Goal: Task Accomplishment & Management: Manage account settings

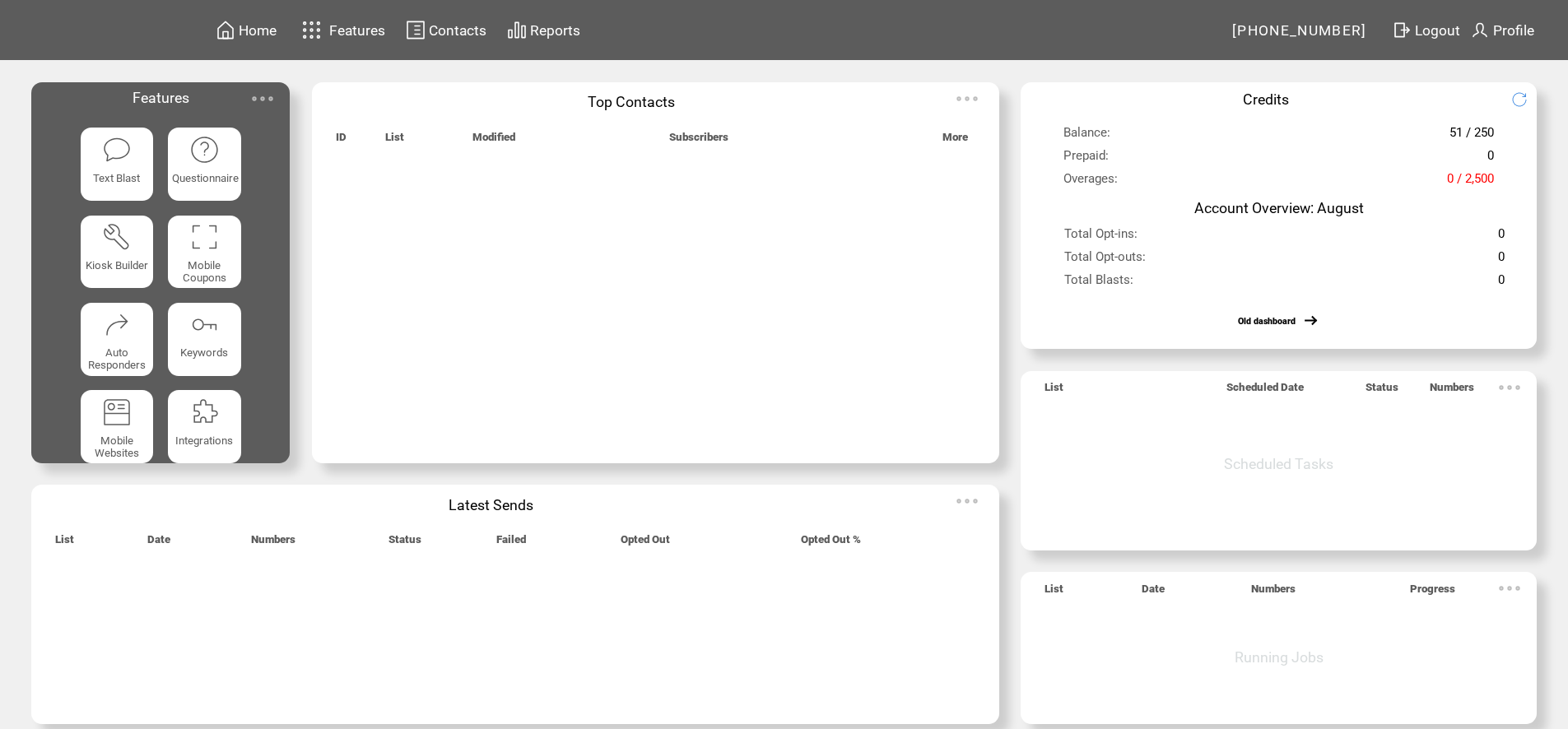
click at [272, 96] on img at bounding box center [262, 98] width 33 height 33
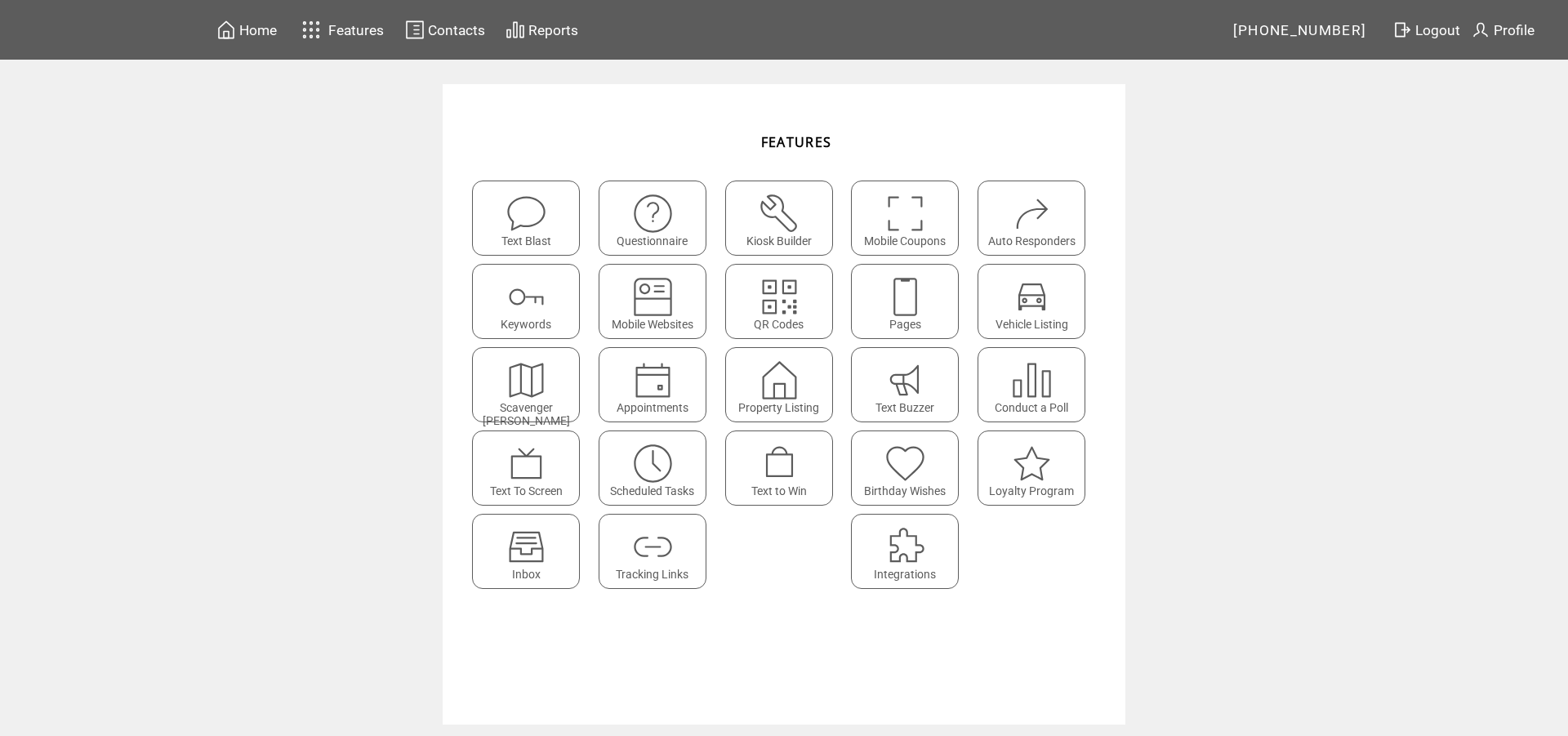
click at [528, 541] on img at bounding box center [526, 546] width 43 height 43
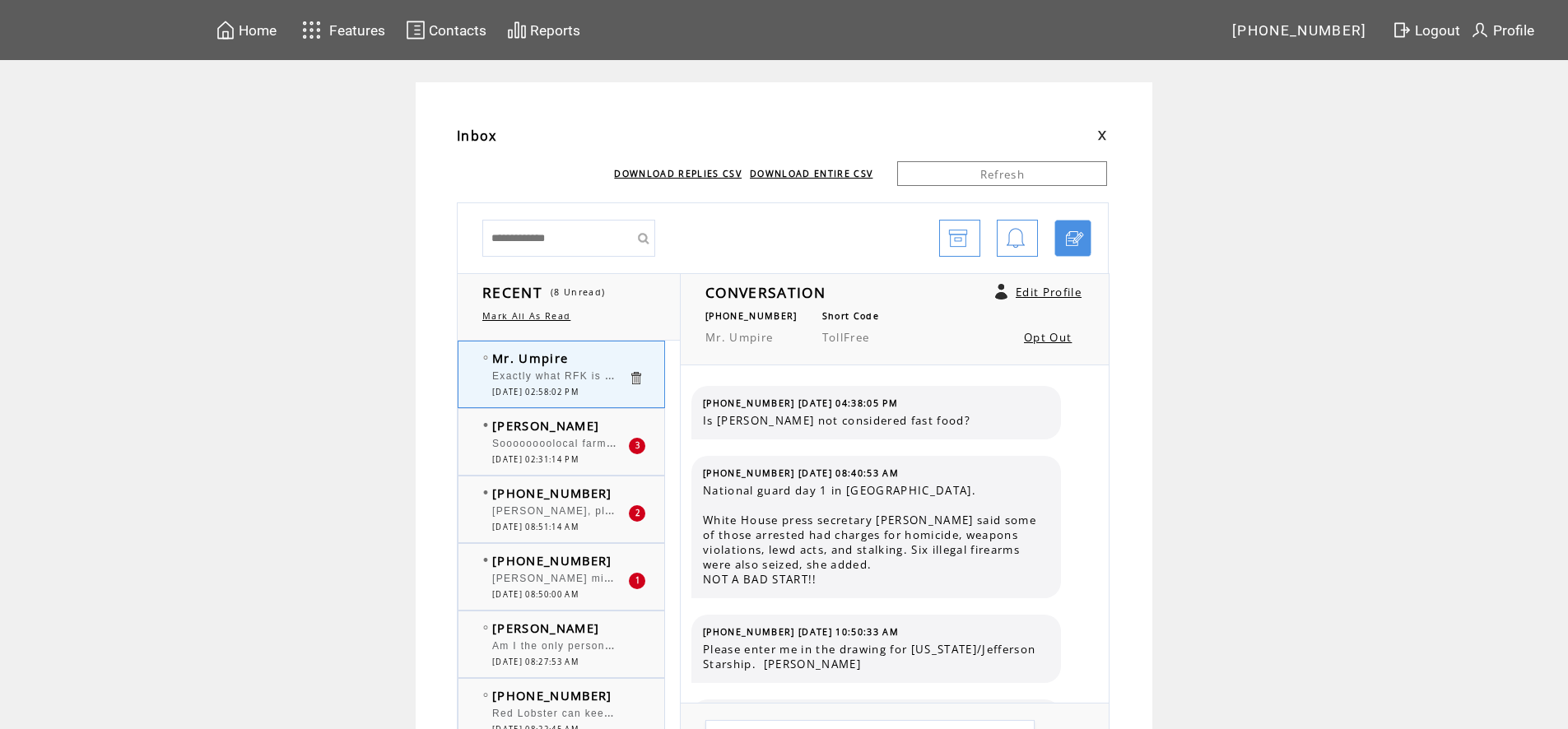
scroll to position [1684, 0]
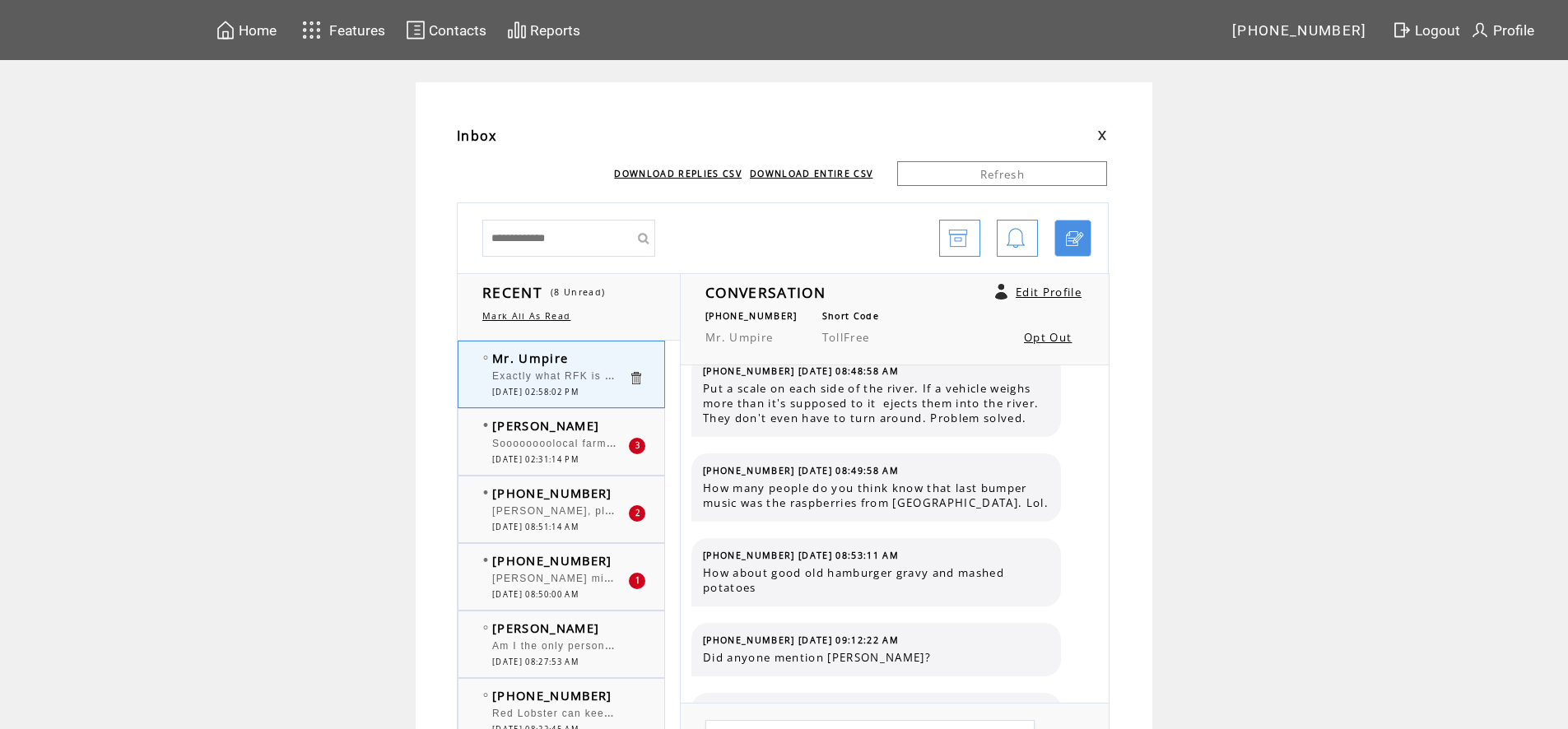
click at [564, 434] on div at bounding box center [560, 436] width 136 height 4
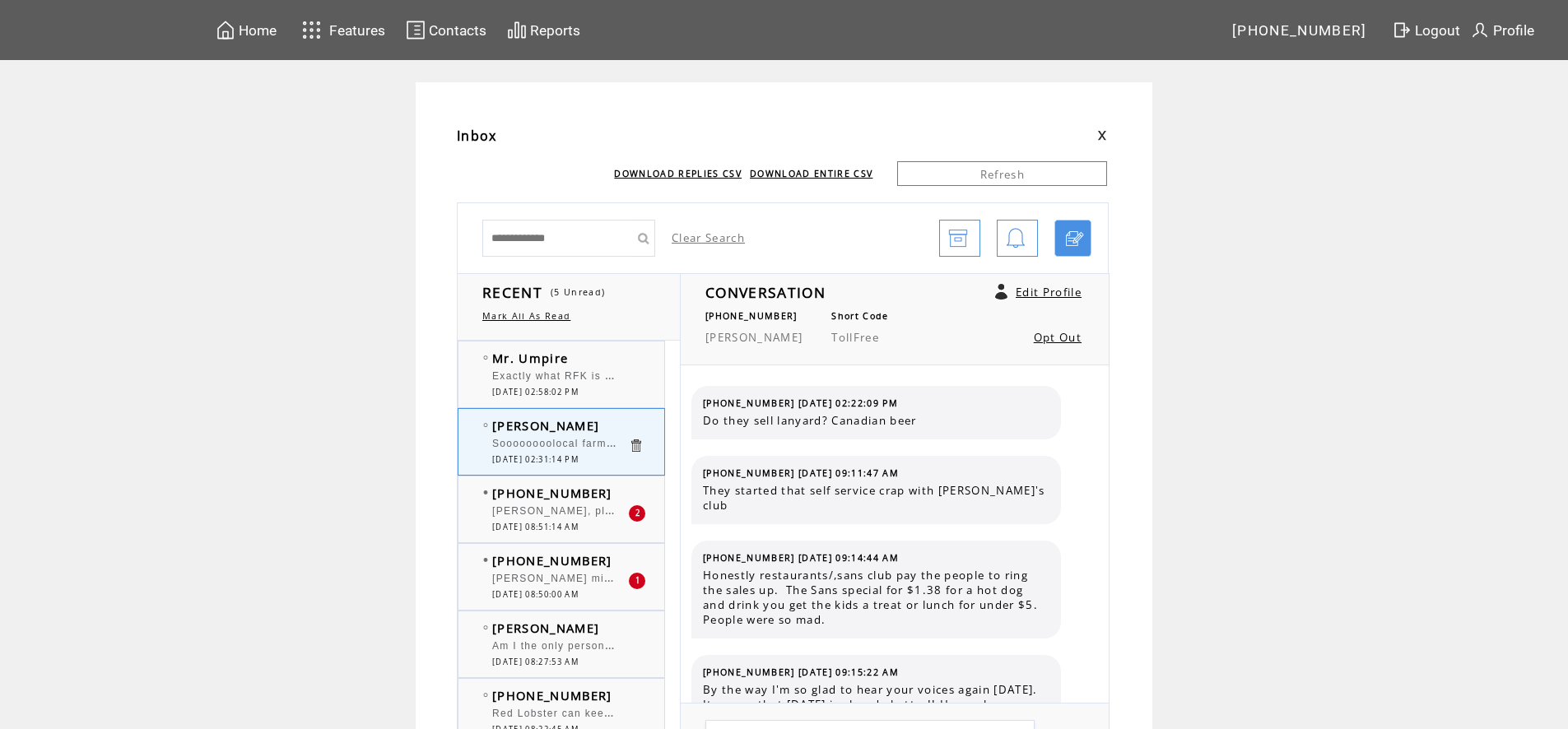
scroll to position [2339, 0]
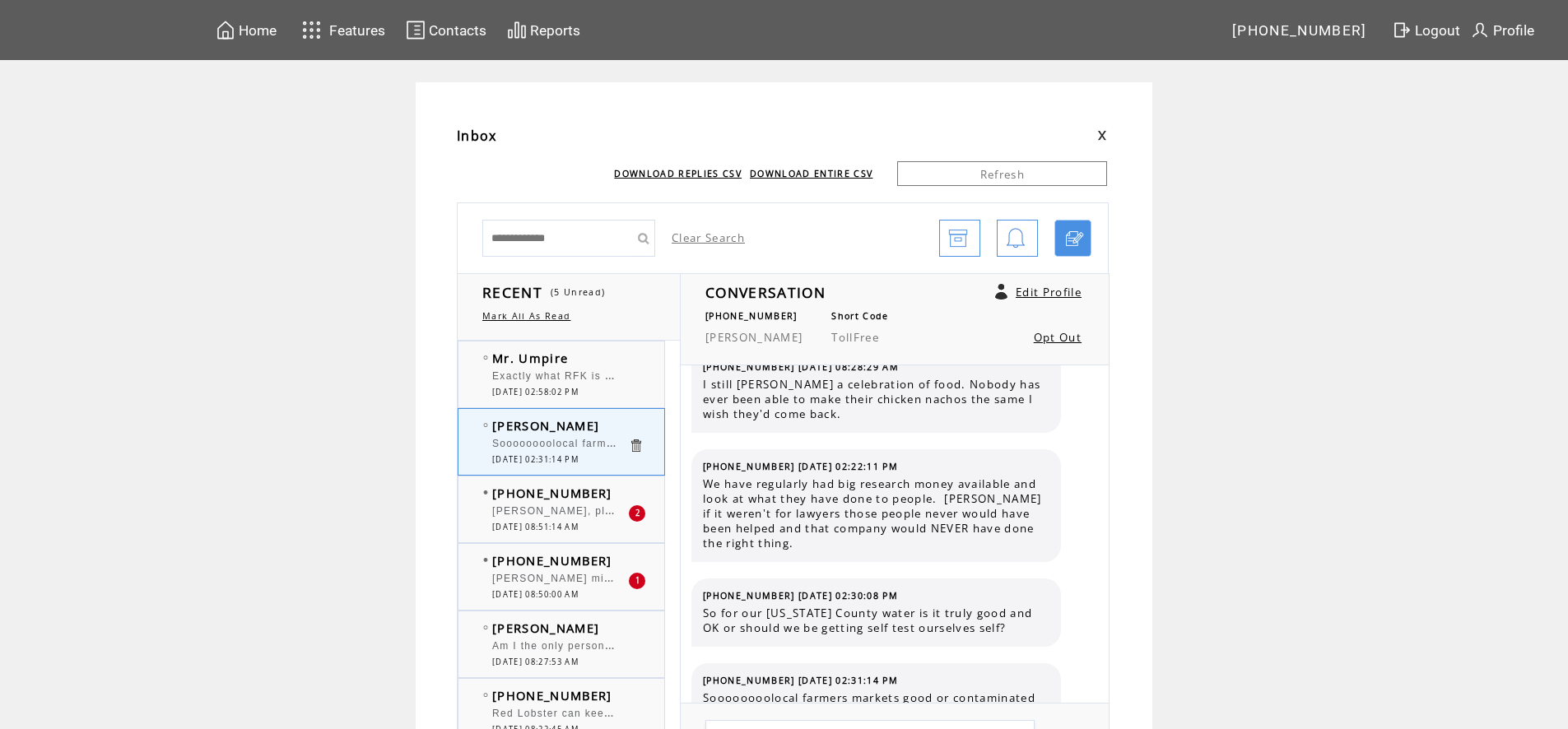
click at [583, 517] on span "[PERSON_NAME], please tell [PERSON_NAME] thank you for your service." at bounding box center [696, 509] width 408 height 16
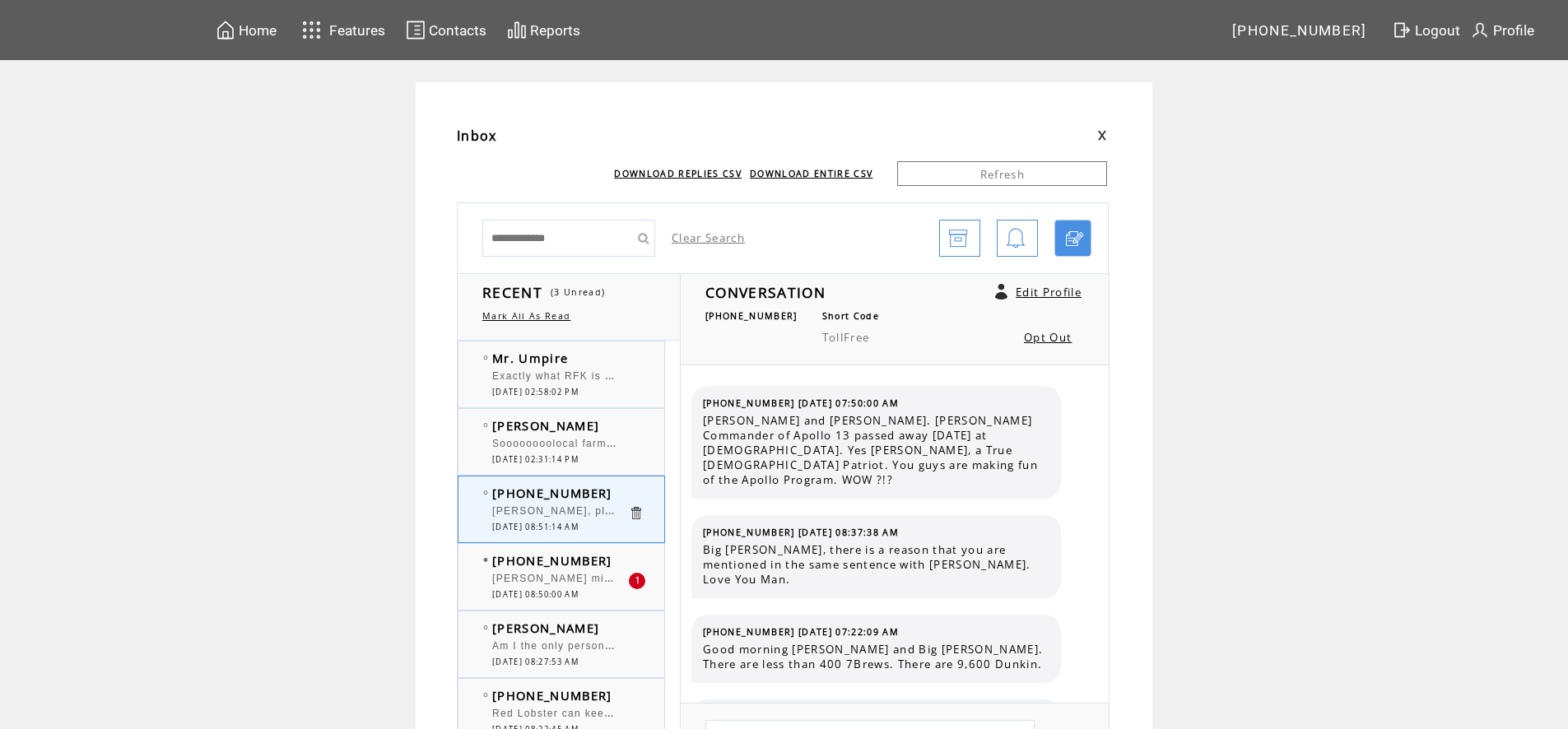
scroll to position [7335, 0]
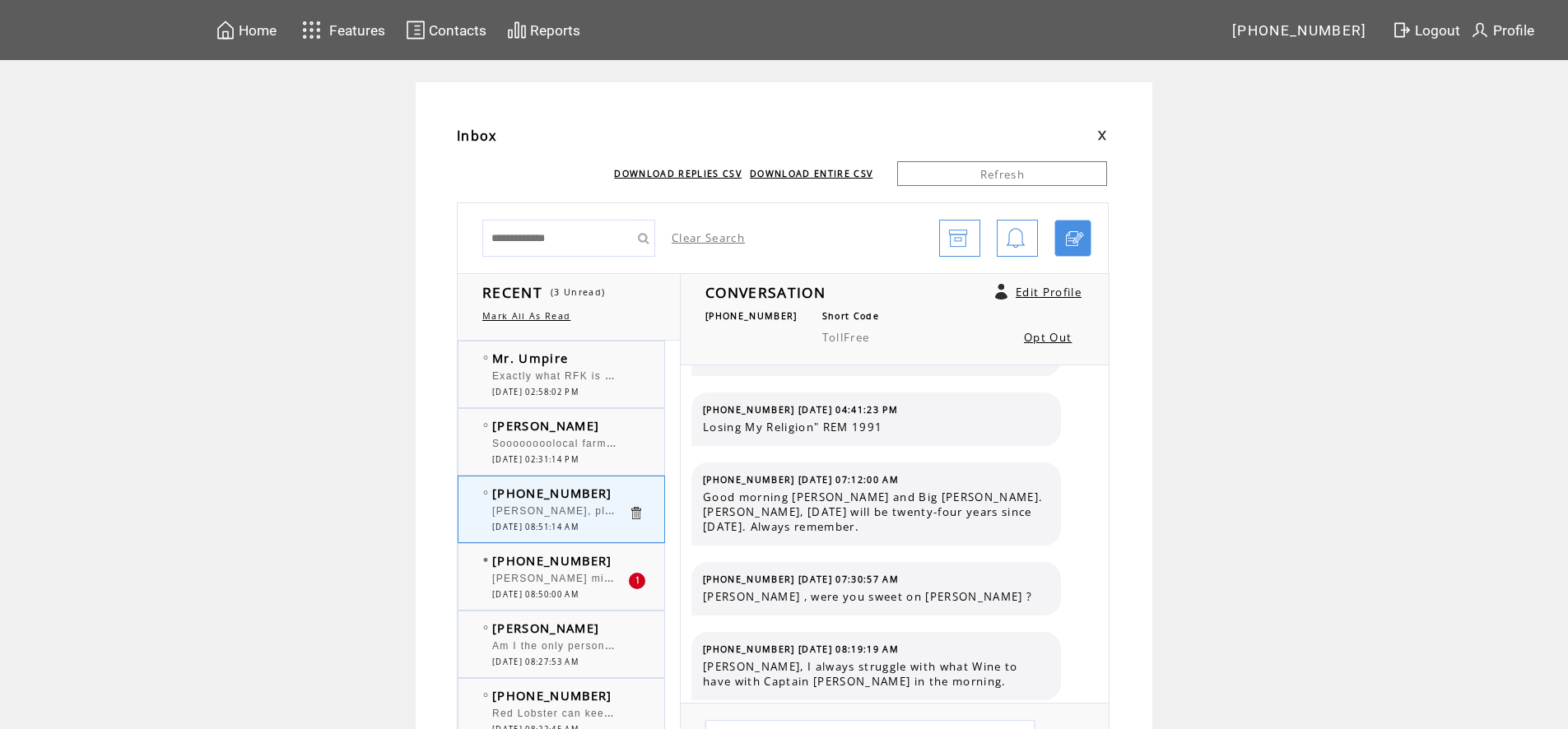
click at [572, 588] on div "[PERSON_NAME] might be the [PERSON_NAME] of the Radio world" at bounding box center [560, 580] width 136 height 16
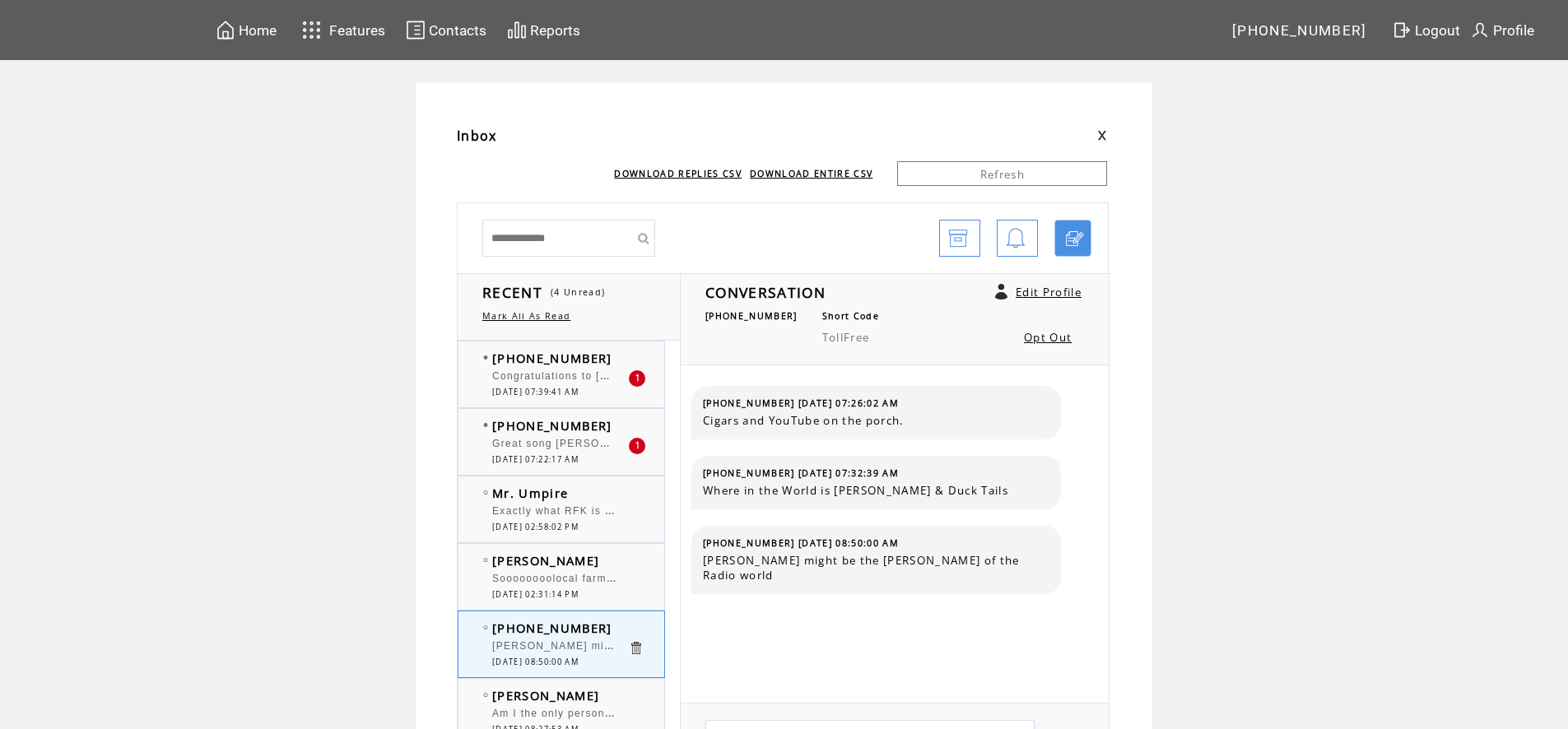
click at [584, 373] on span "Congratulations to [PERSON_NAME] !! I see why she is Teacher of the year!! Wond…" at bounding box center [934, 374] width 885 height 16
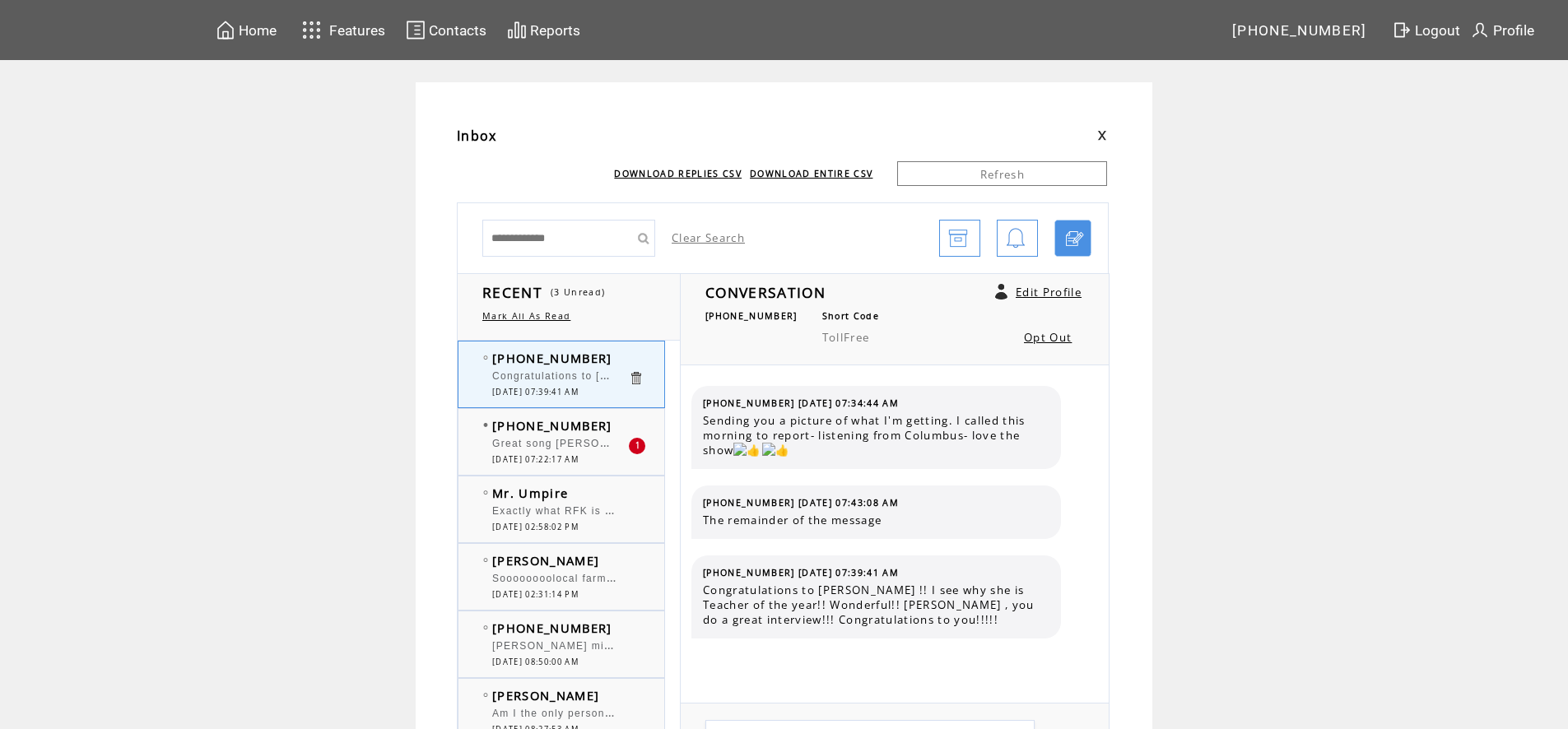
click at [538, 451] on div "Great song [PERSON_NAME]." at bounding box center [560, 446] width 136 height 16
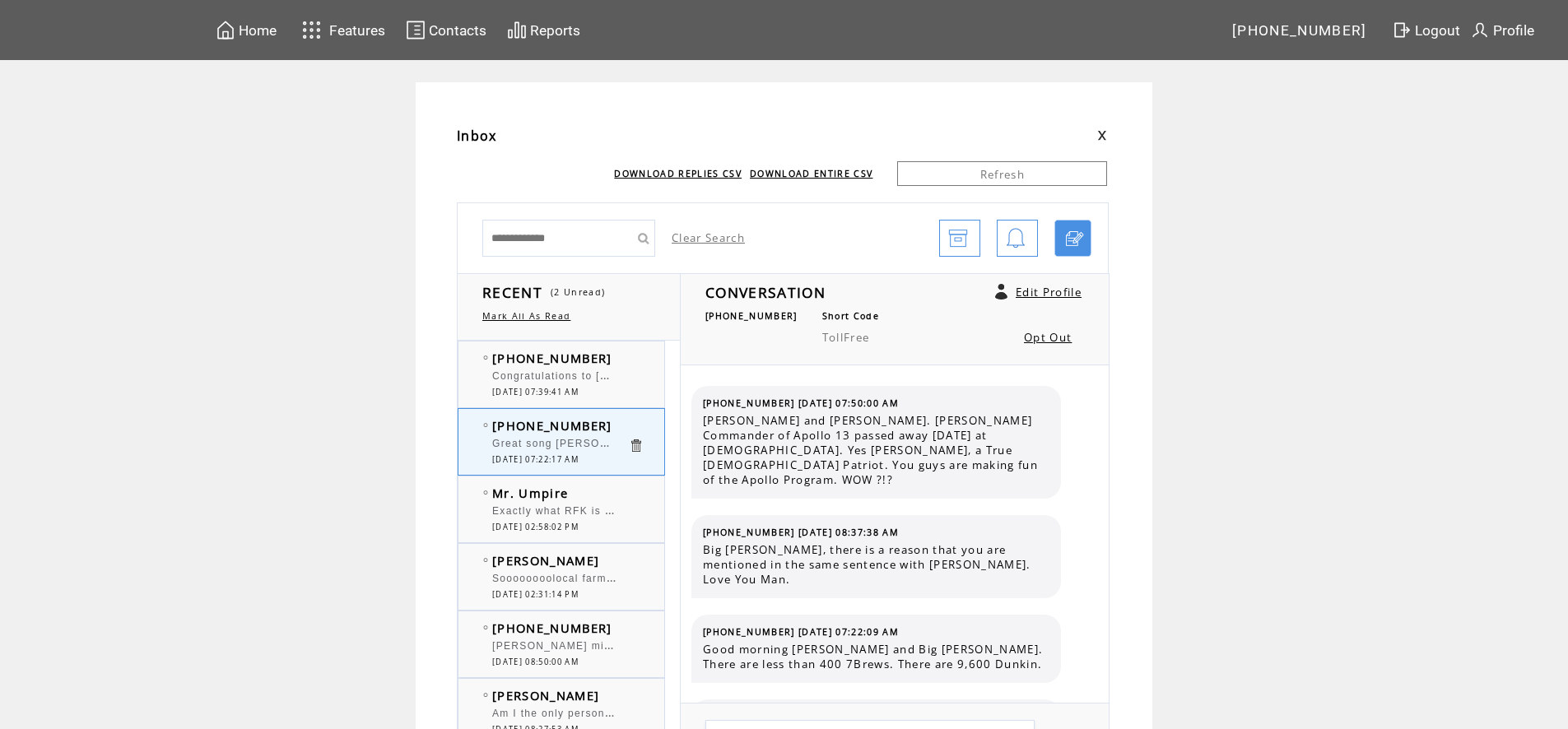
scroll to position [7376, 0]
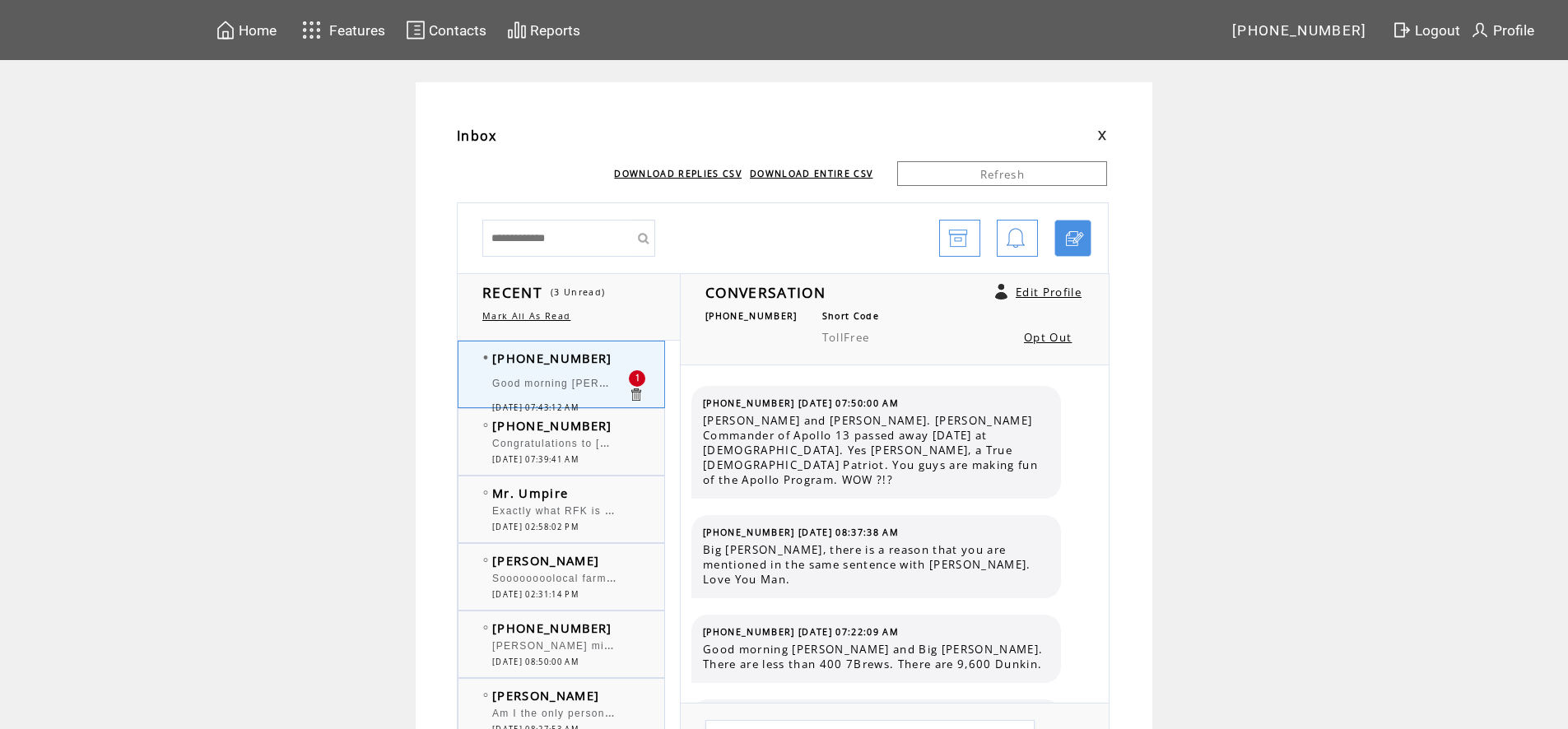
scroll to position [7461, 0]
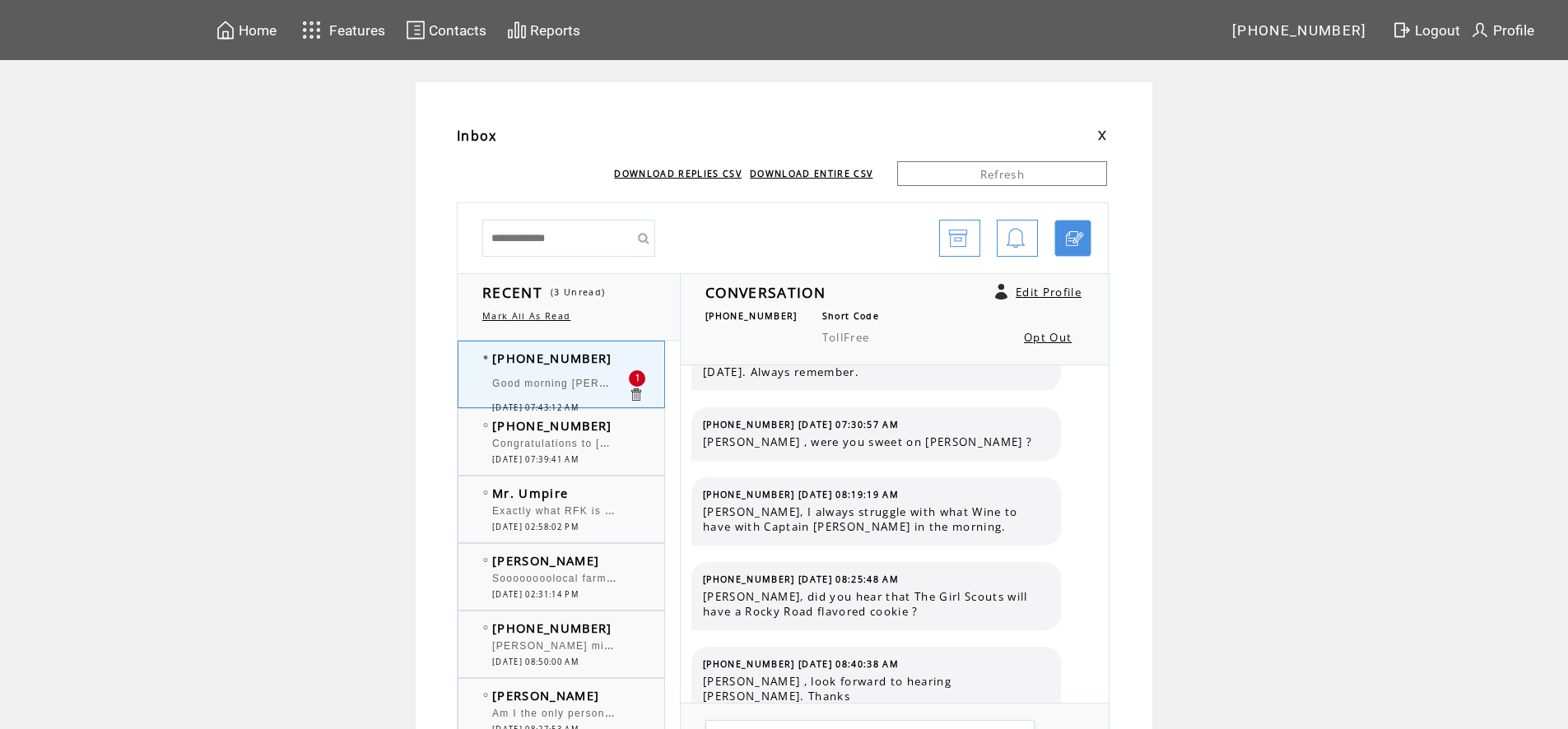
click at [593, 448] on span "Congratulations to Miss Tiffany !! I see why she is Teacher of the year!! Wonde…" at bounding box center [934, 442] width 885 height 16
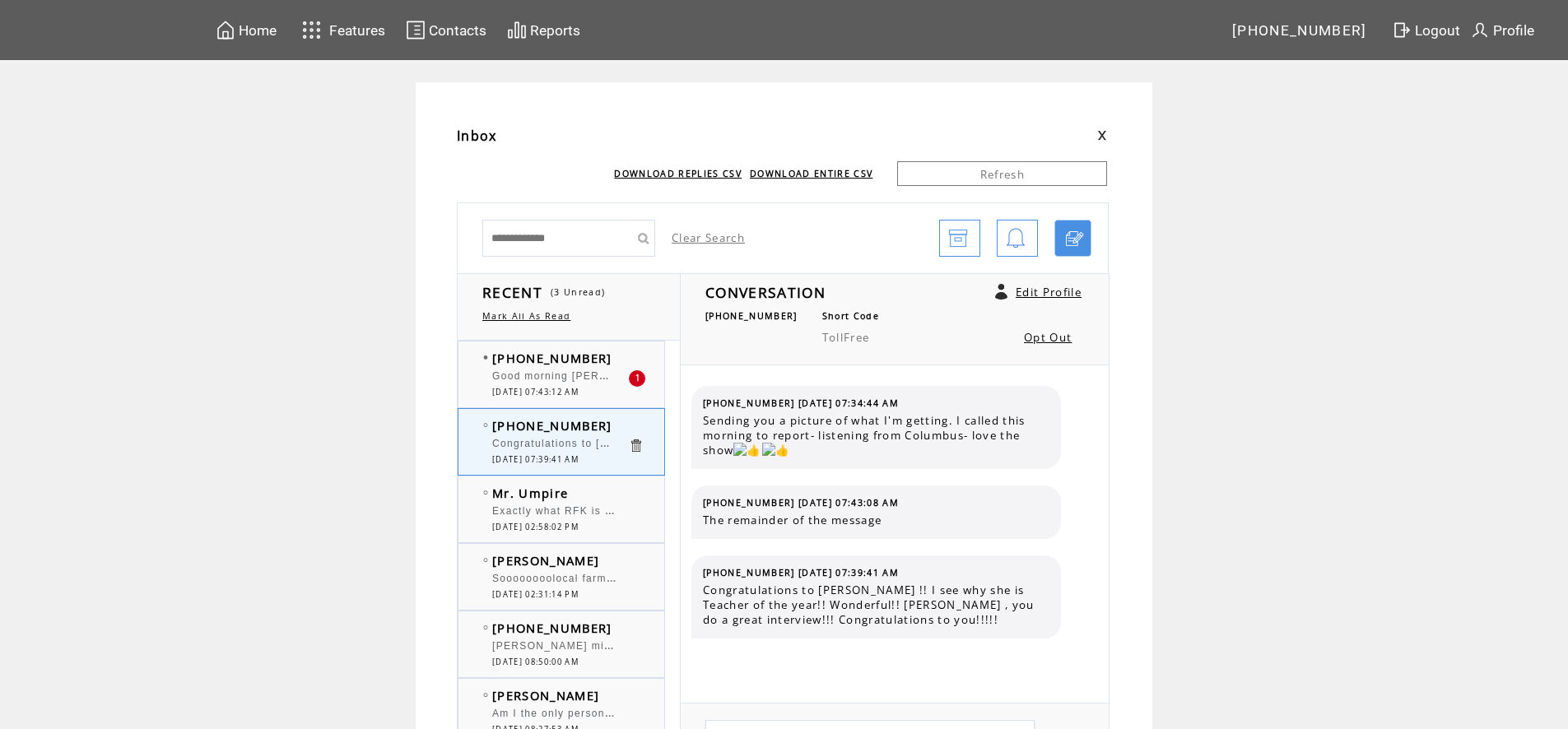
click at [598, 367] on div at bounding box center [560, 368] width 136 height 4
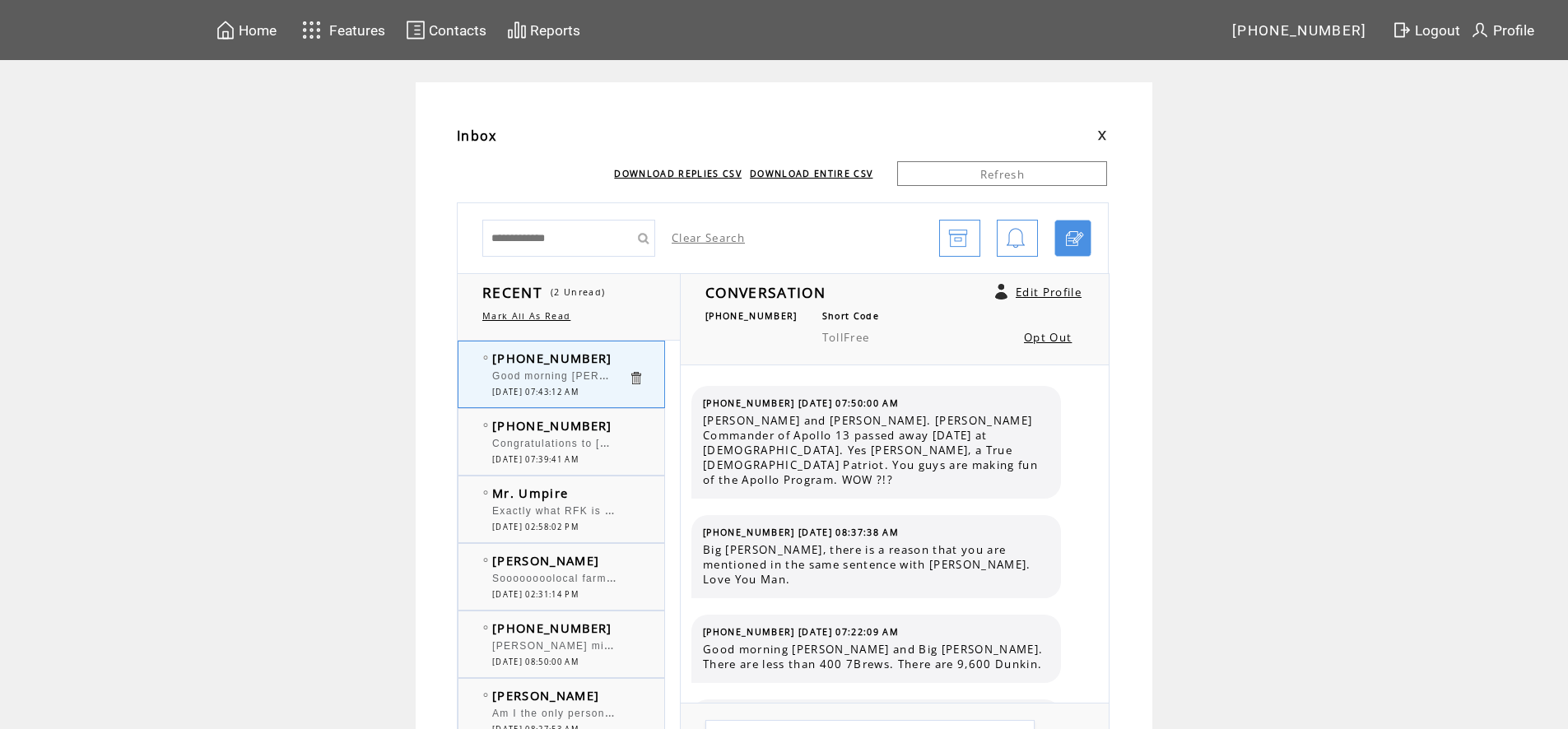
scroll to position [7461, 0]
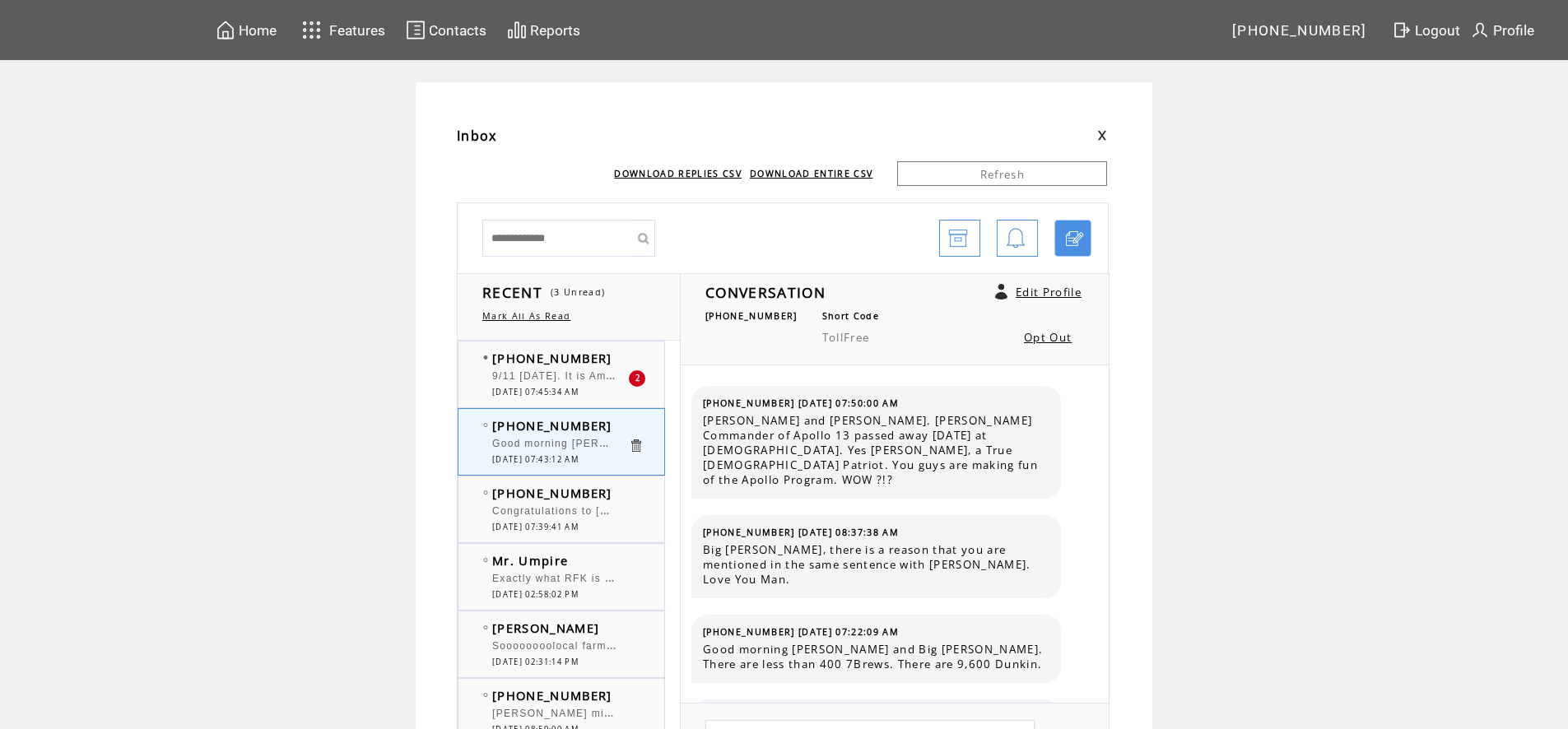
scroll to position [7461, 0]
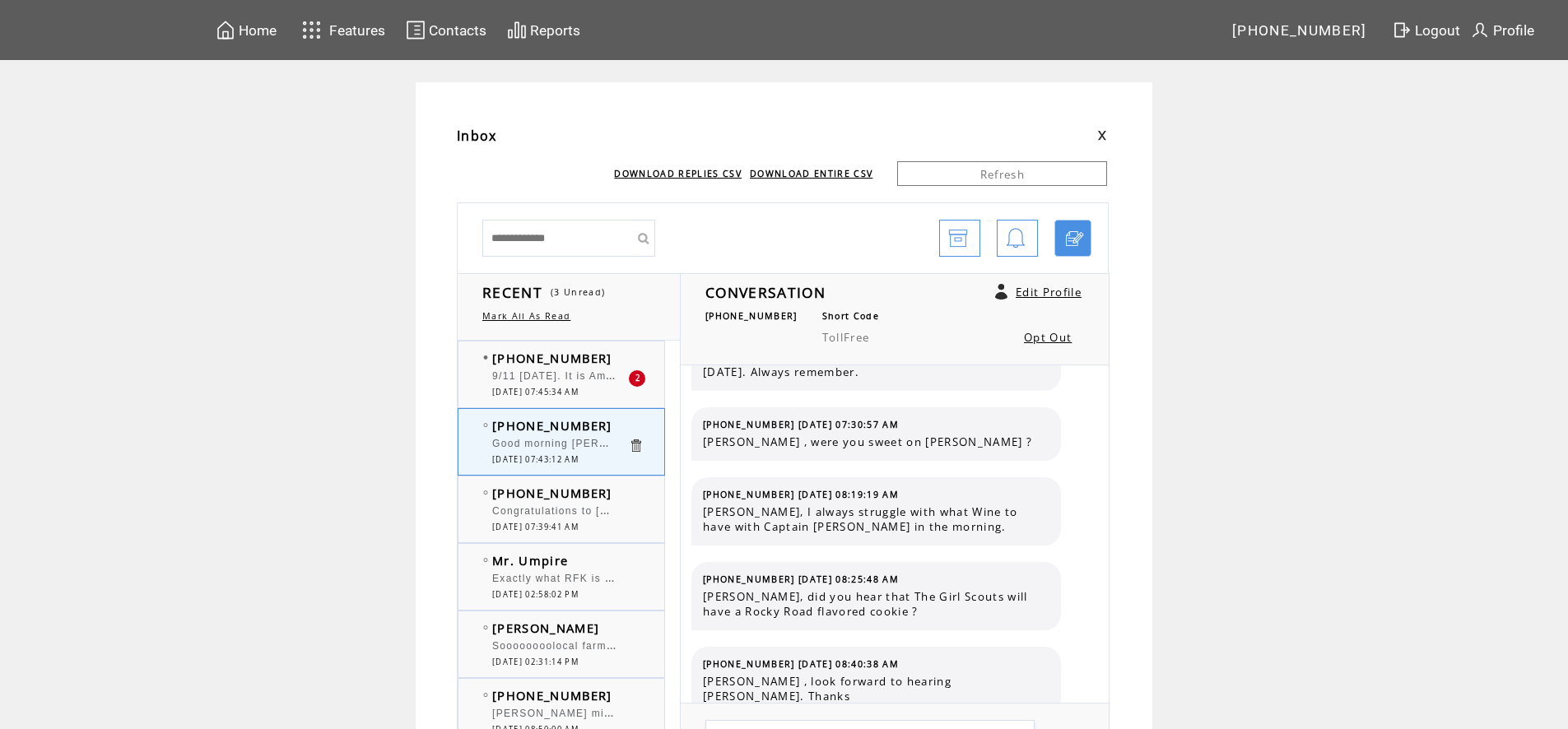
click at [598, 367] on div at bounding box center [560, 368] width 136 height 4
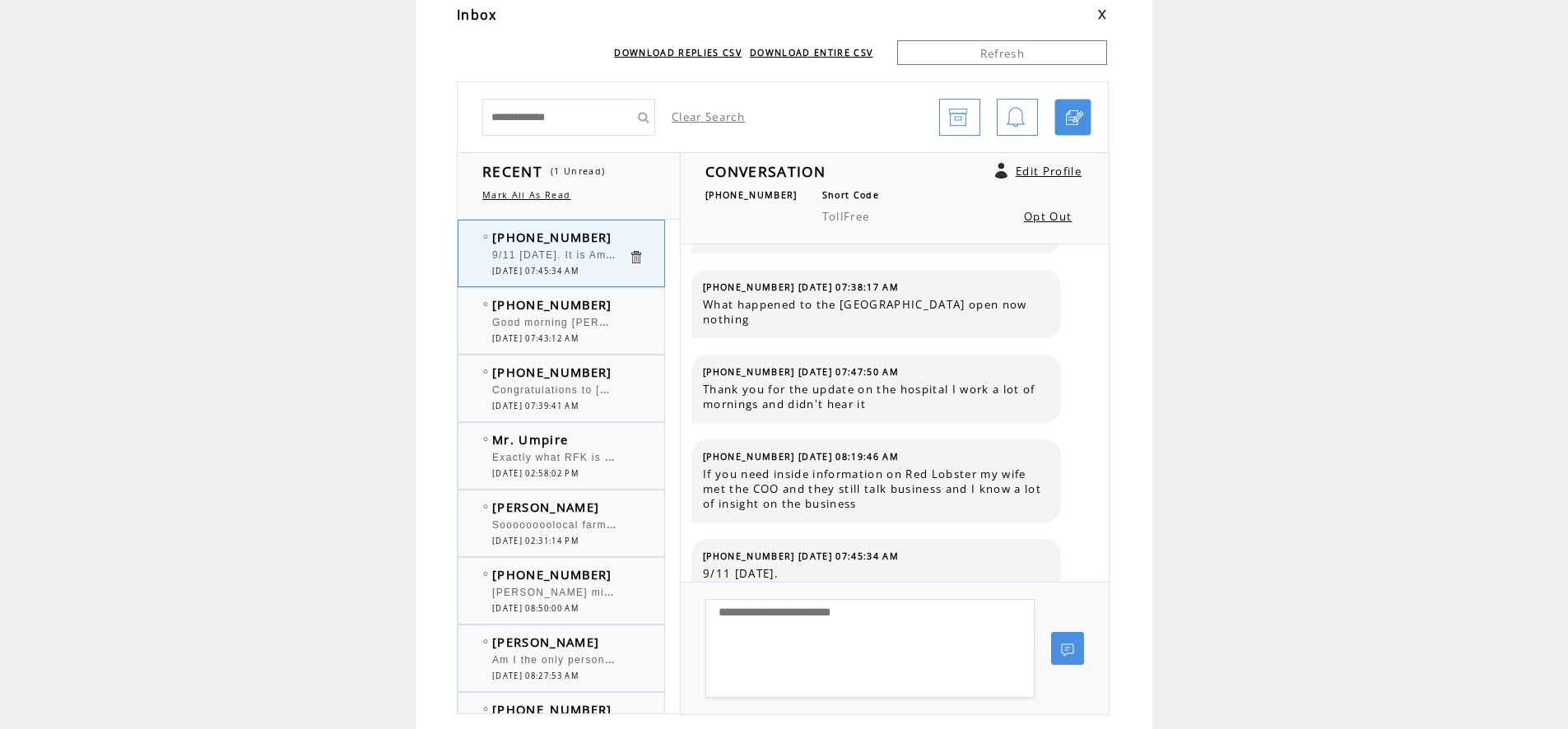
scroll to position [82, 0]
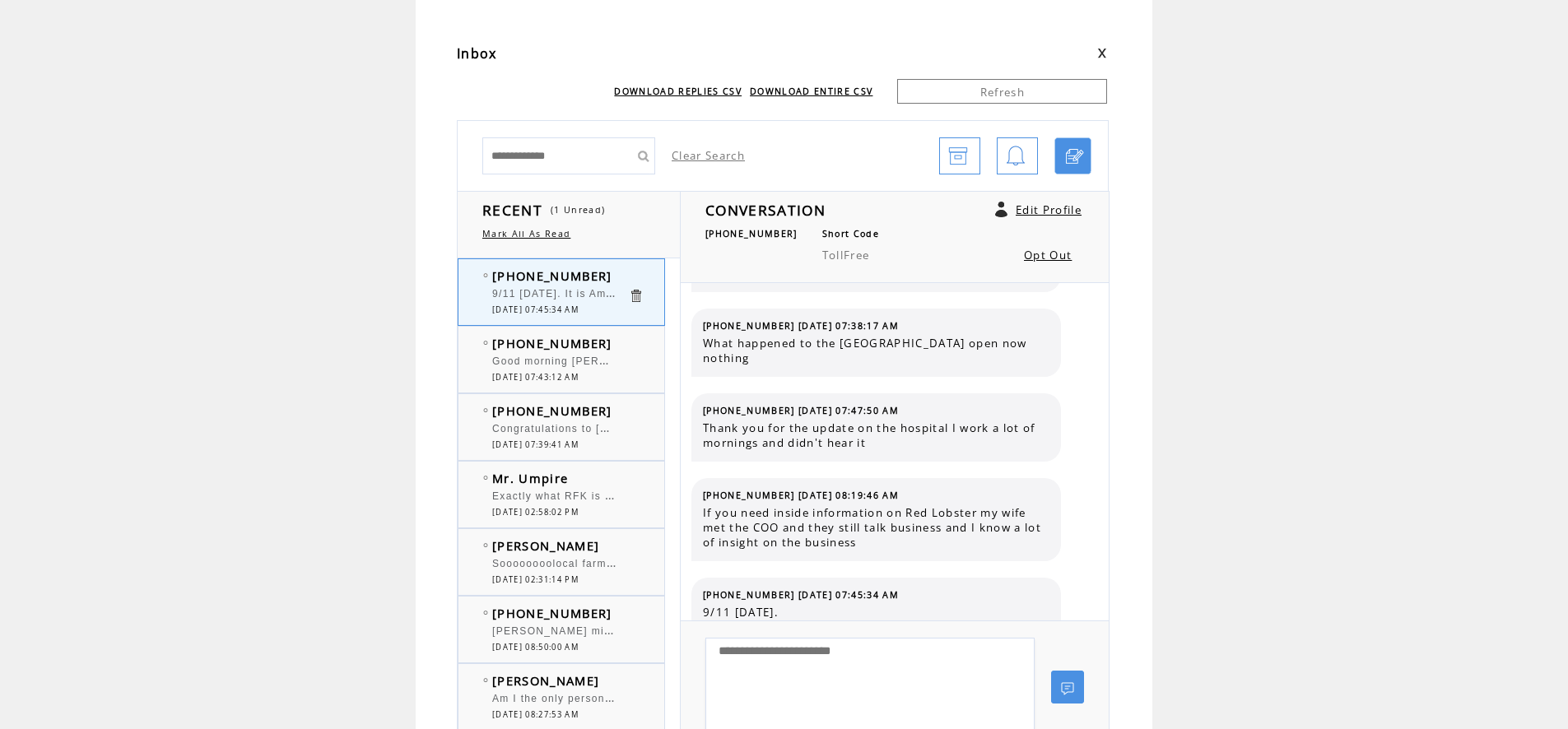
click at [591, 418] on span "[PHONE_NUMBER]" at bounding box center [552, 410] width 121 height 16
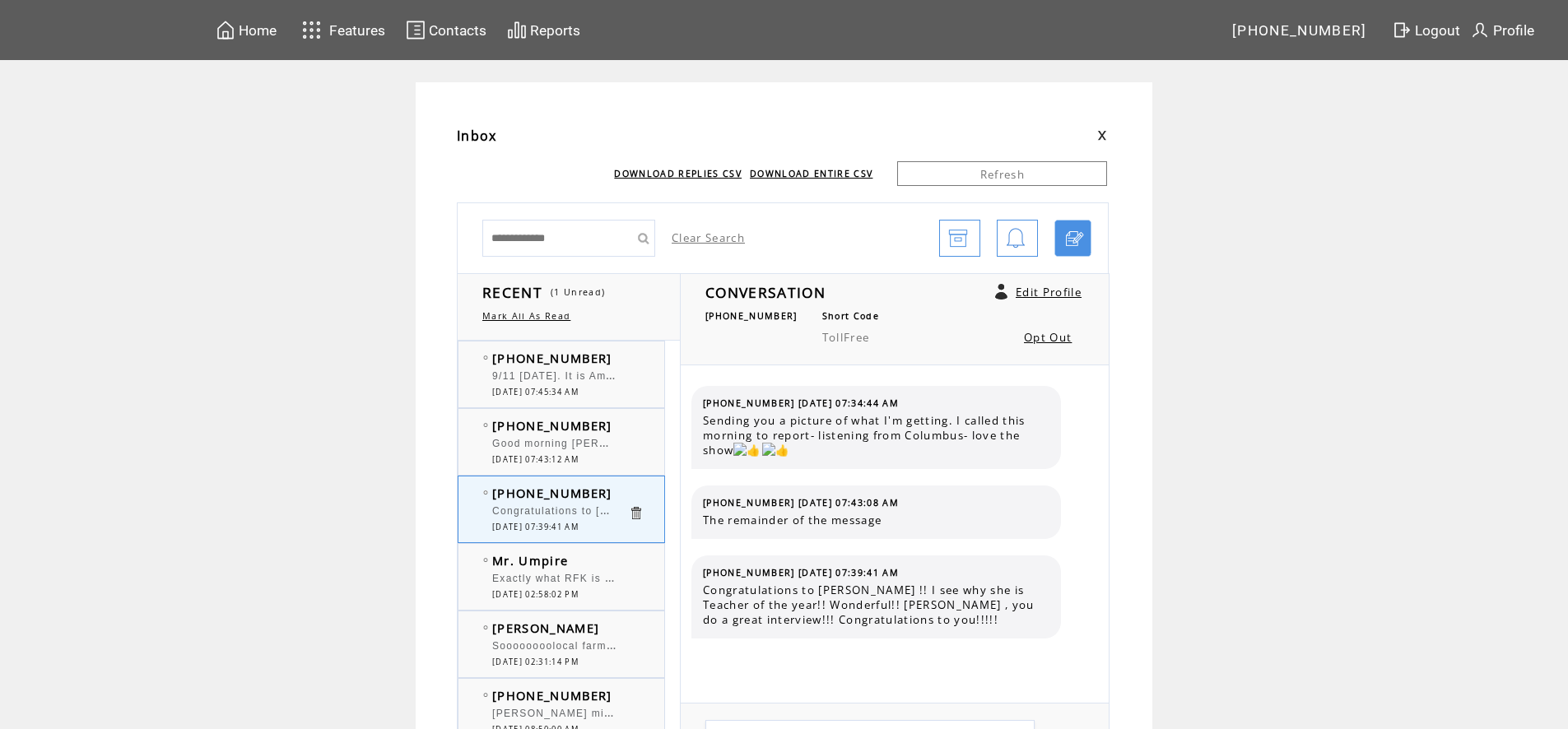
click at [591, 373] on span "9/11 [DATE]. It is America's pain, and a memory we all share. We will never for…" at bounding box center [717, 374] width 451 height 16
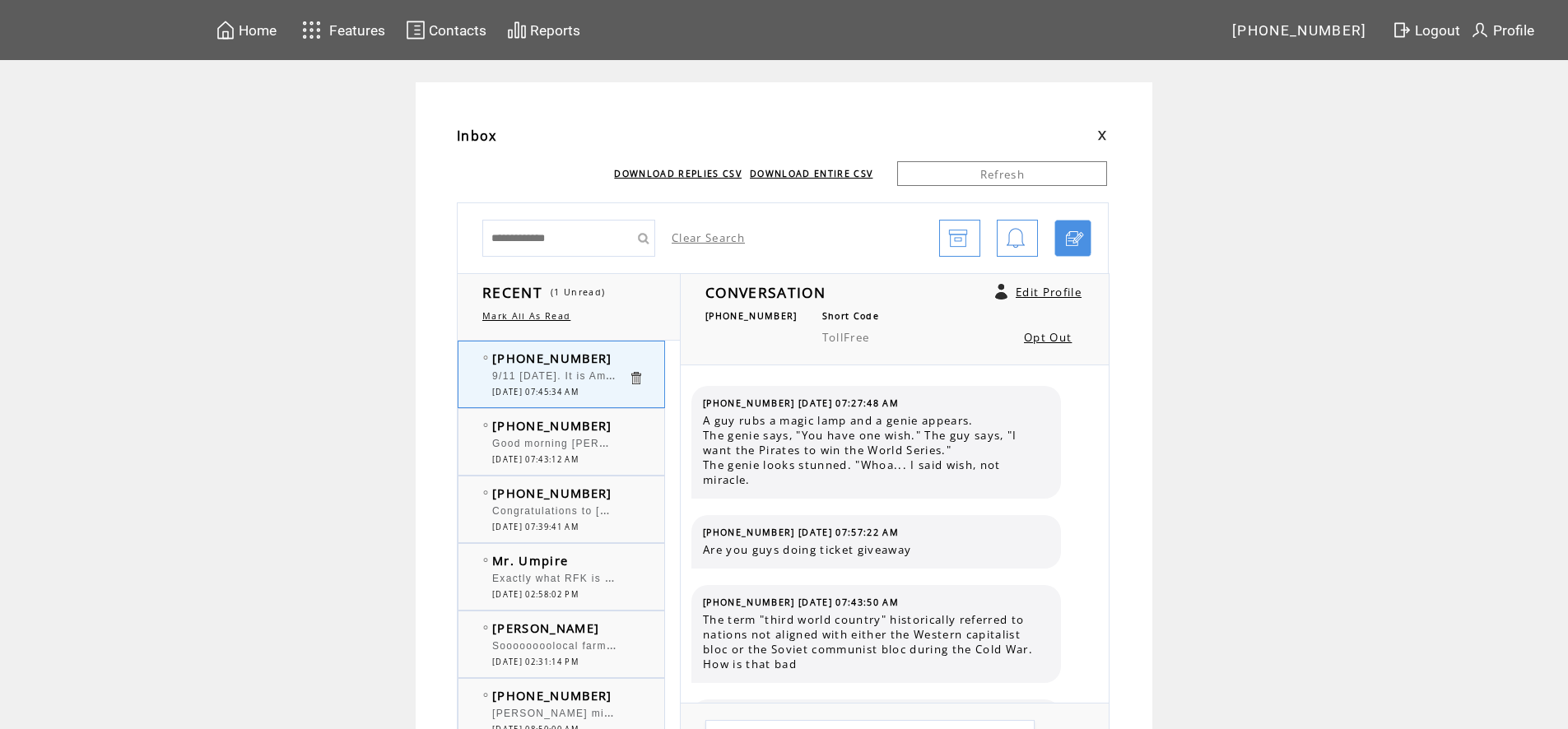
scroll to position [2014, 0]
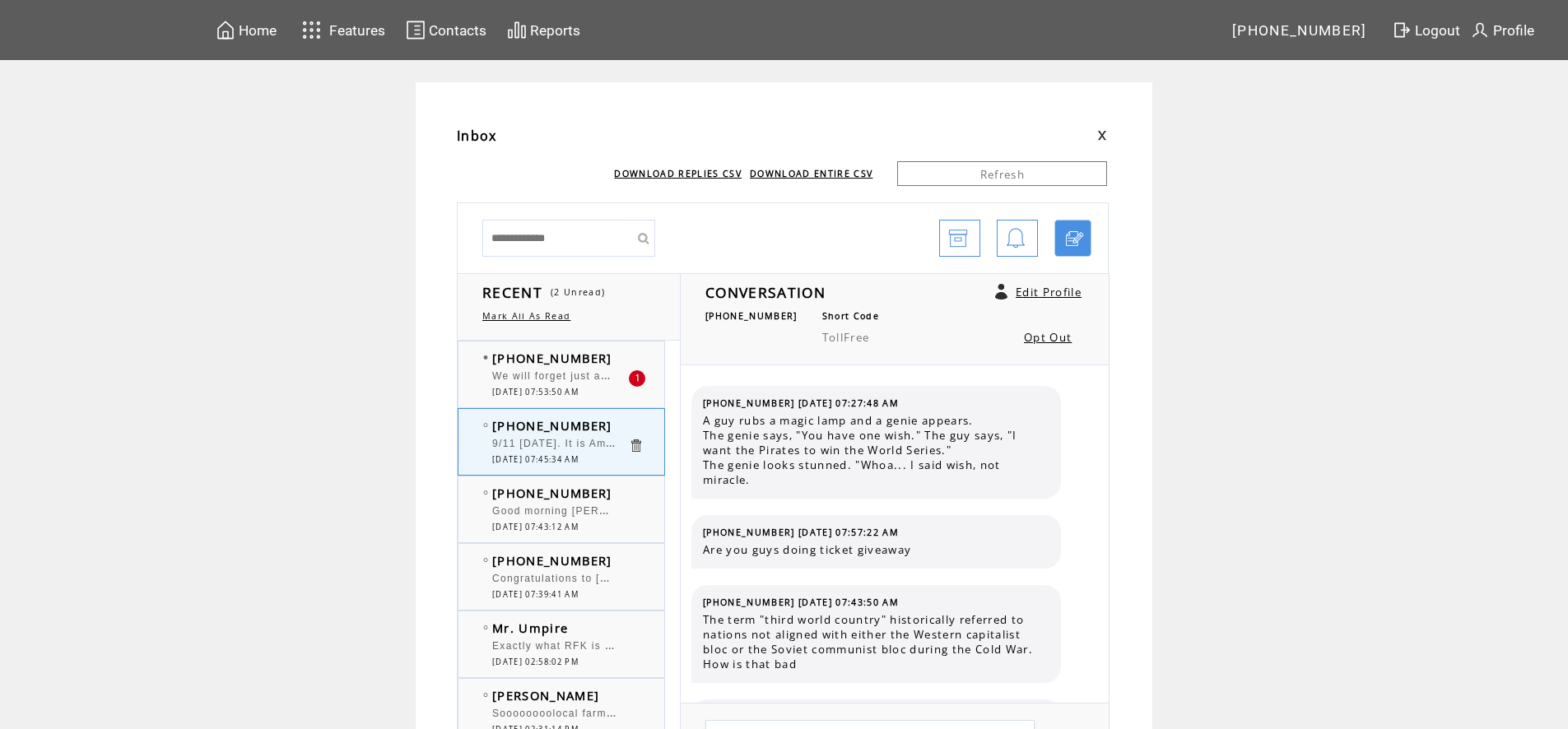
scroll to position [2014, 0]
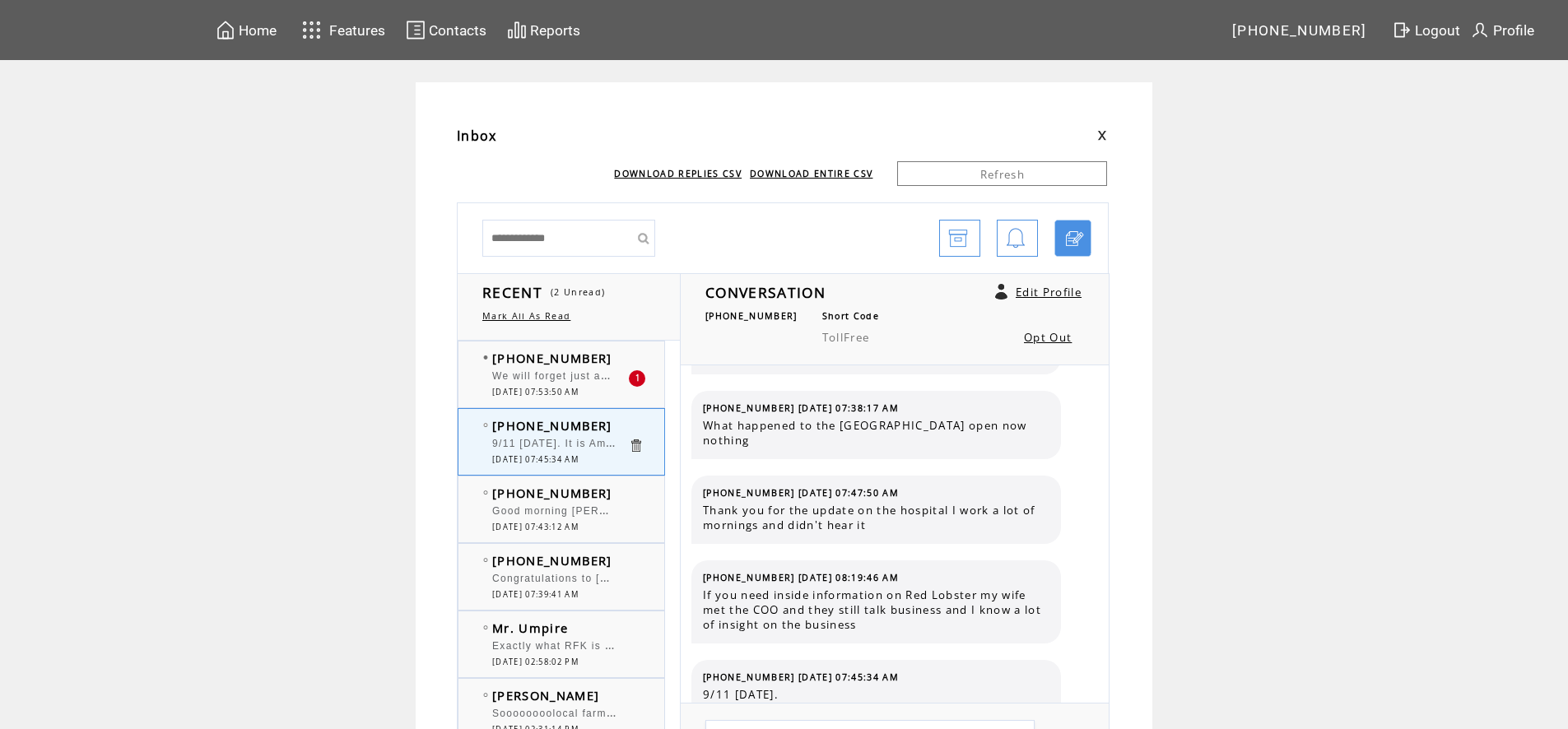
click at [591, 373] on span "We will forget just as we have [GEOGRAPHIC_DATA], a very soleum place if you vi…" at bounding box center [727, 374] width 469 height 16
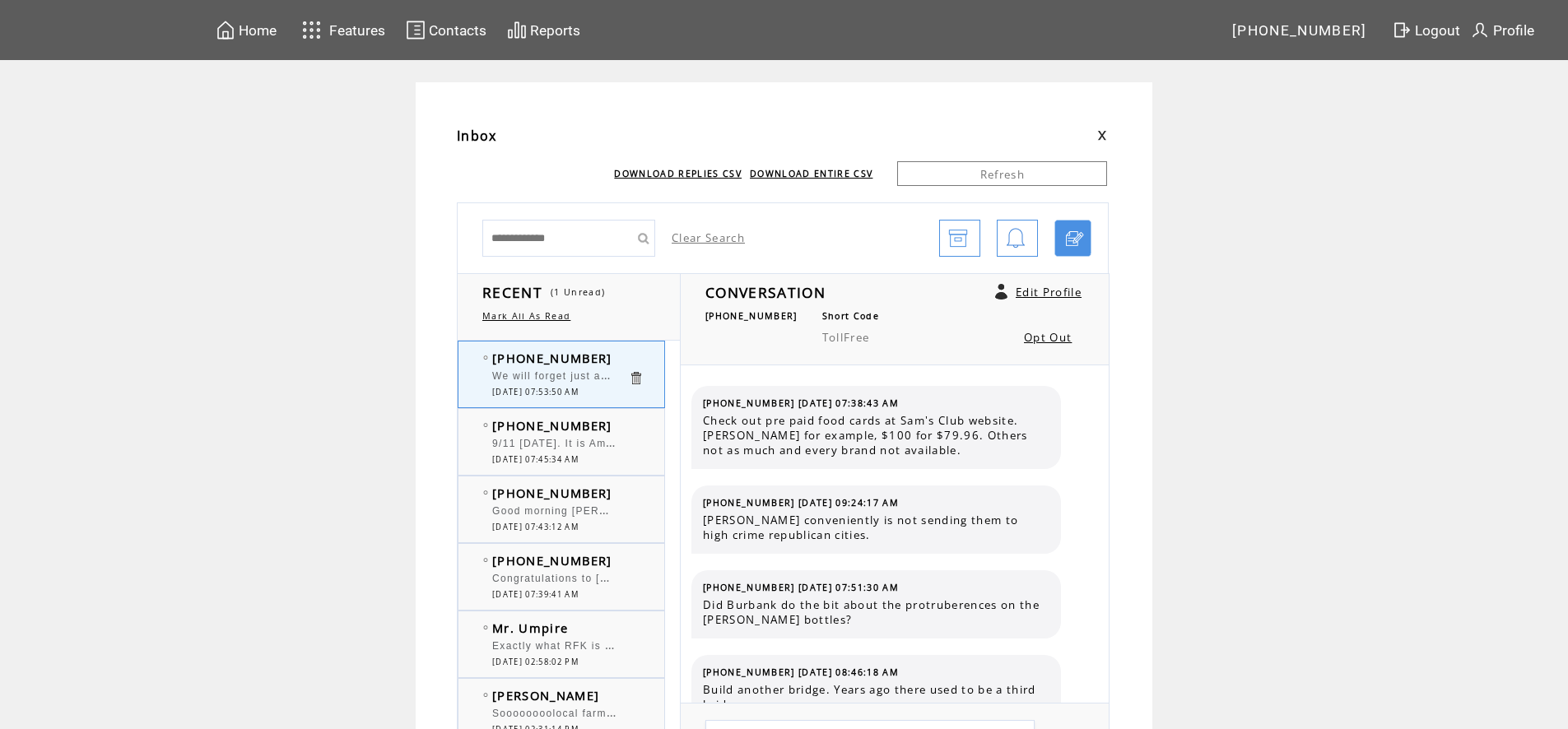
scroll to position [264, 0]
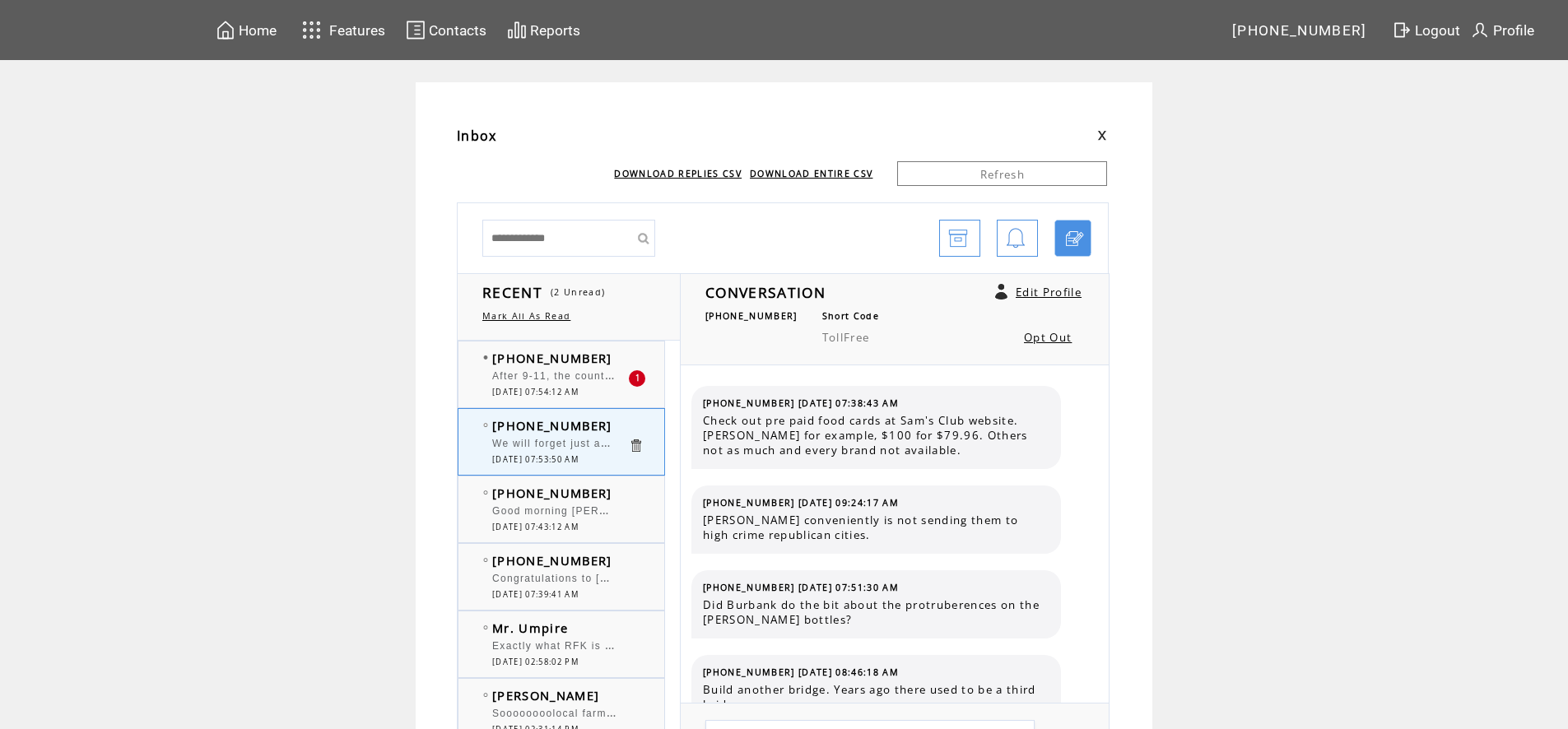
scroll to position [264, 0]
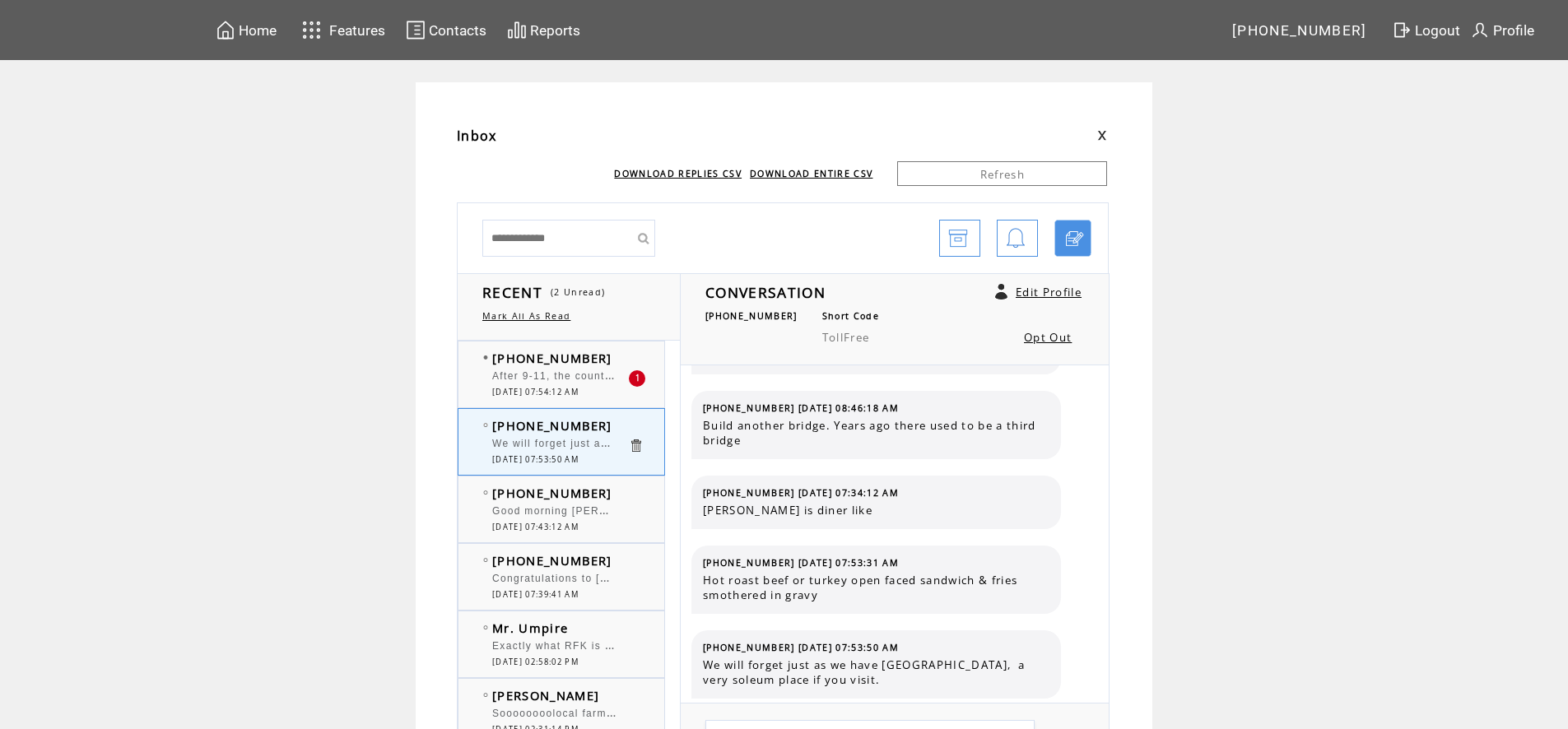
click at [538, 376] on span "After 9-11, the country stood as one it is not that way anymore" at bounding box center [662, 374] width 341 height 16
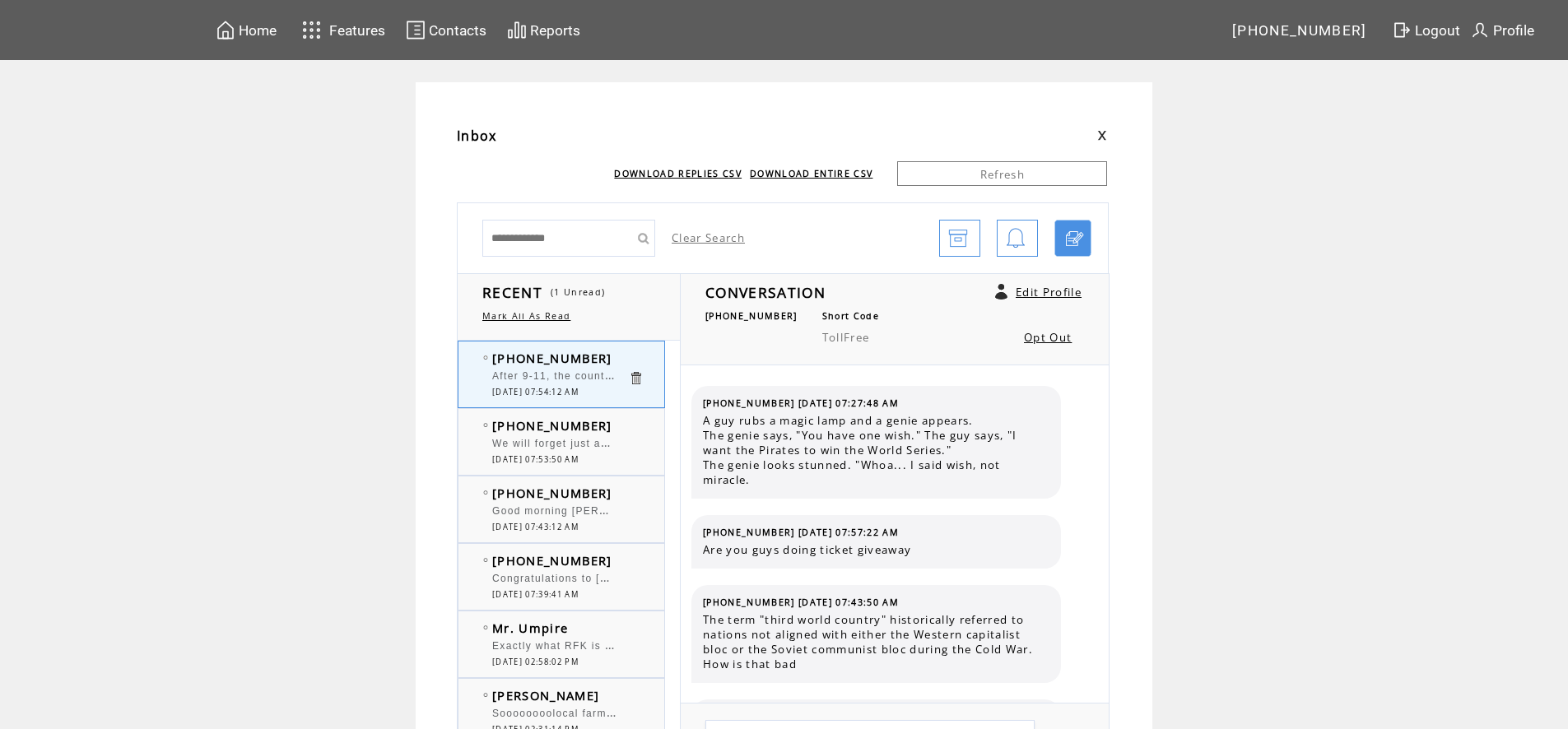
scroll to position [2098, 0]
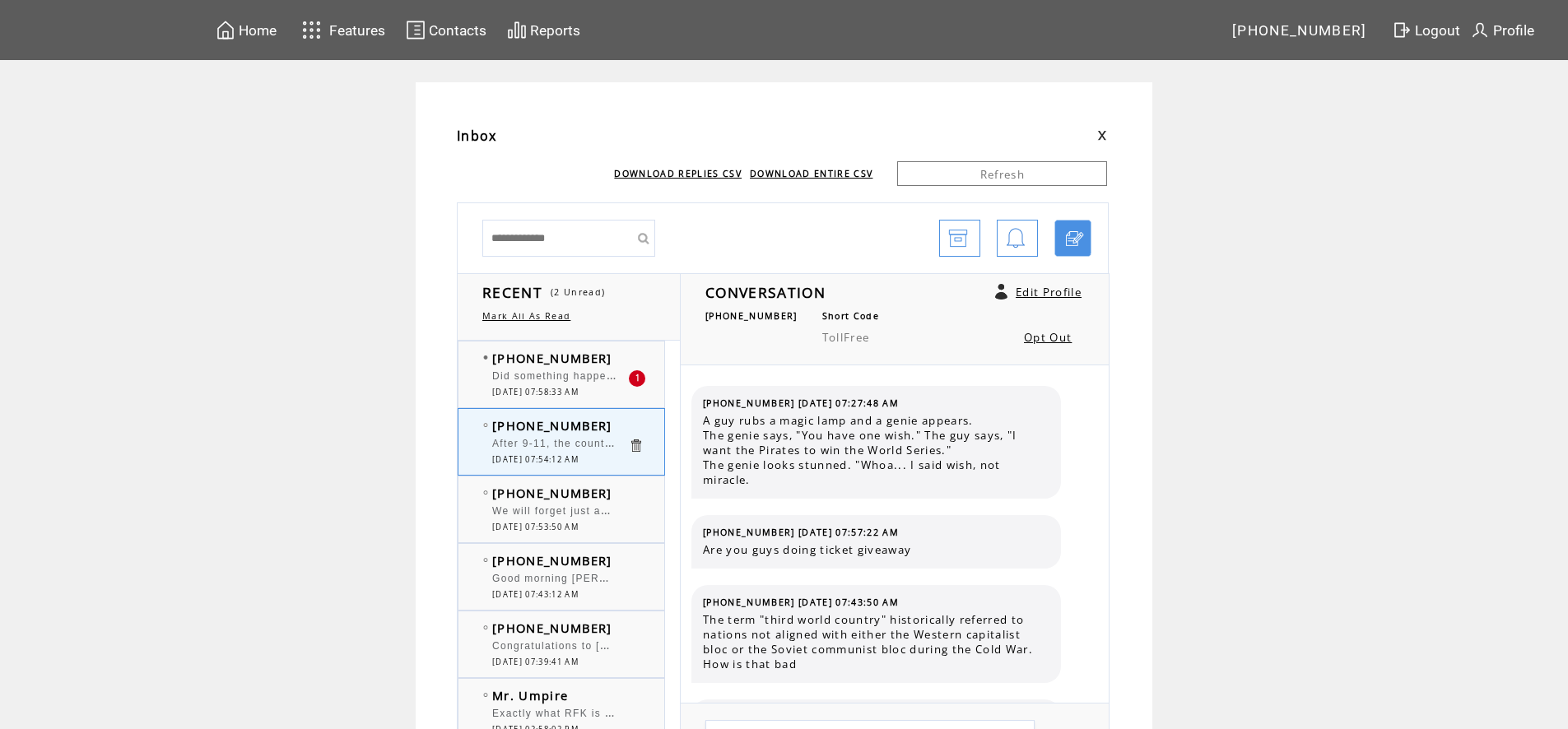
scroll to position [2098, 0]
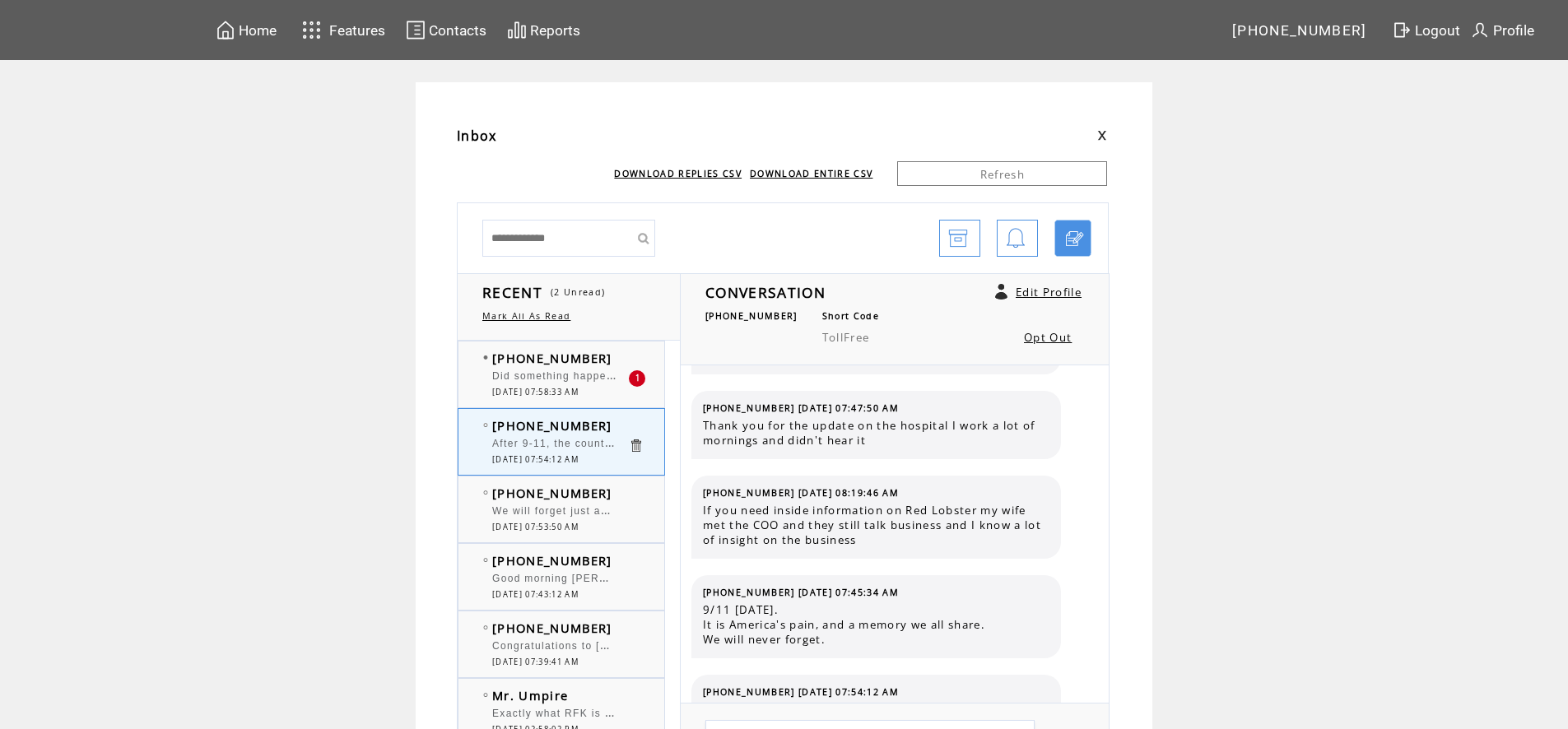
drag, startPoint x: 508, startPoint y: 344, endPoint x: 507, endPoint y: 371, distance: 27.0
click at [507, 359] on div "(304) 218-9897 Did something happen in Utah yesterday? 1 09/11/2025 07:58:33 AM" at bounding box center [577, 374] width 238 height 66
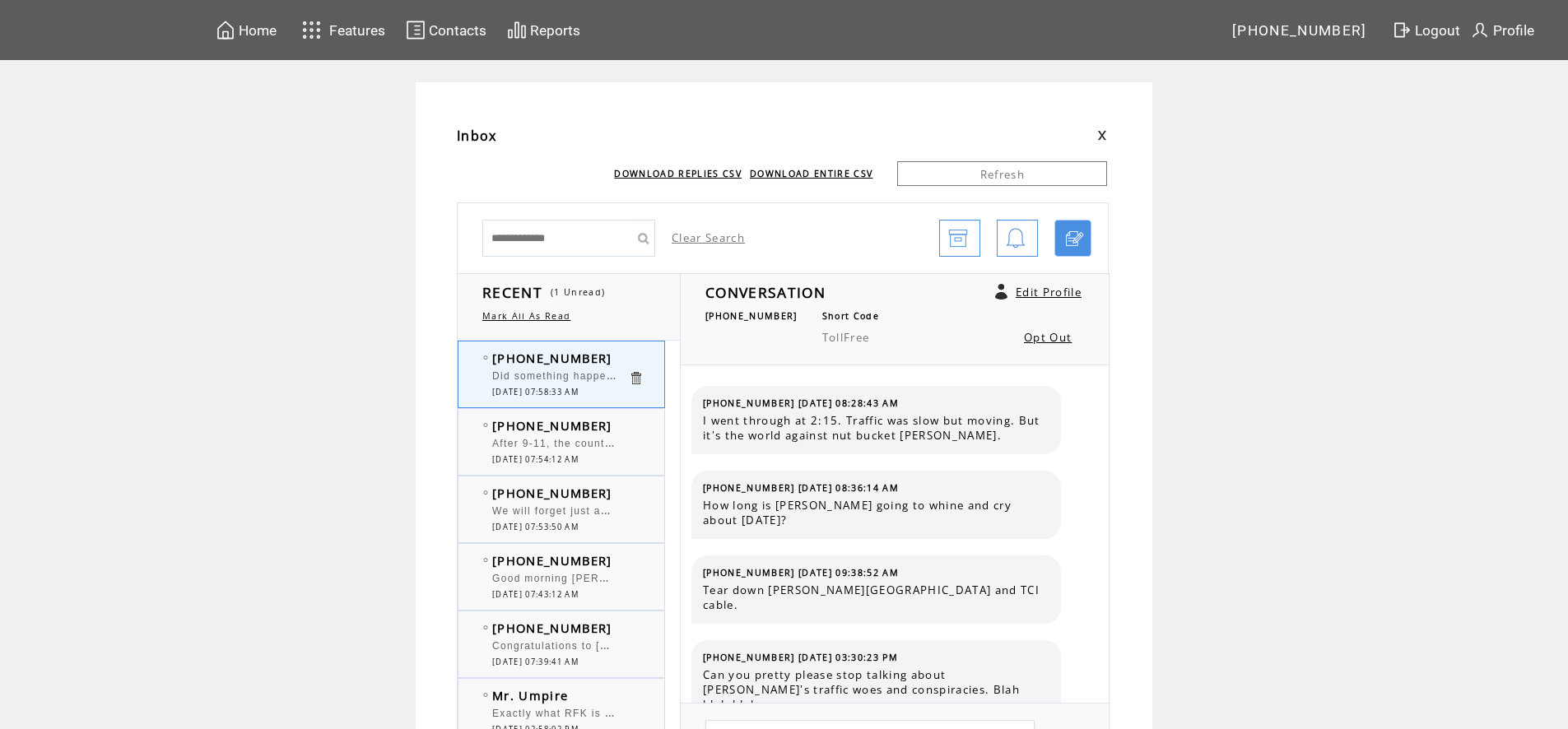
scroll to position [1432, 0]
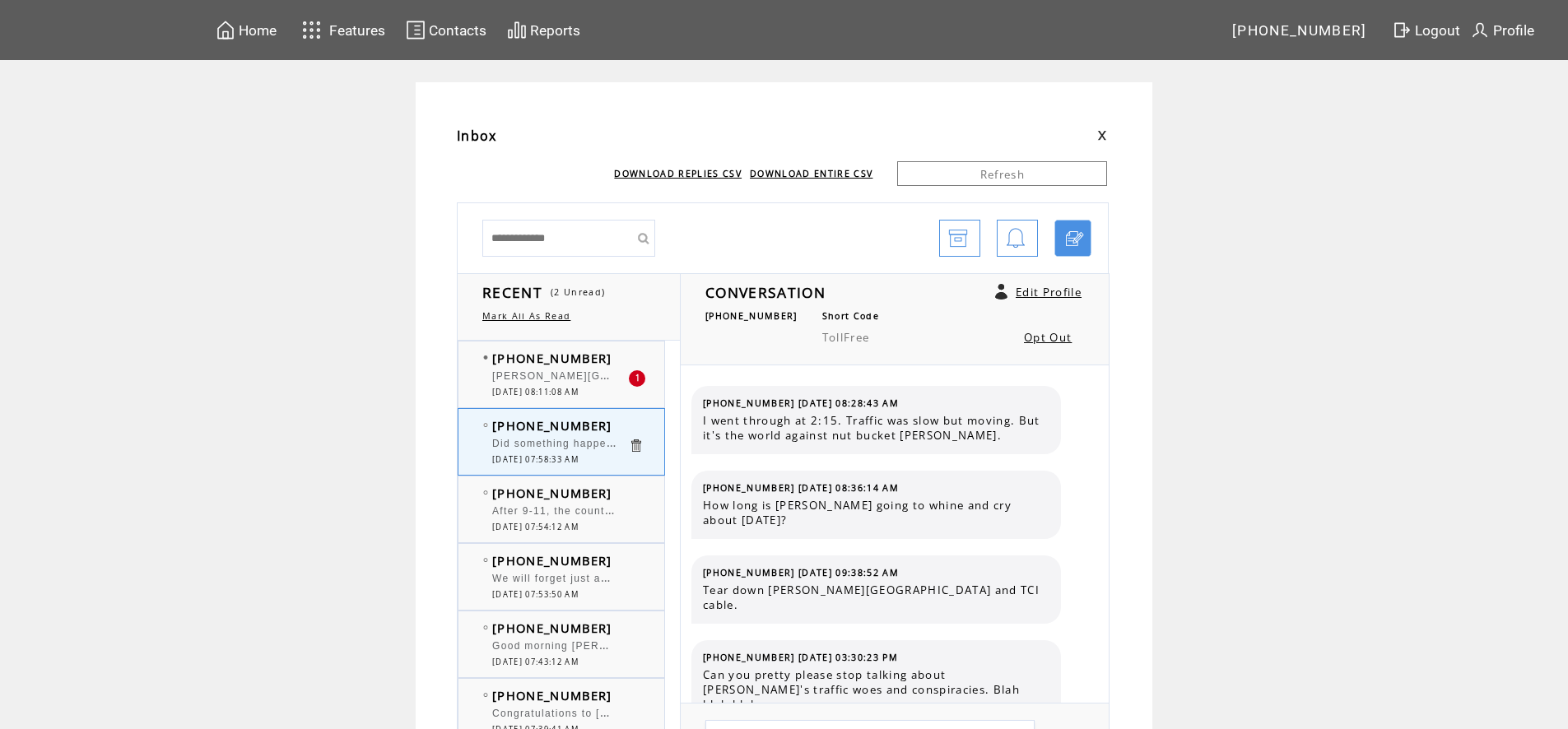
scroll to position [1432, 0]
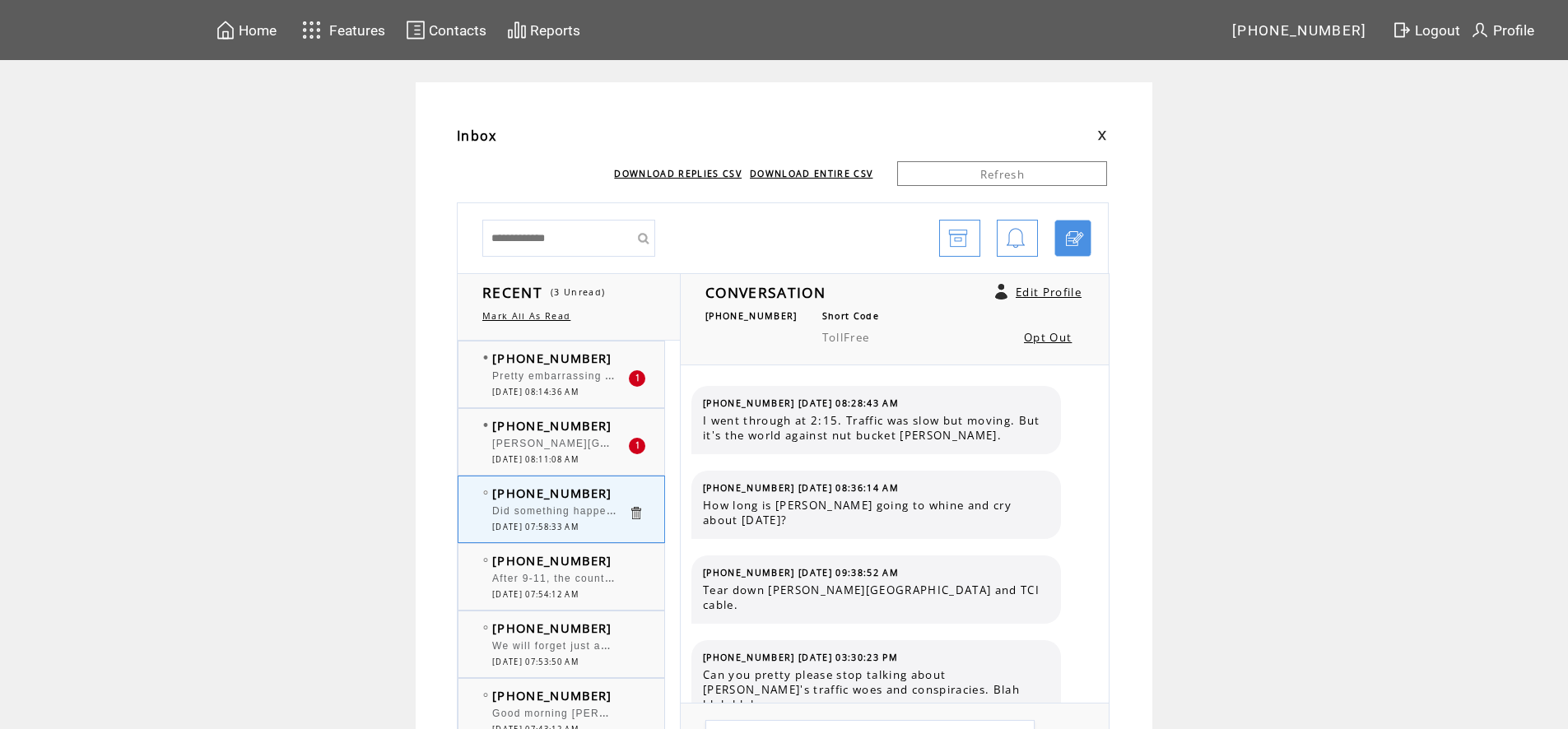
scroll to position [1432, 0]
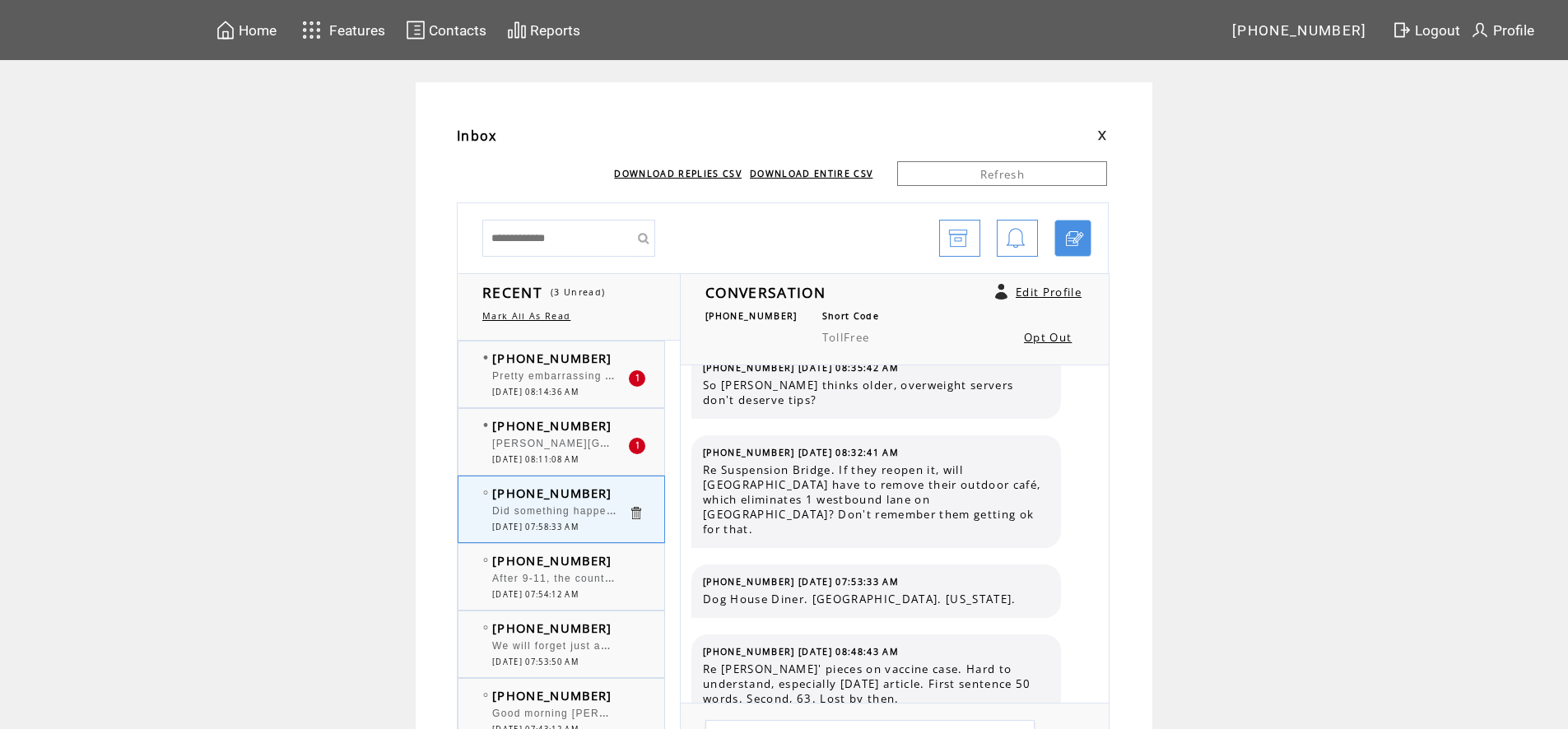
click at [553, 390] on span "[DATE] 08:14:36 AM" at bounding box center [536, 392] width 87 height 11
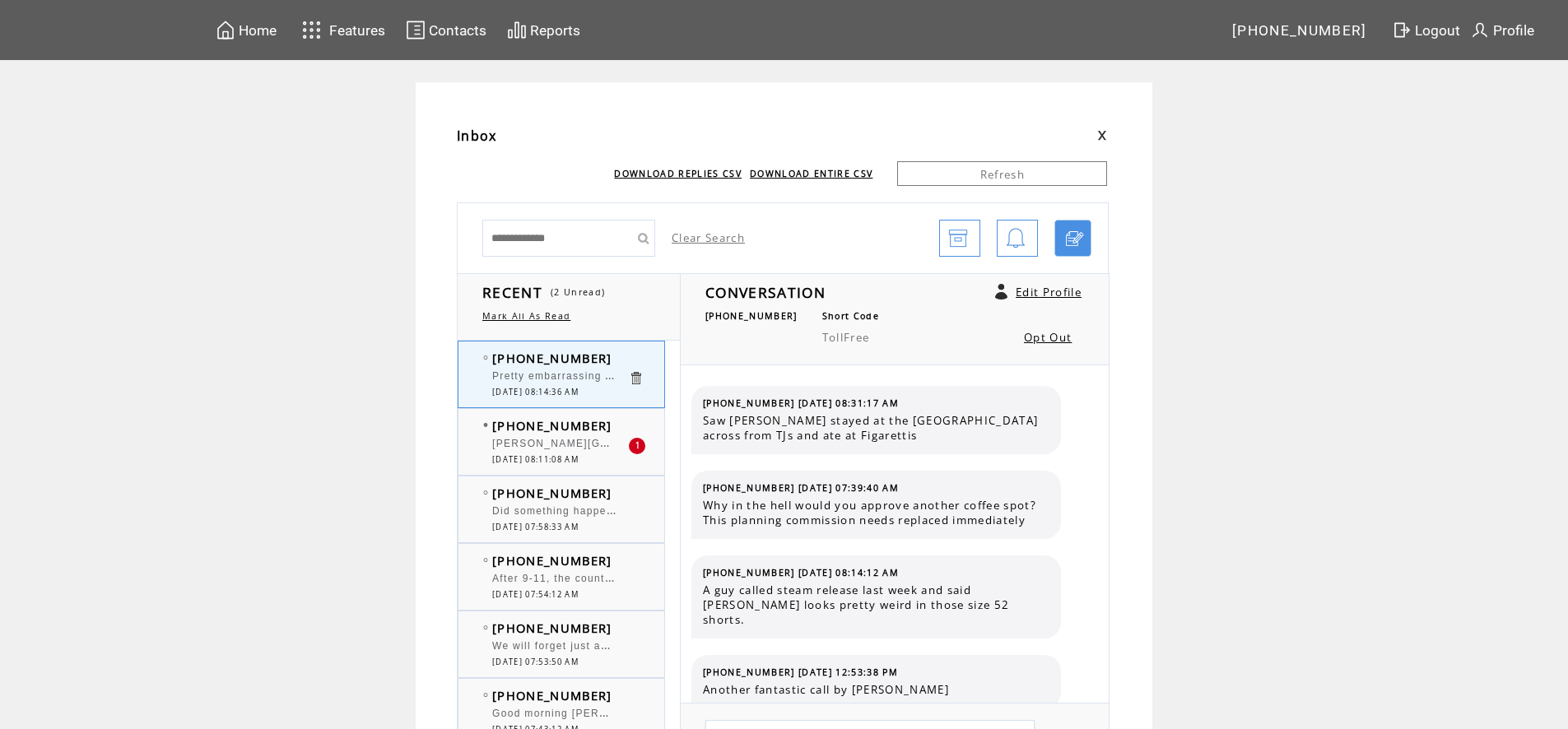
scroll to position [507, 0]
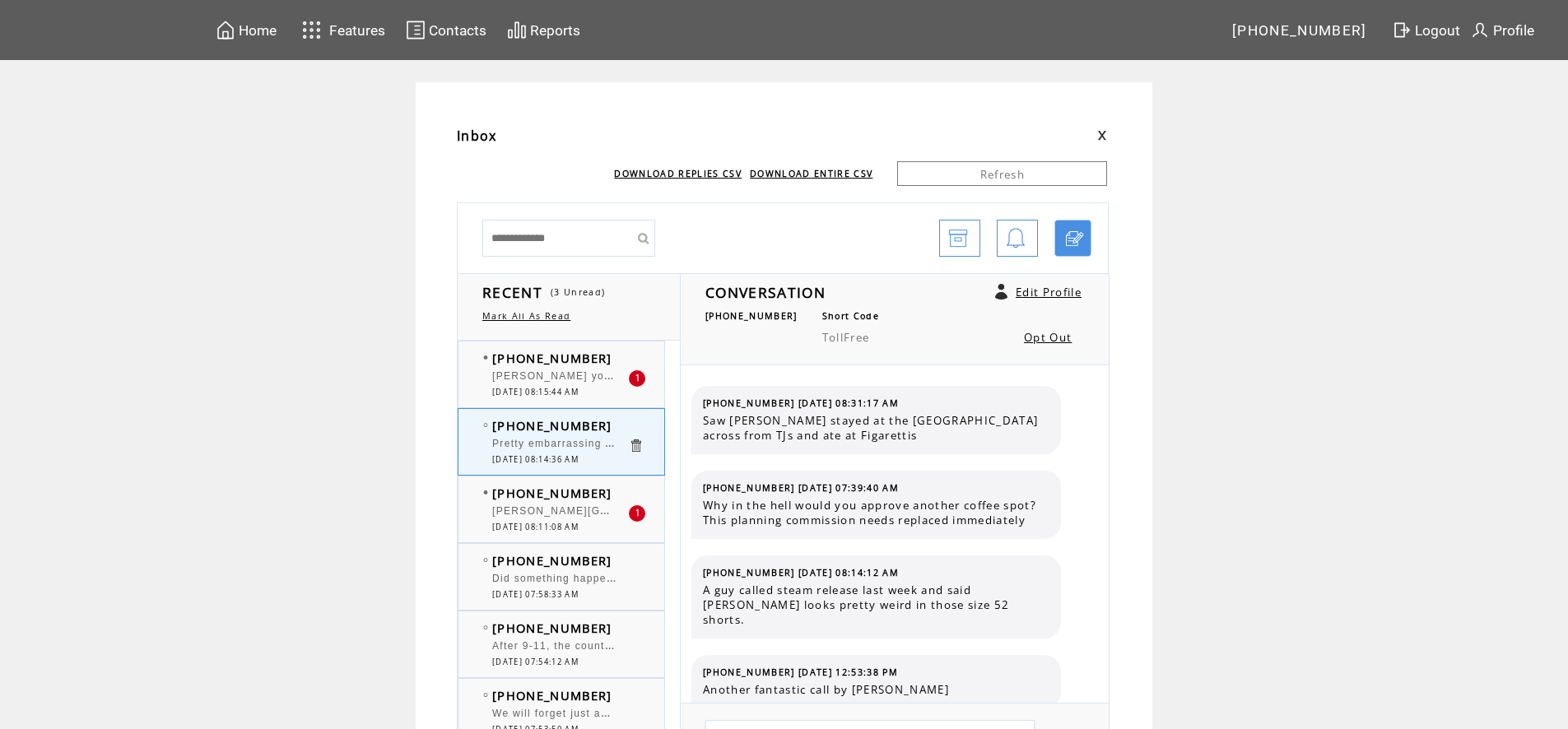
scroll to position [507, 0]
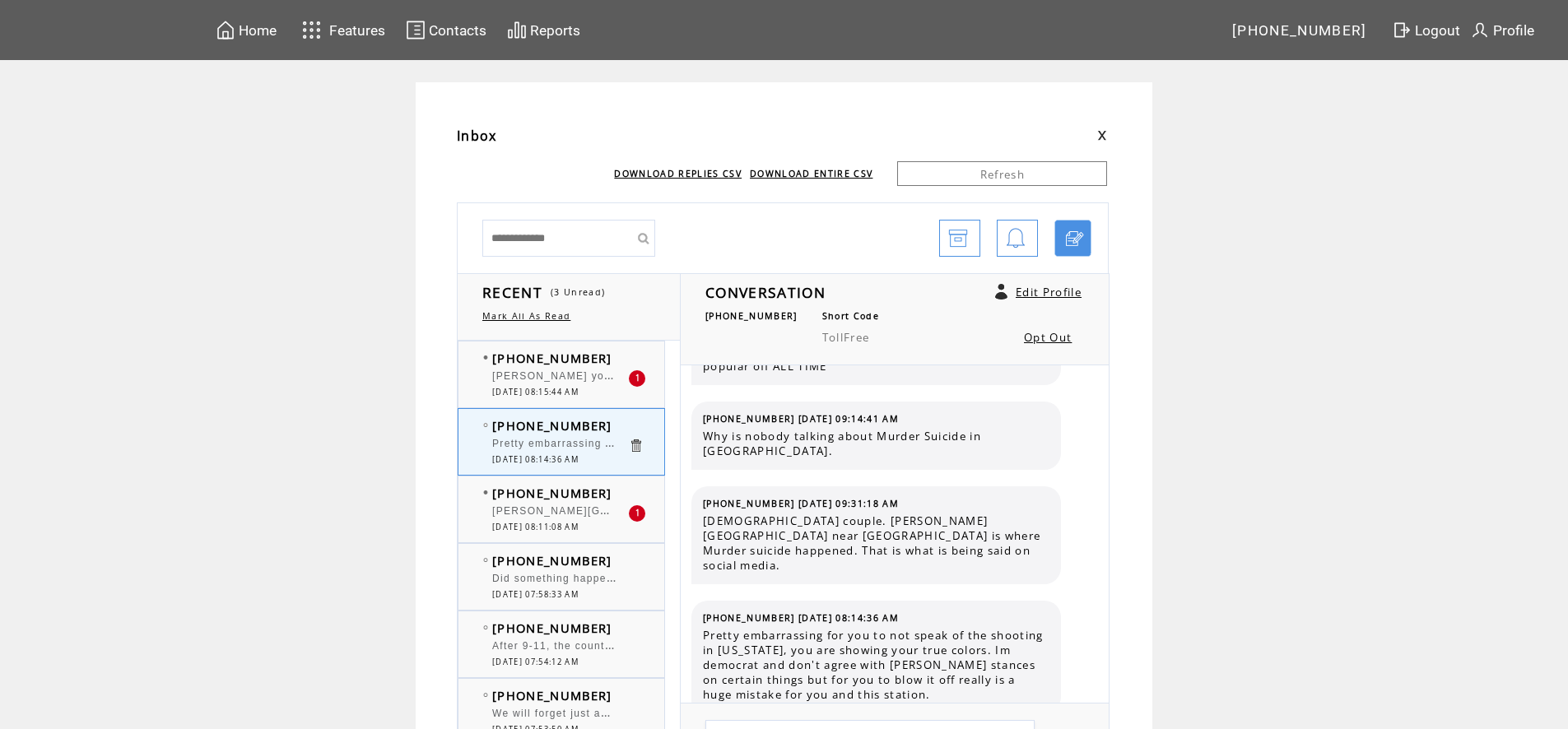
click at [567, 388] on span "[DATE] 08:15:44 AM" at bounding box center [536, 392] width 87 height 11
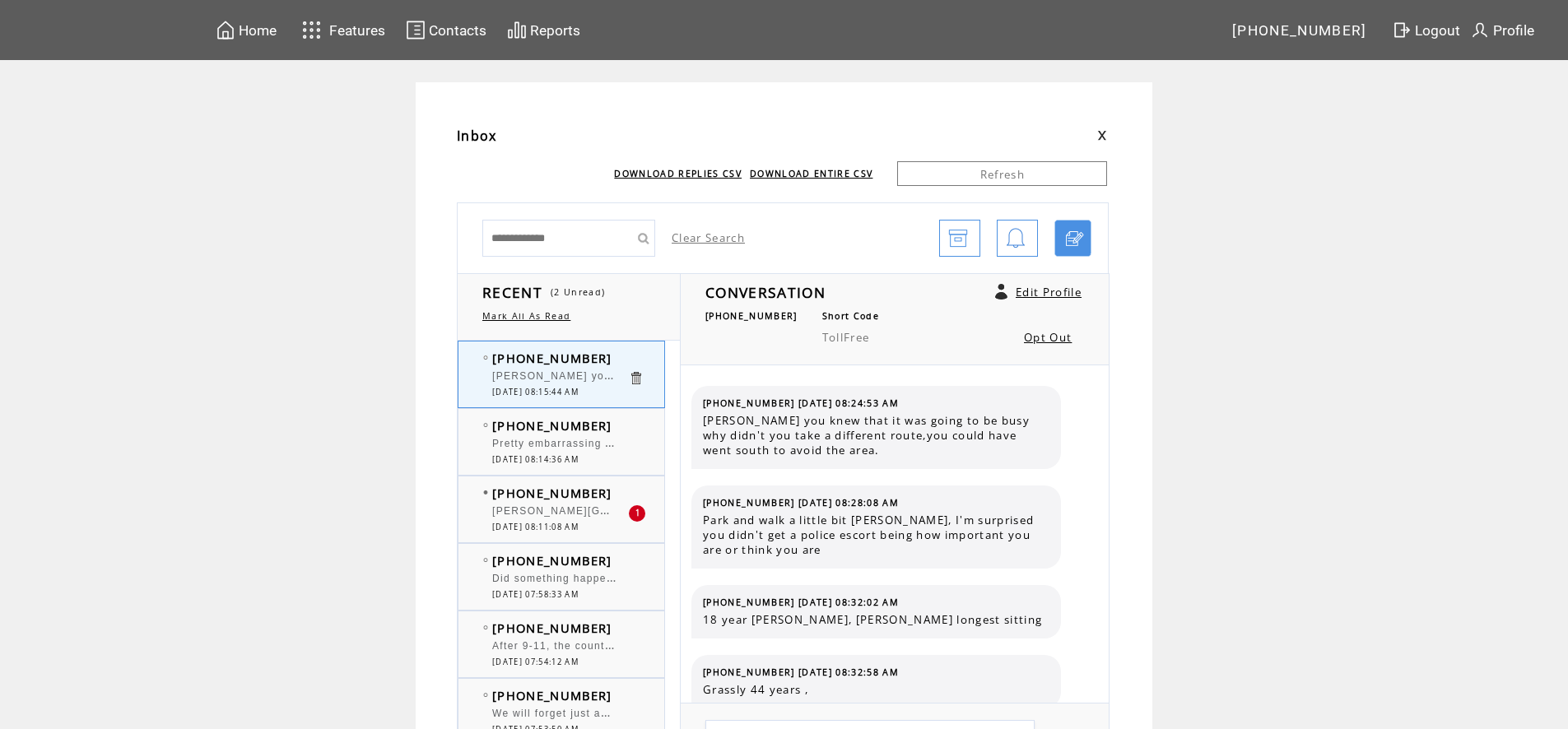
scroll to position [4091, 0]
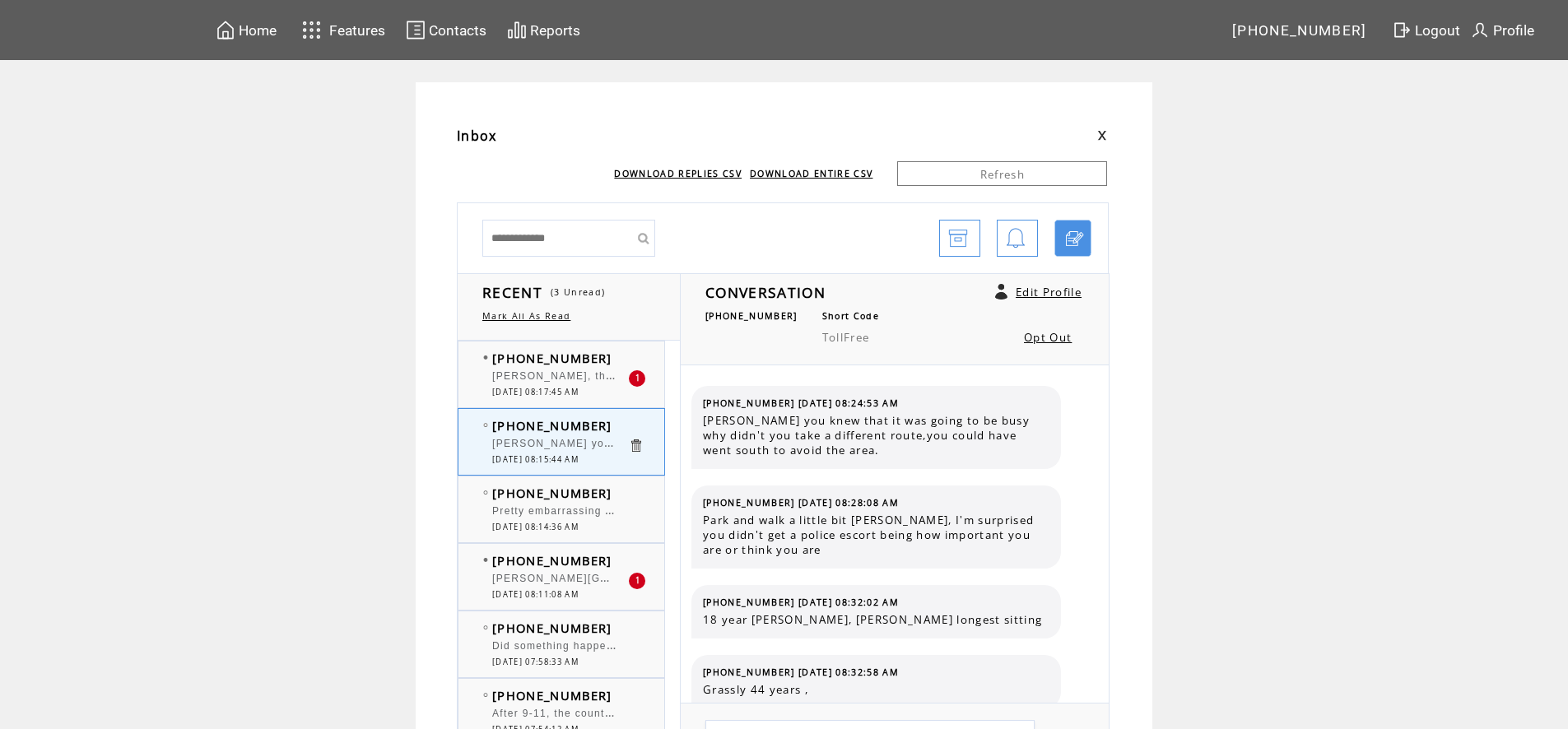
scroll to position [4091, 0]
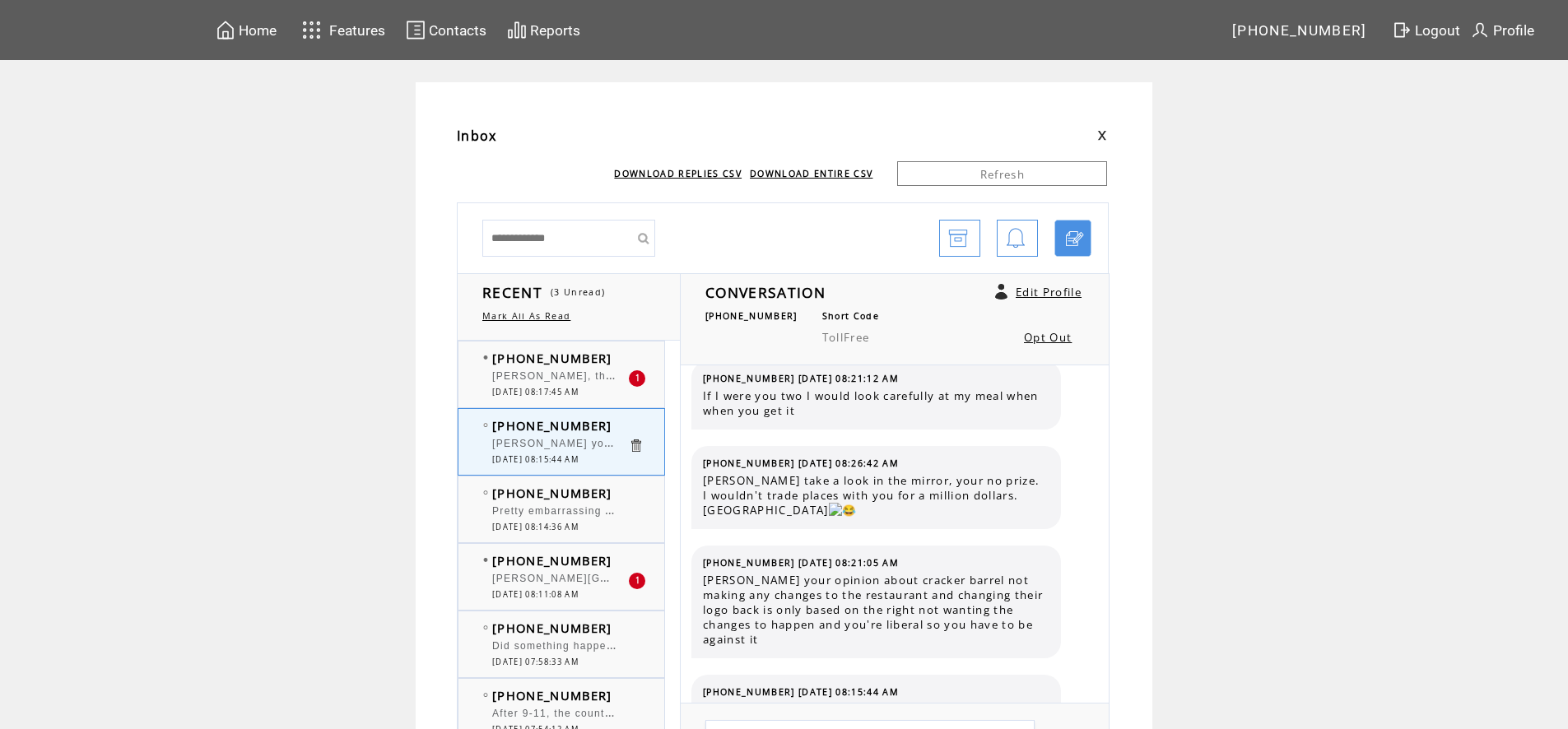
click at [576, 368] on div at bounding box center [560, 368] width 136 height 4
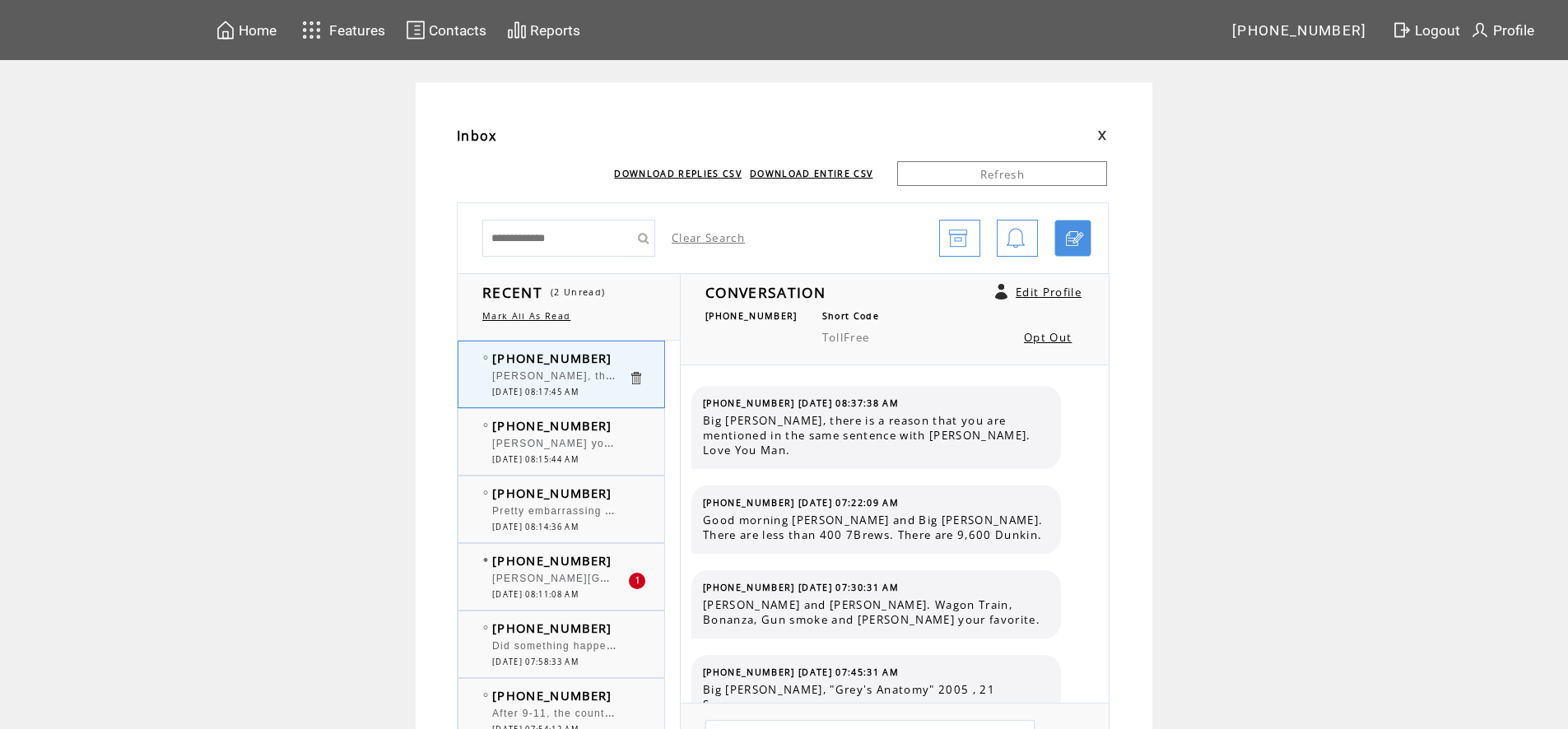
scroll to position [7445, 0]
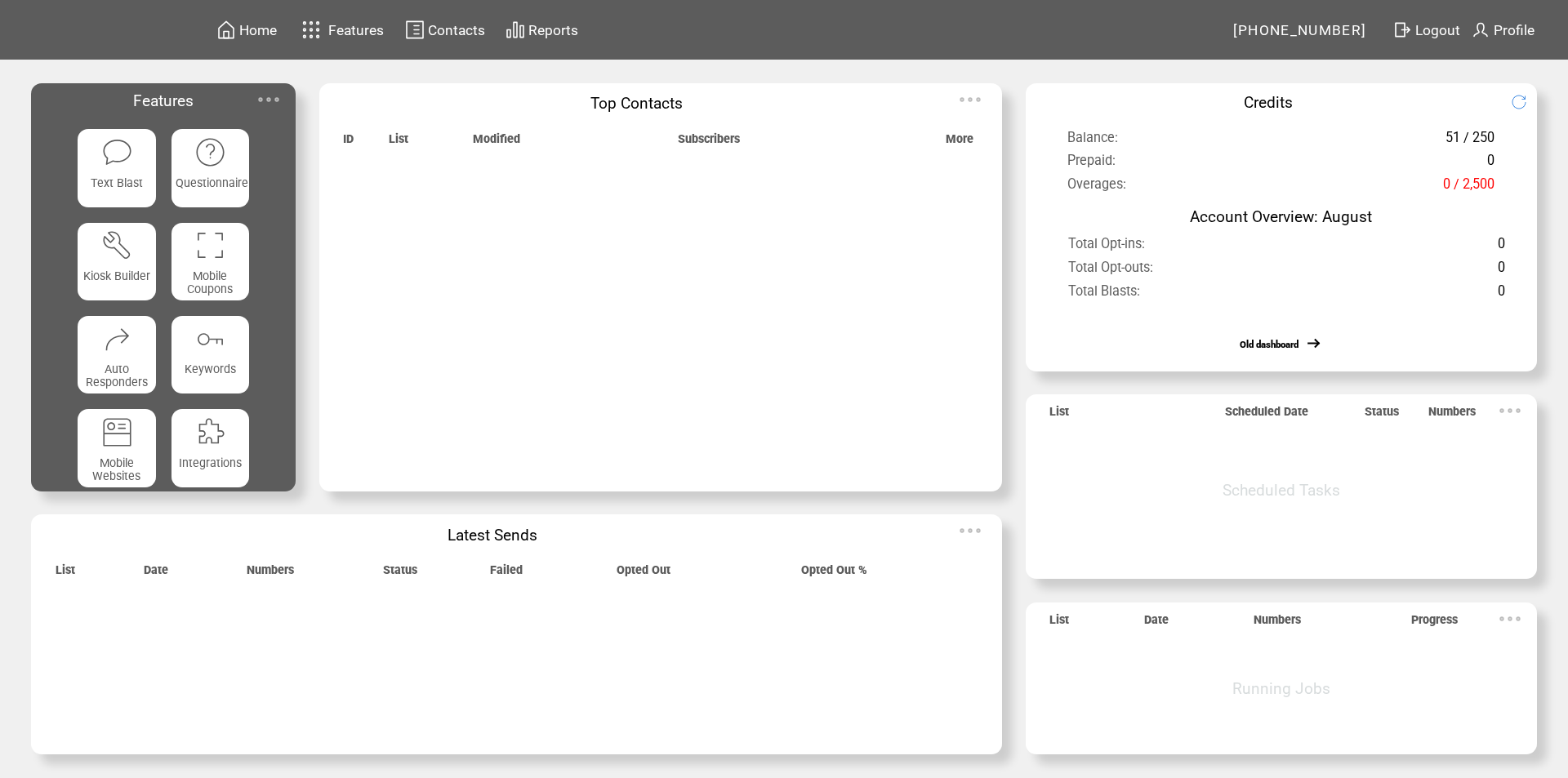
click at [272, 102] on img at bounding box center [269, 100] width 33 height 33
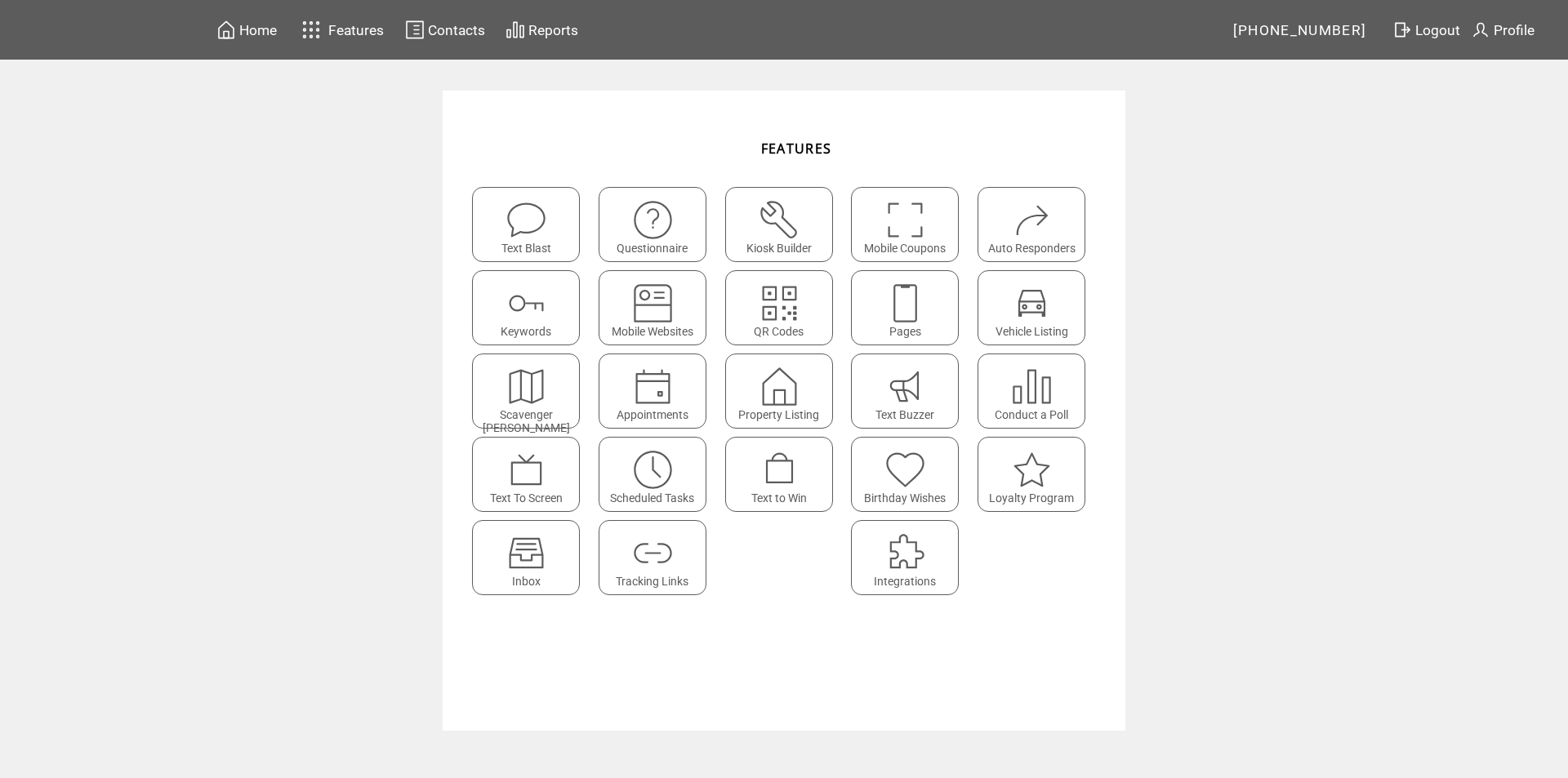
click at [530, 550] on img at bounding box center [526, 552] width 43 height 43
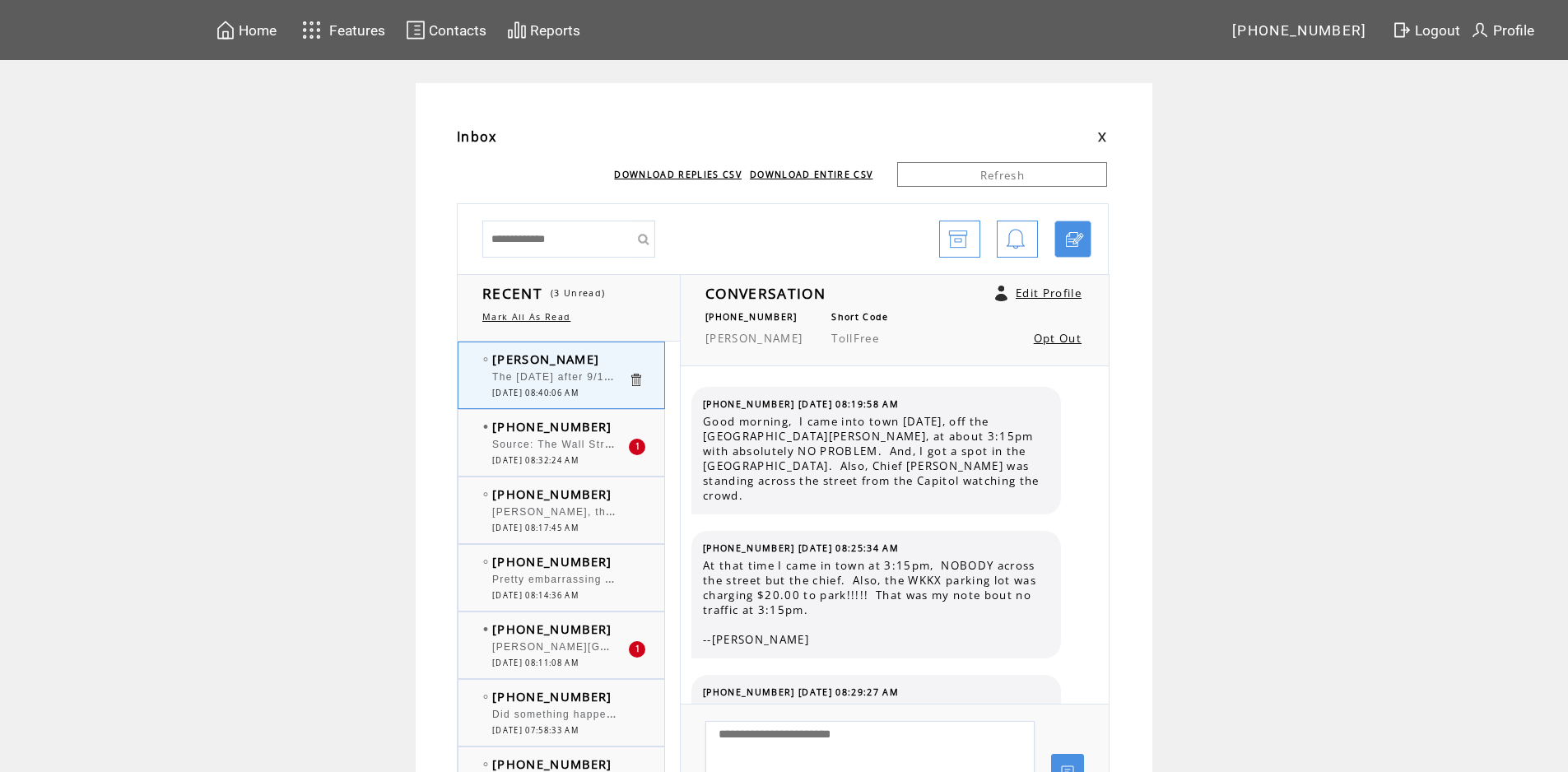
scroll to position [3210, 0]
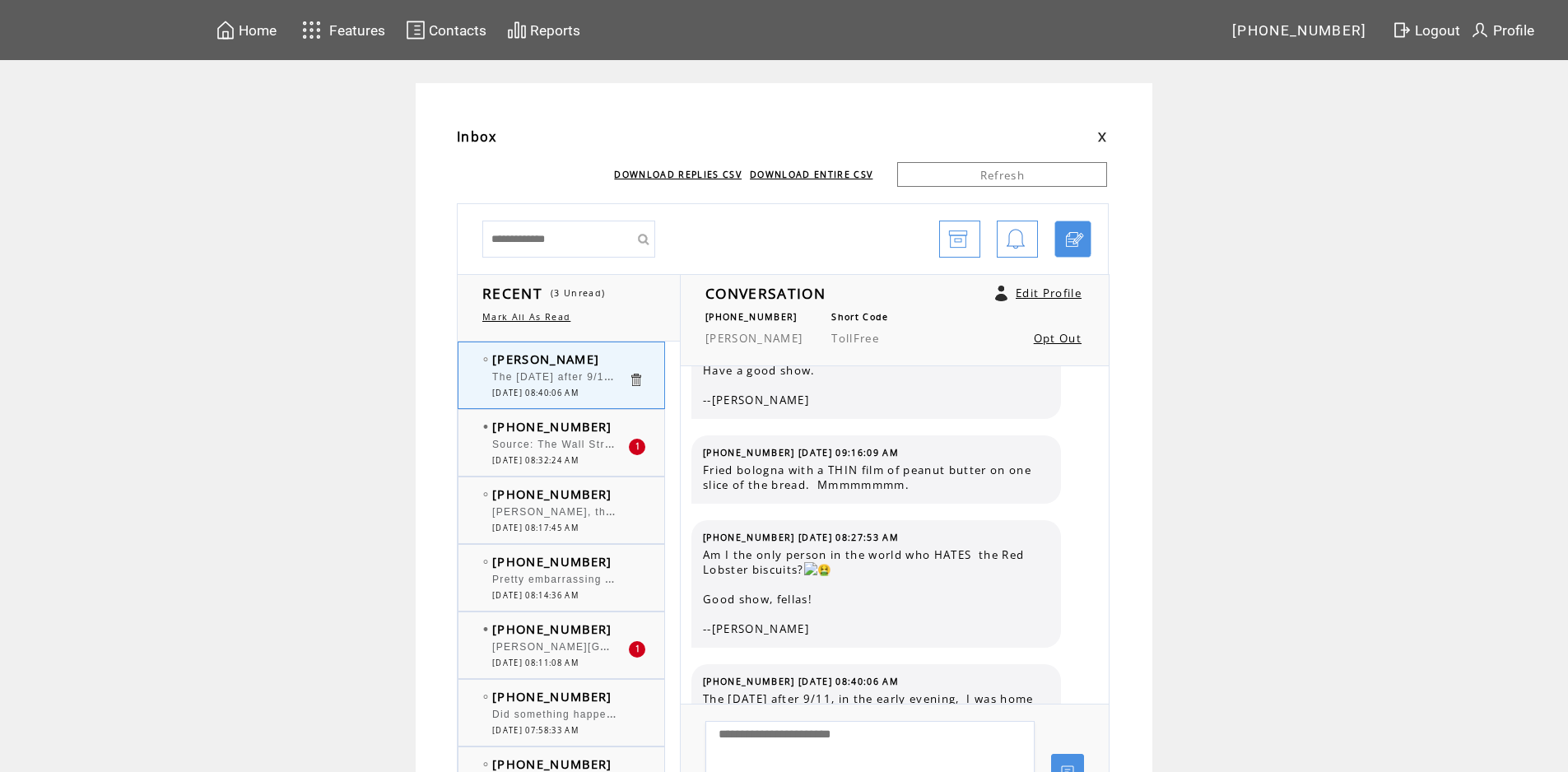
click at [606, 432] on td "[PHONE_NUMBER]" at bounding box center [560, 426] width 136 height 16
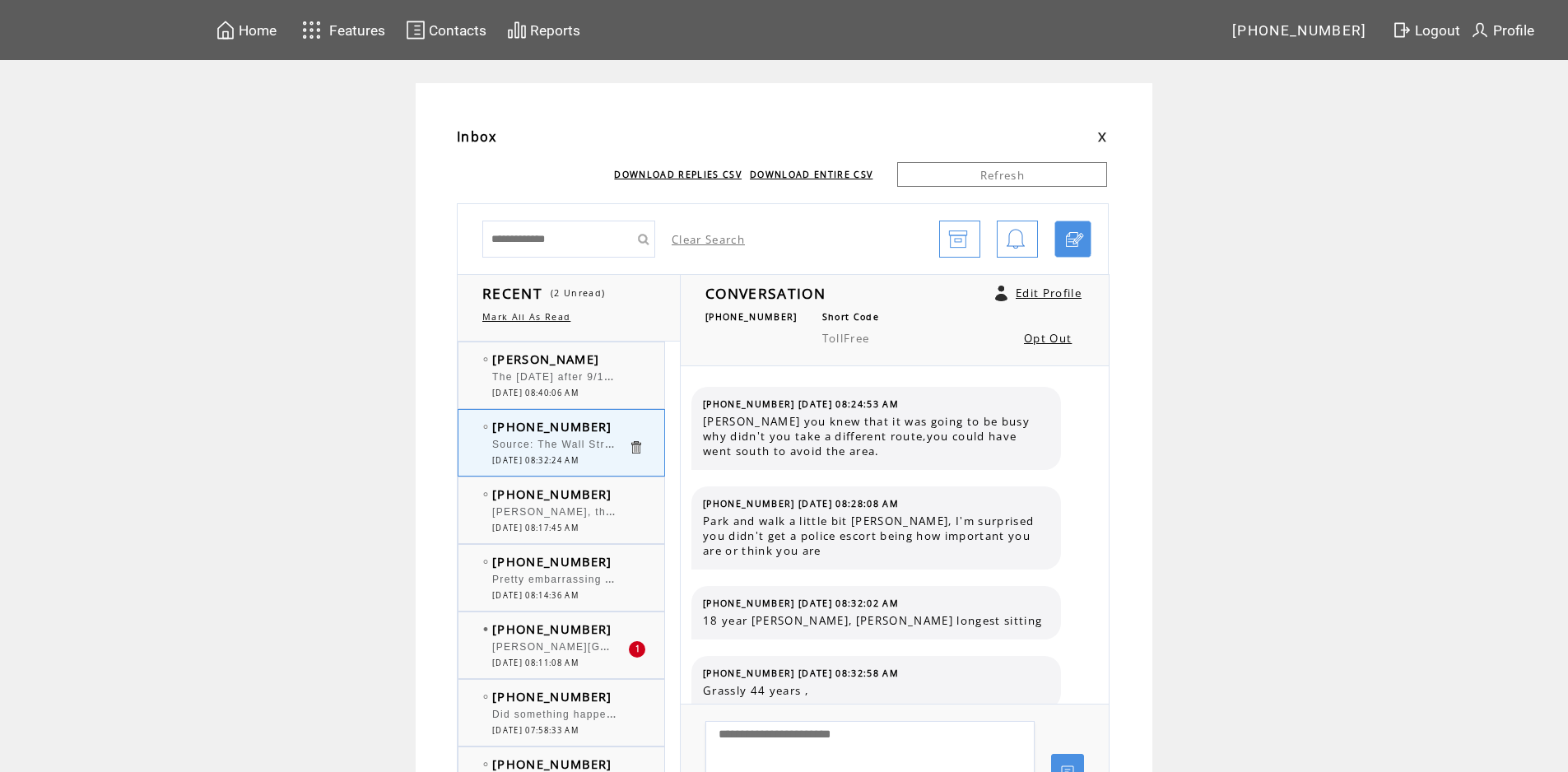
scroll to position [4194, 0]
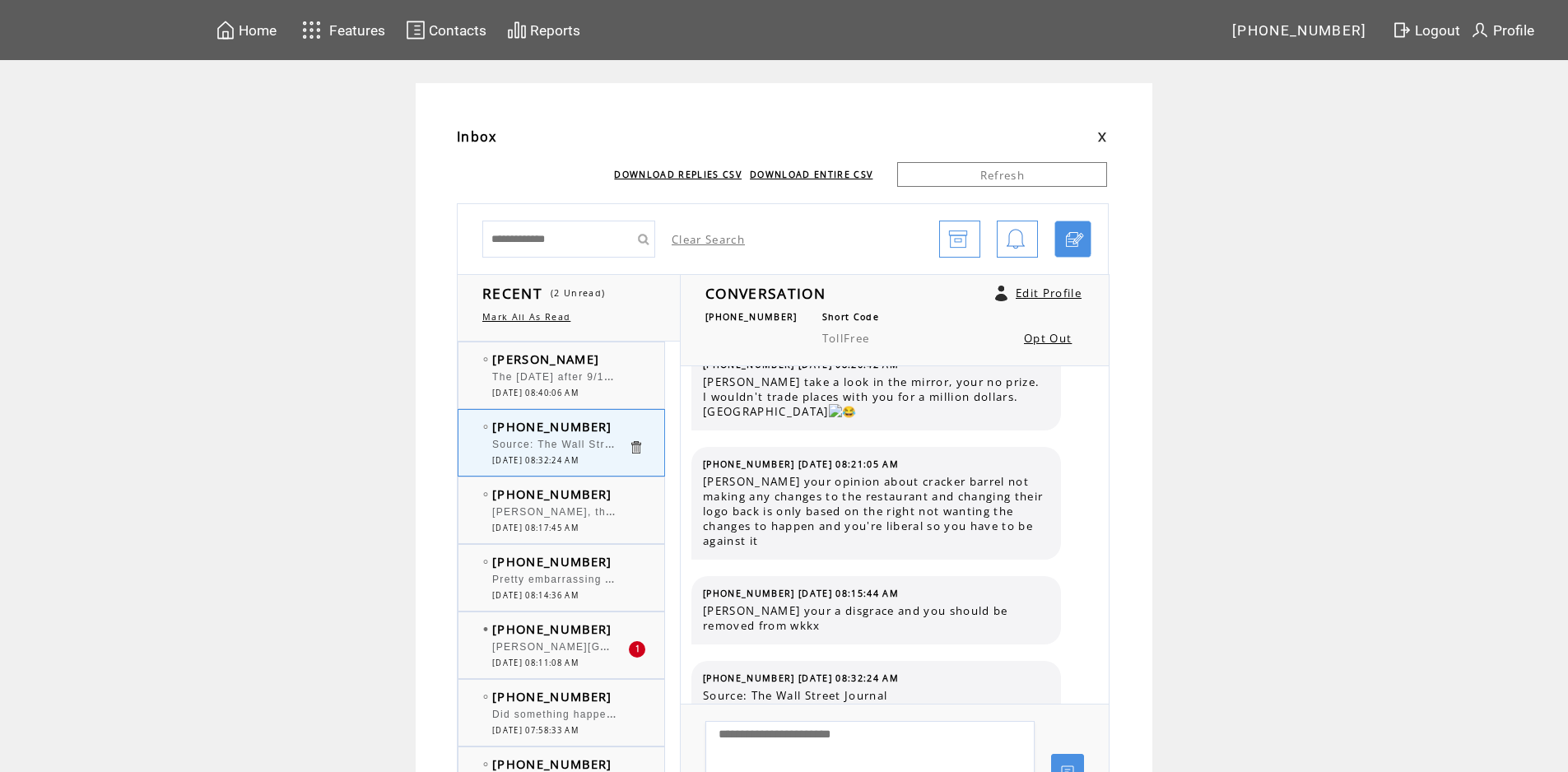
click at [763, 703] on link "https://search.app/VK4HB" at bounding box center [773, 710] width 133 height 14
click at [563, 369] on div at bounding box center [560, 370] width 136 height 4
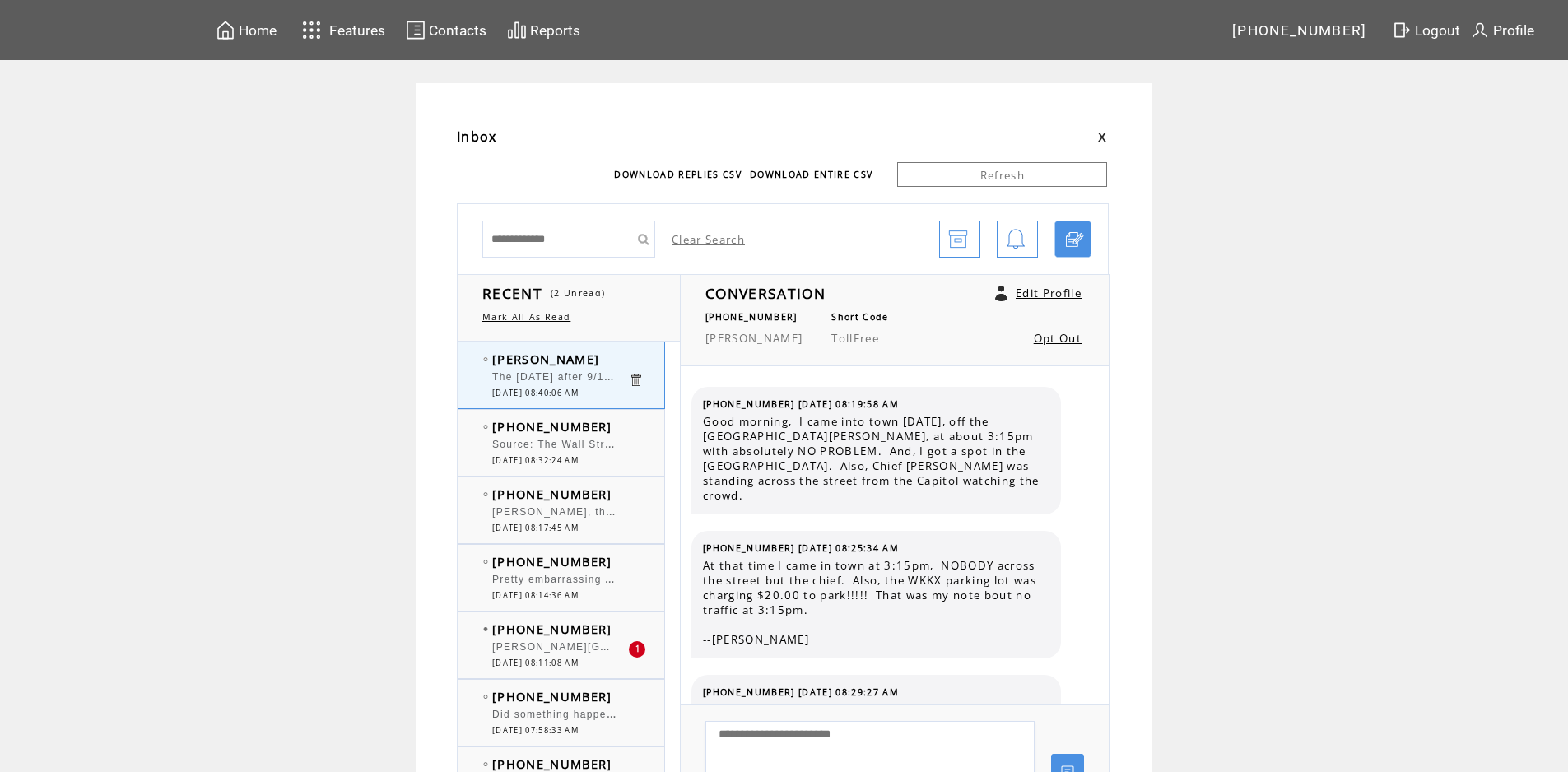
scroll to position [3210, 0]
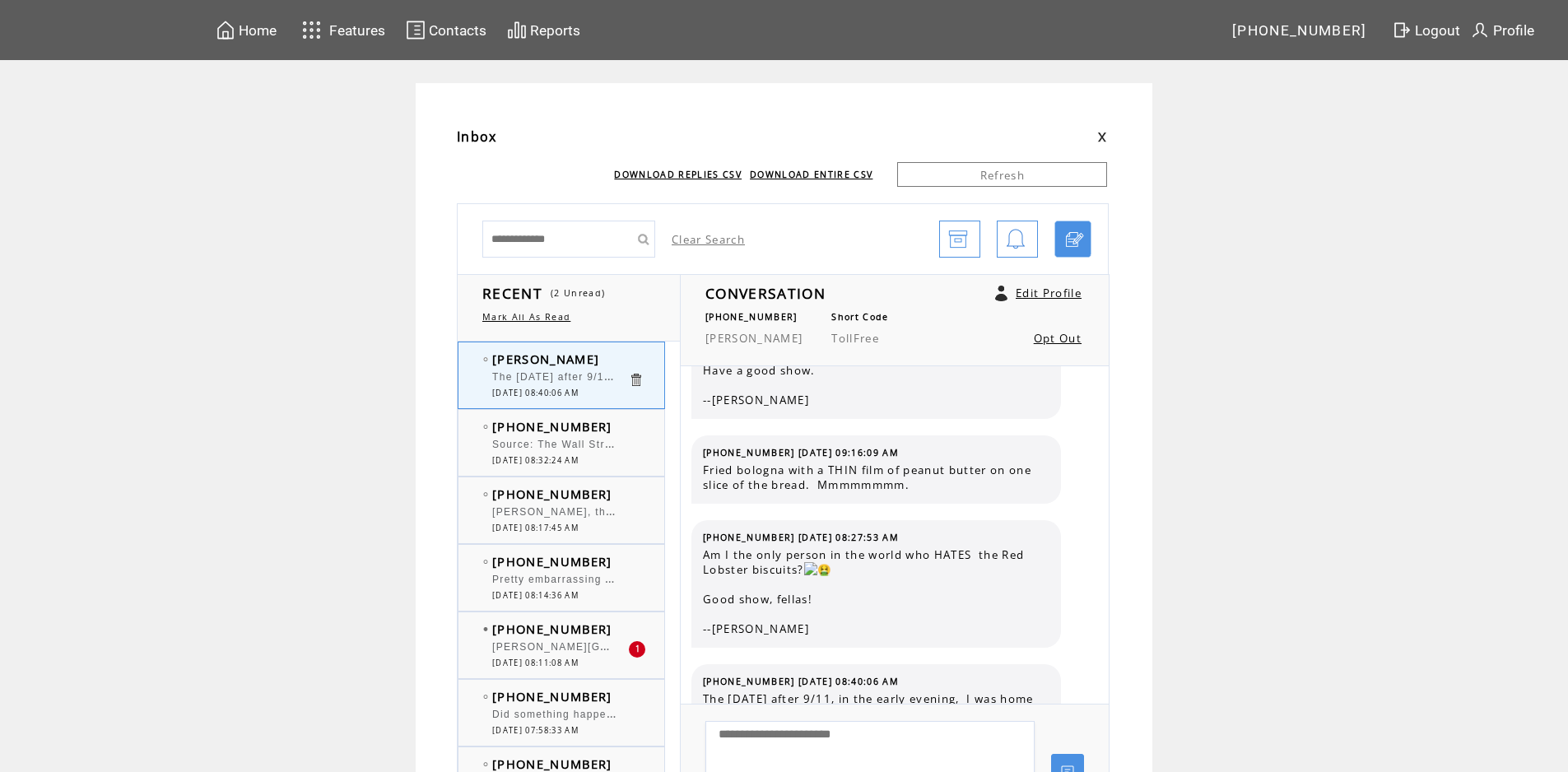
click at [547, 654] on div "[PERSON_NAME][GEOGRAPHIC_DATA] was a Military attack we could put a face on who…" at bounding box center [560, 649] width 136 height 16
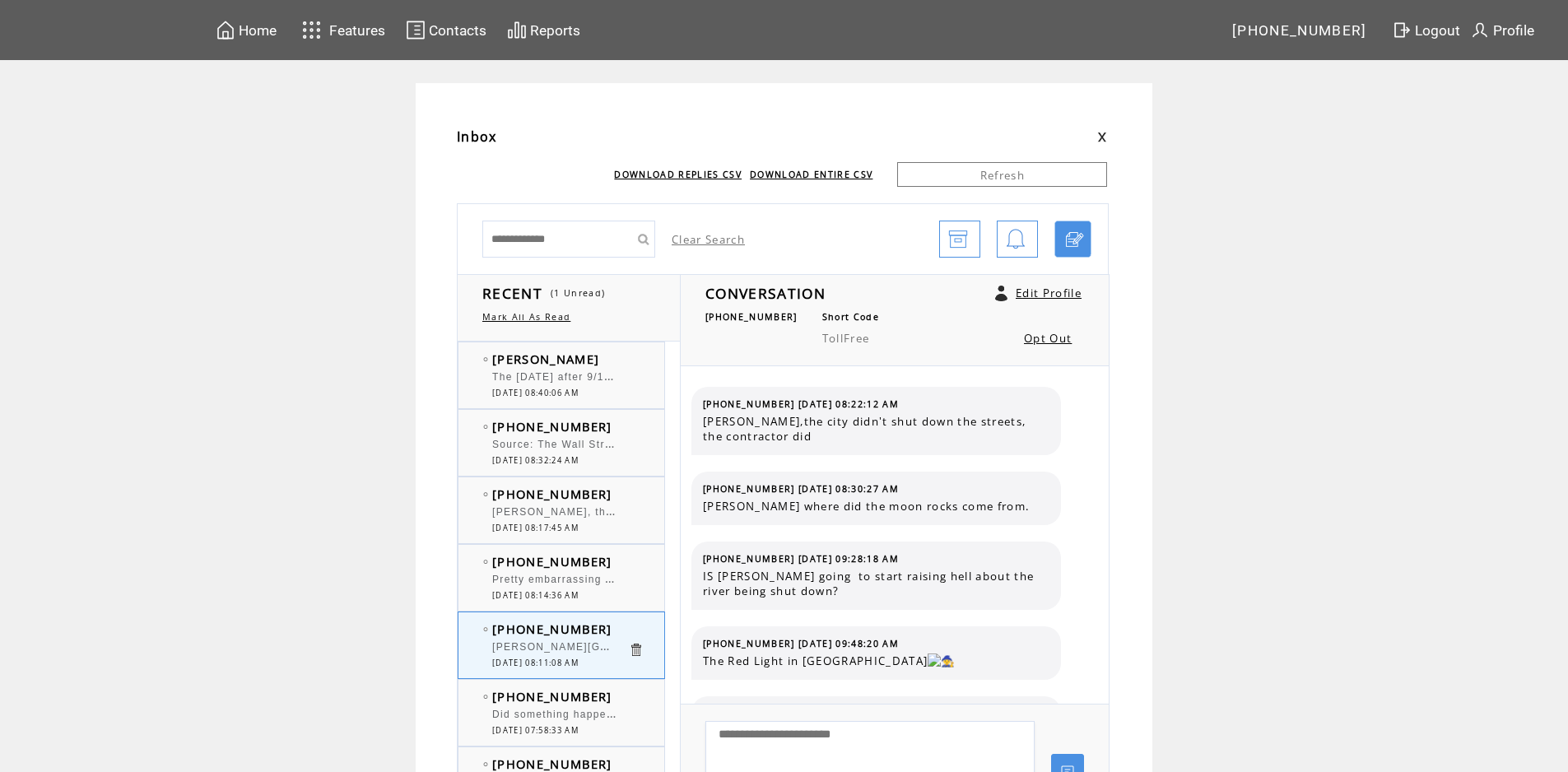
scroll to position [1193, 0]
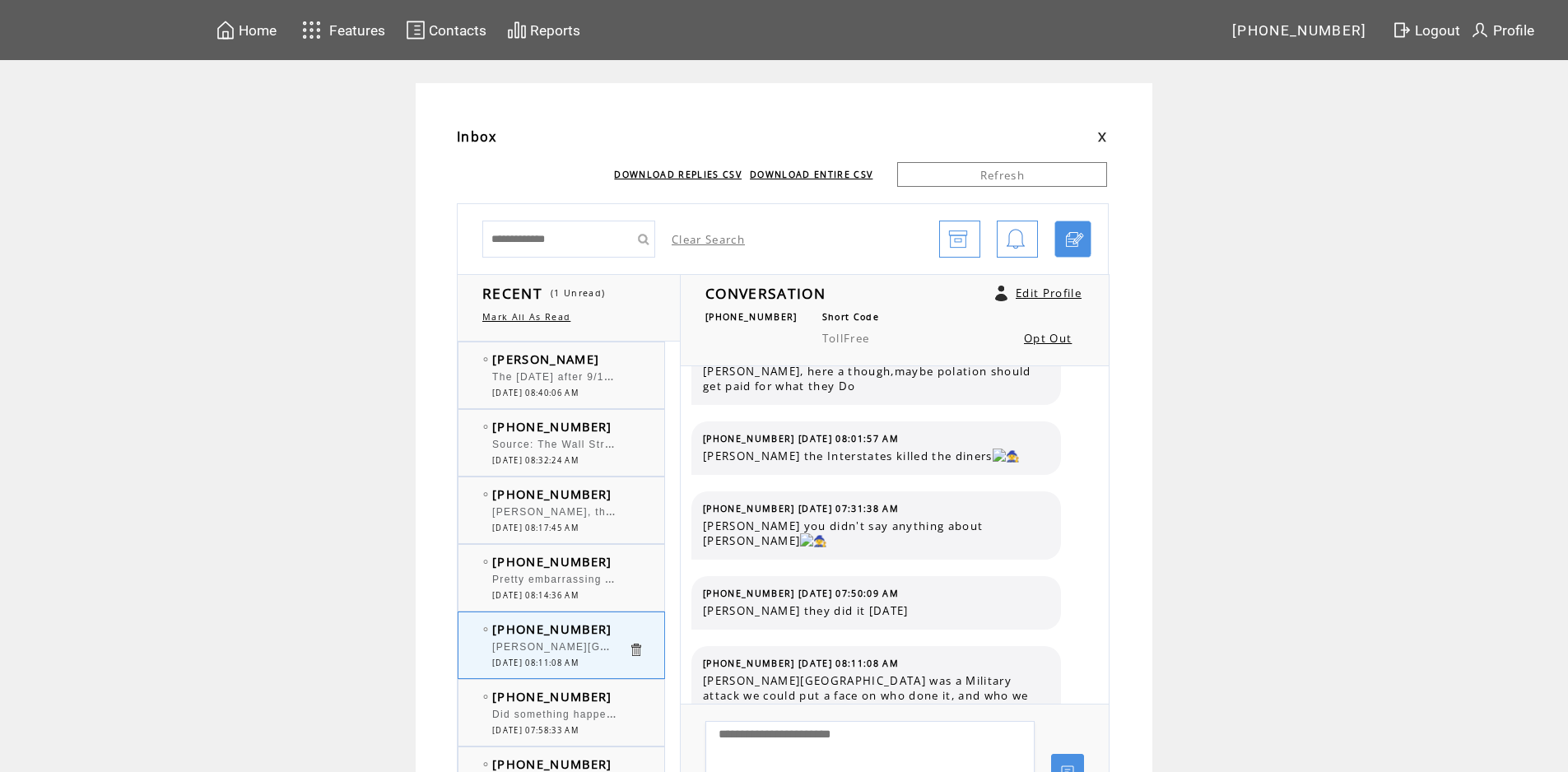
click at [588, 385] on div "The [DATE] after 9/11, in the early evening, I was home in downtown [GEOGRAPHIC…" at bounding box center [560, 379] width 136 height 16
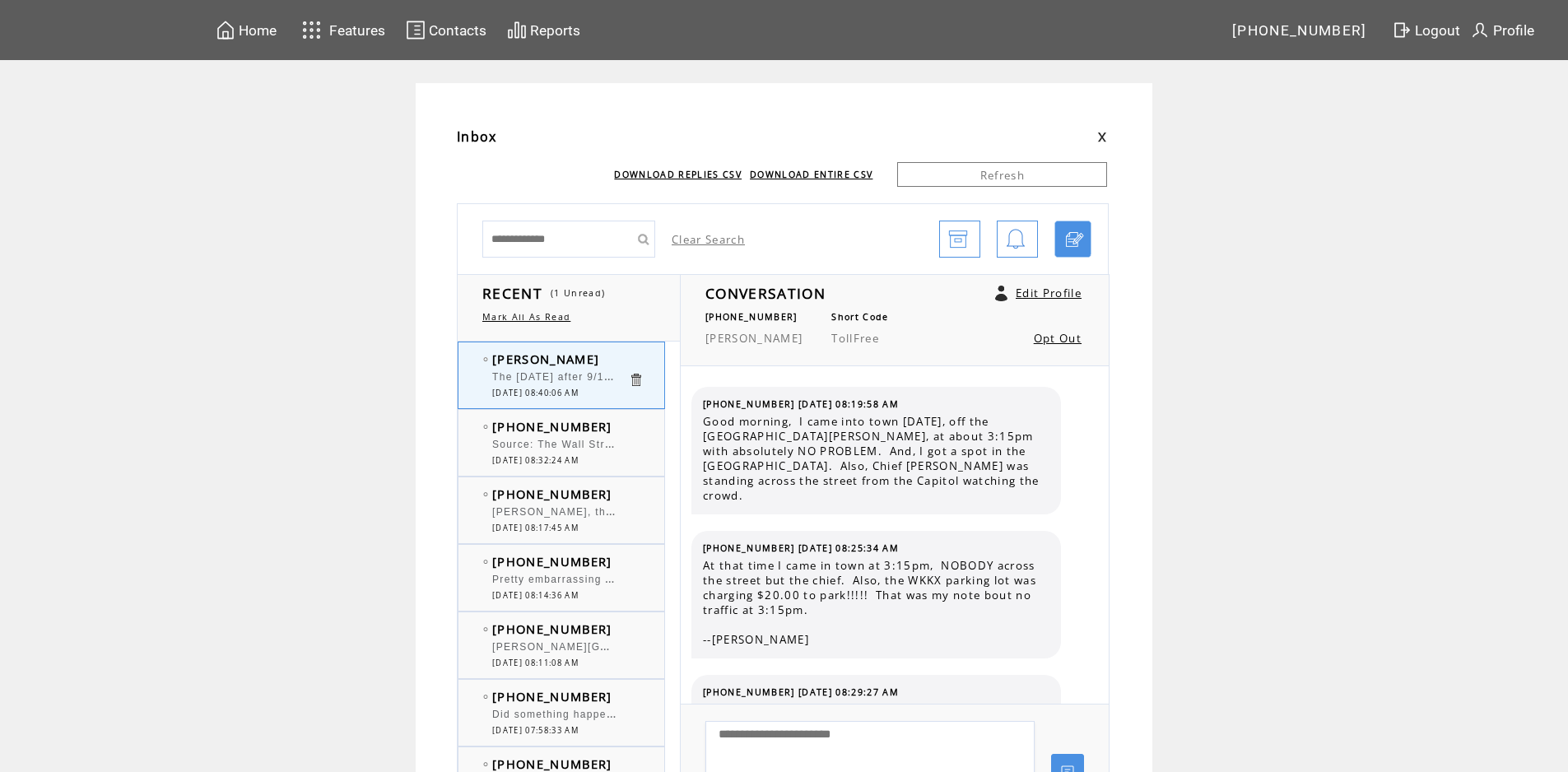
scroll to position [3210, 0]
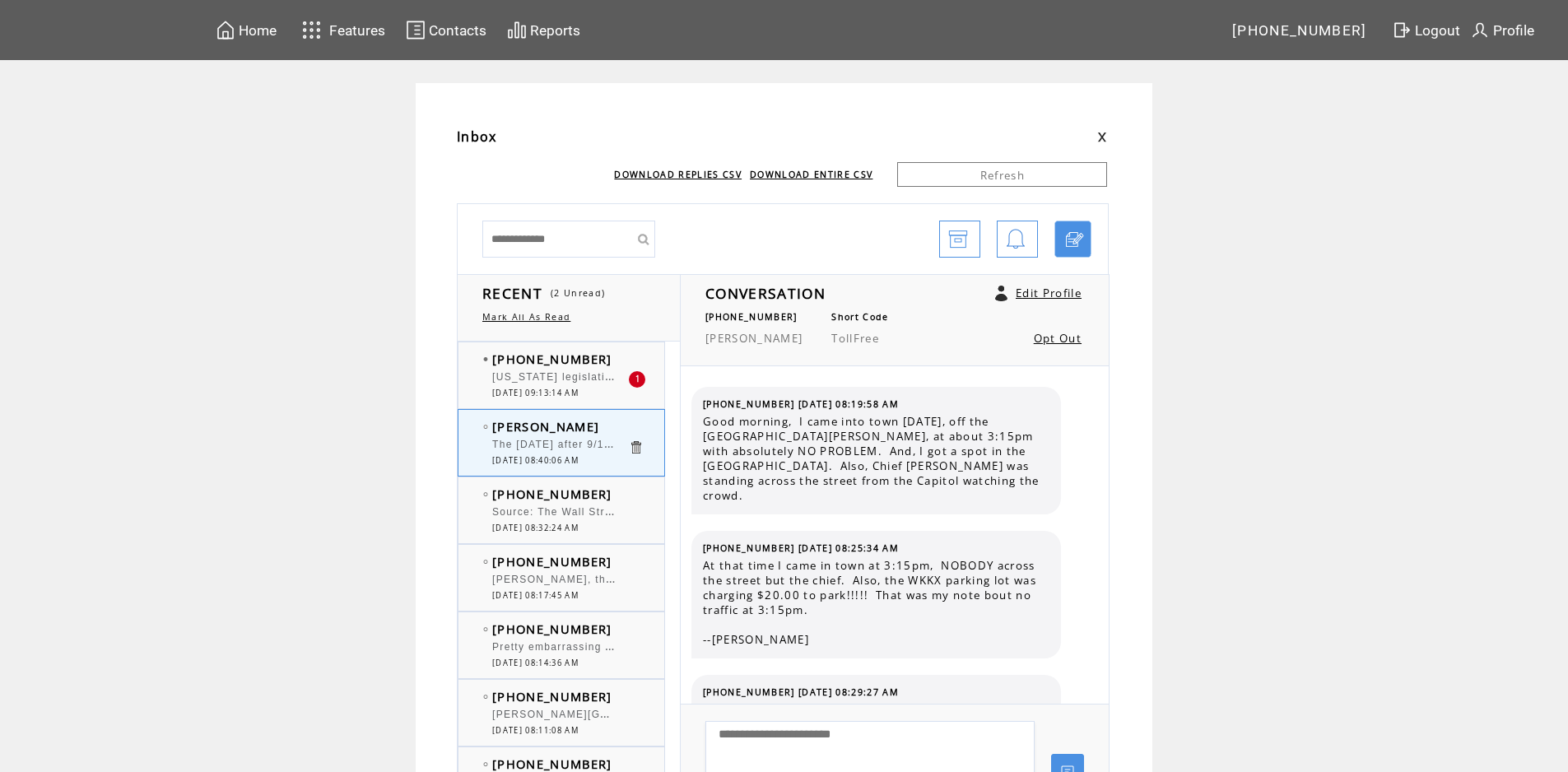
scroll to position [3210, 0]
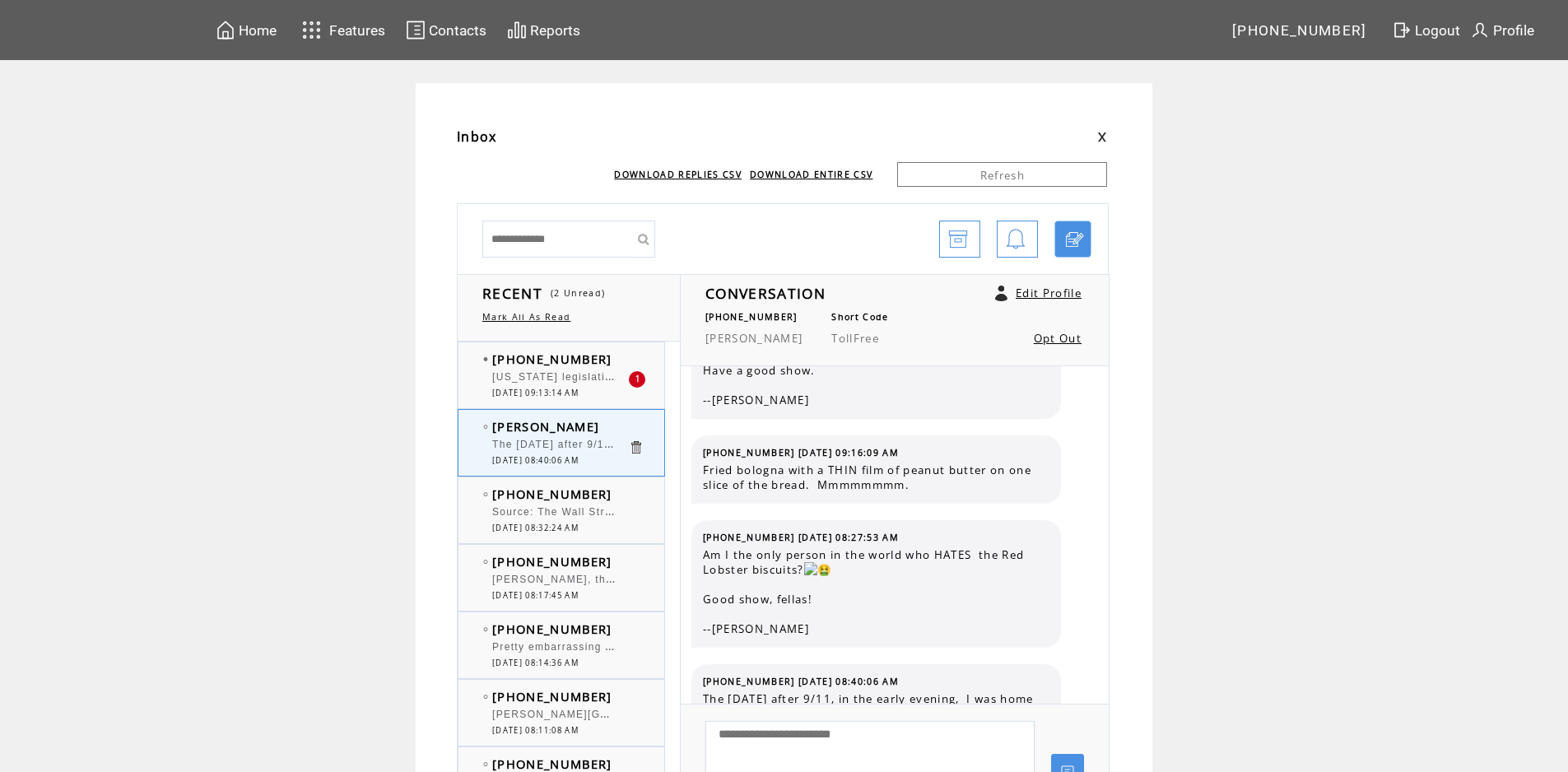
click at [579, 390] on span "[DATE] 09:13:14 AM" at bounding box center [536, 393] width 87 height 11
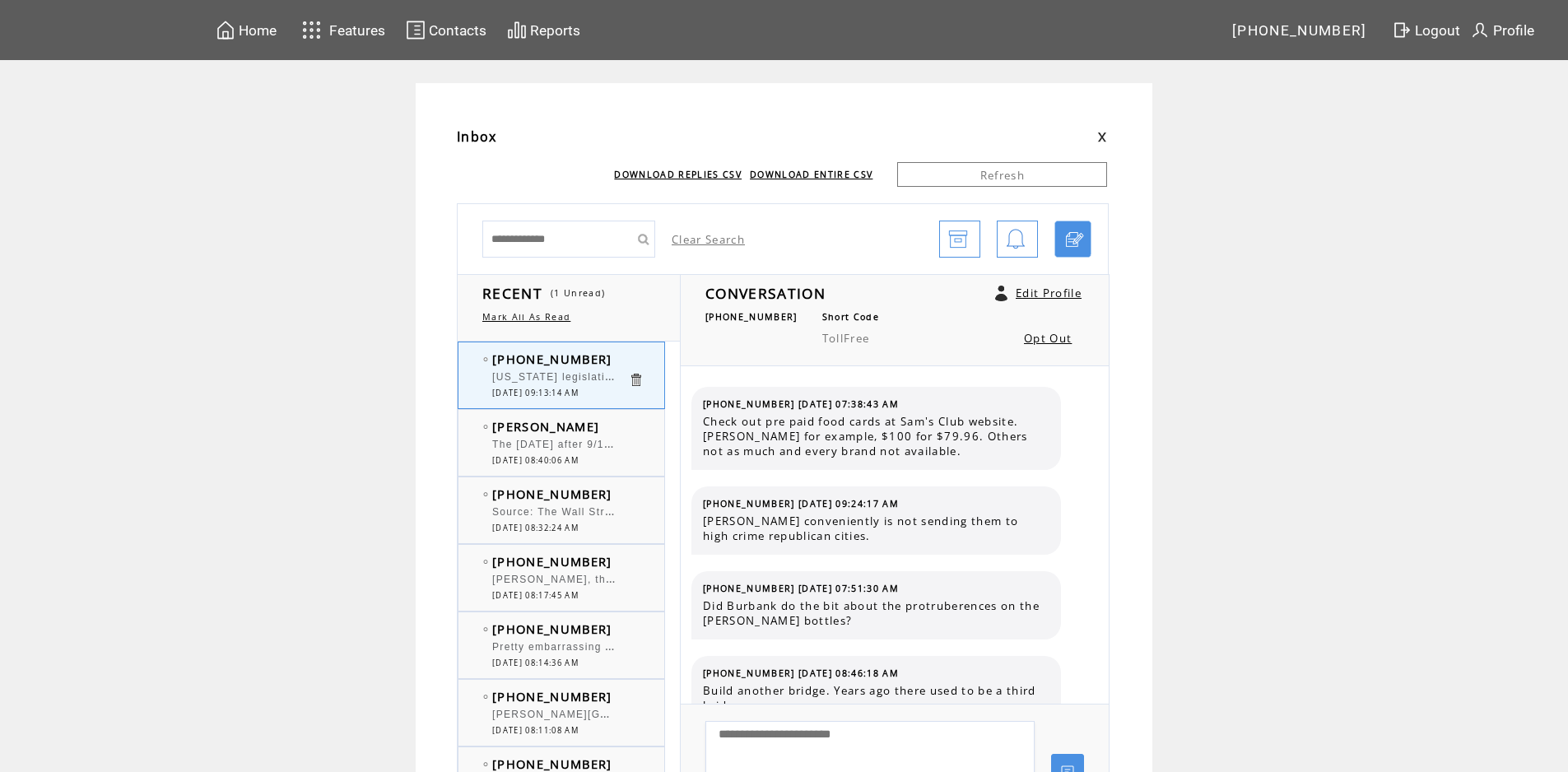
scroll to position [334, 0]
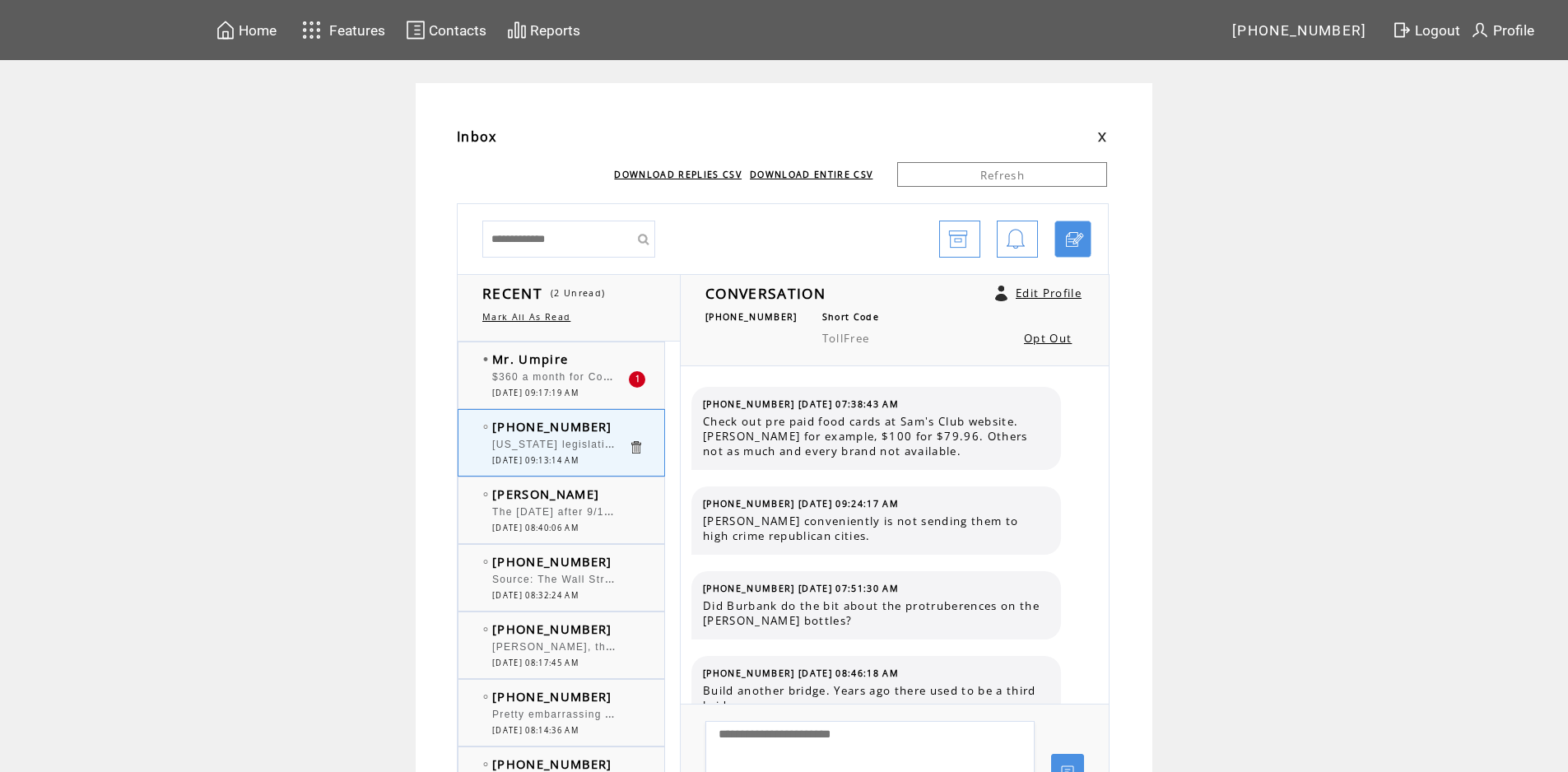
scroll to position [334, 0]
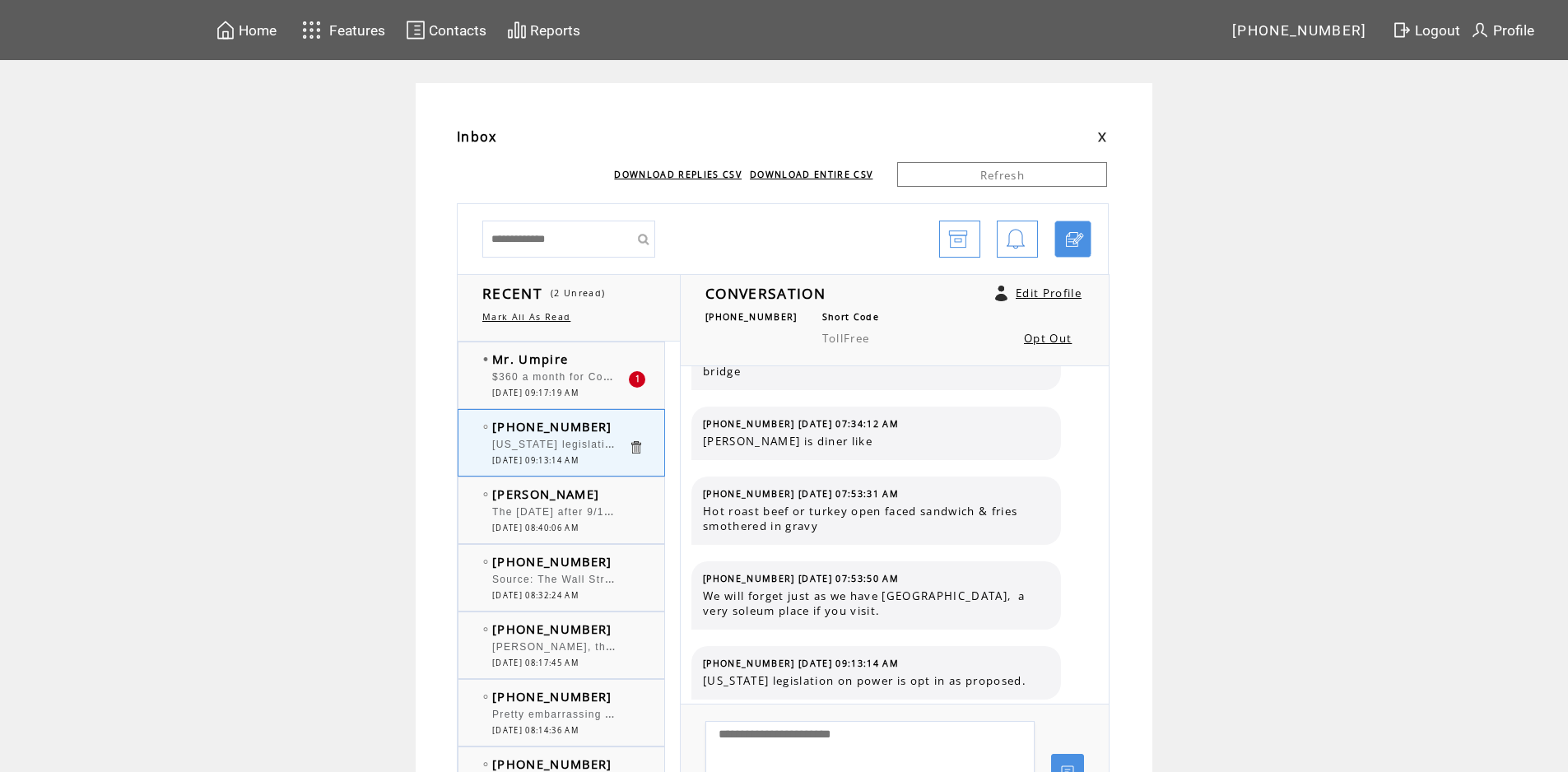
click at [558, 377] on span "$360 a month for Comsuck" at bounding box center [564, 375] width 145 height 16
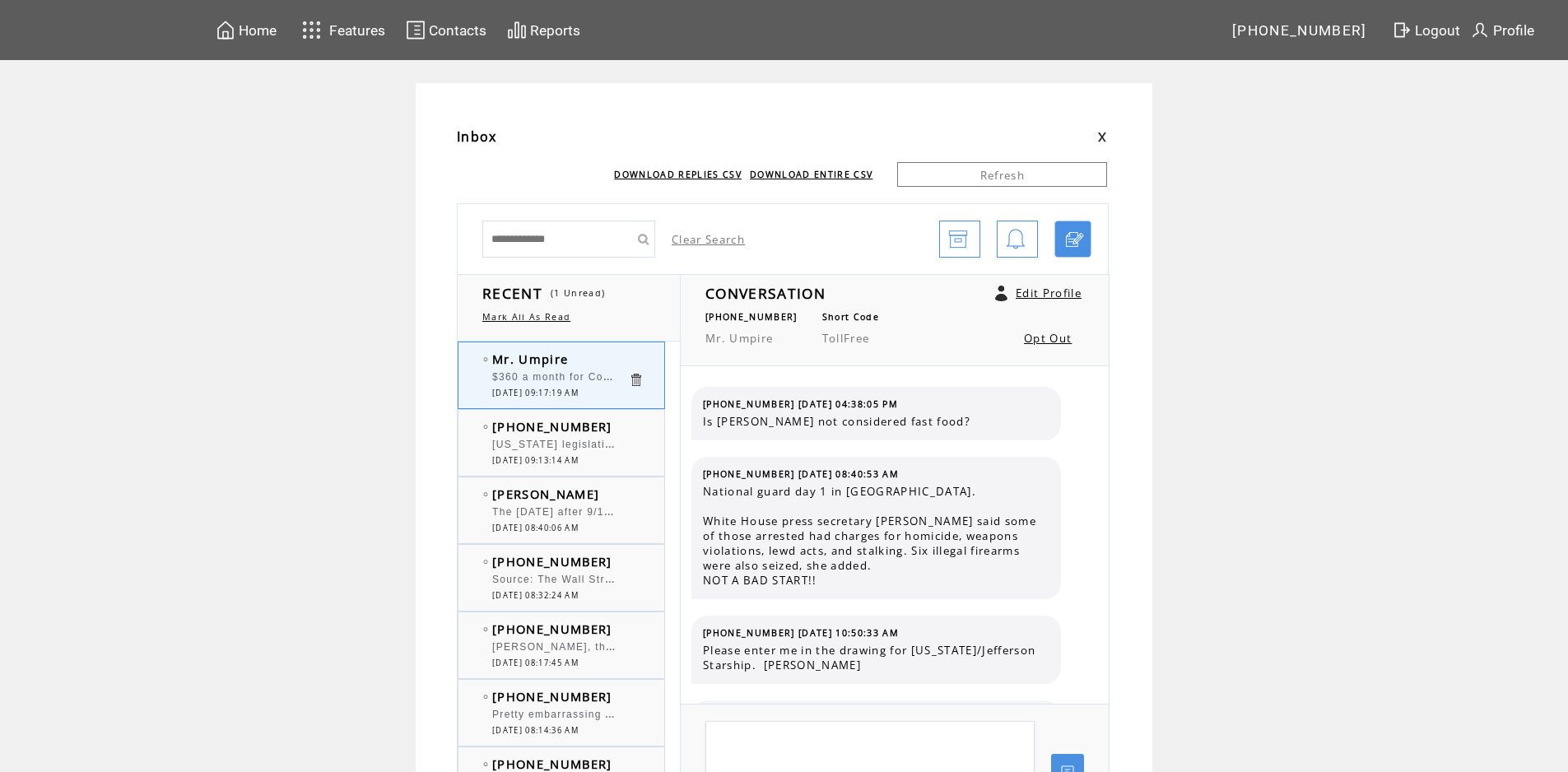
scroll to position [1680, 0]
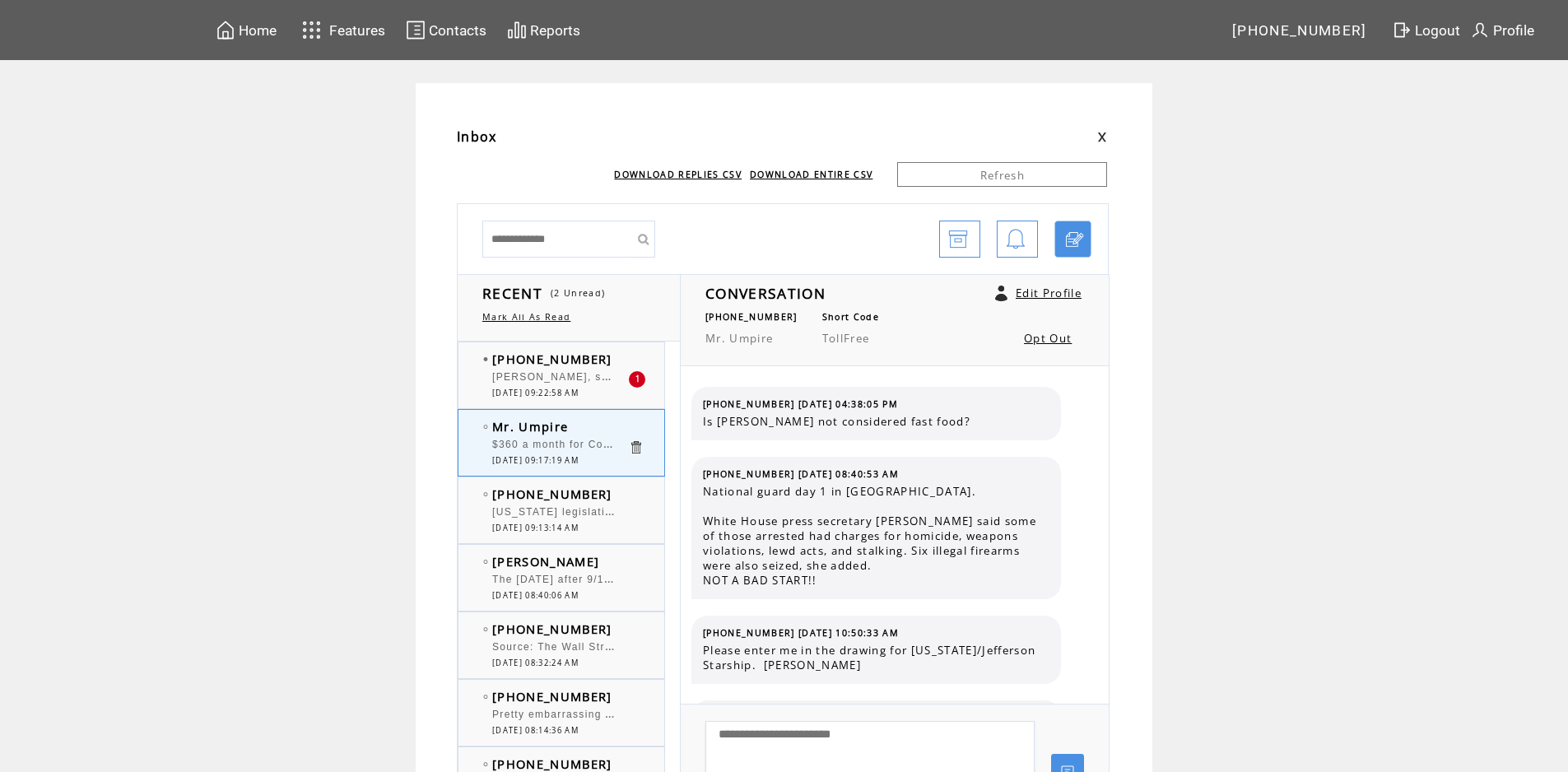
scroll to position [1680, 0]
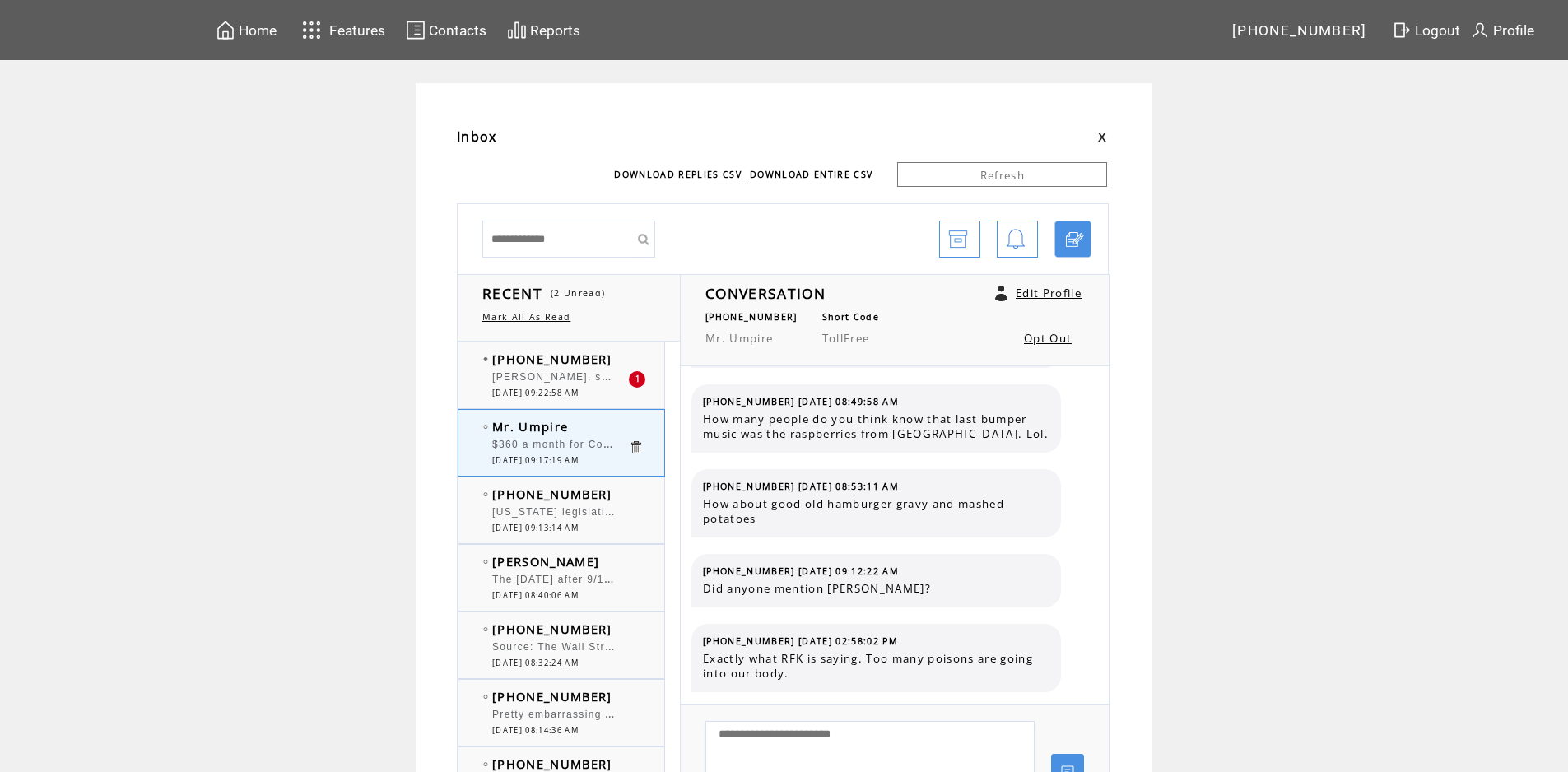
click at [548, 381] on span "[PERSON_NAME], sometimes the Land Line is connected to 911." at bounding box center [669, 375] width 353 height 16
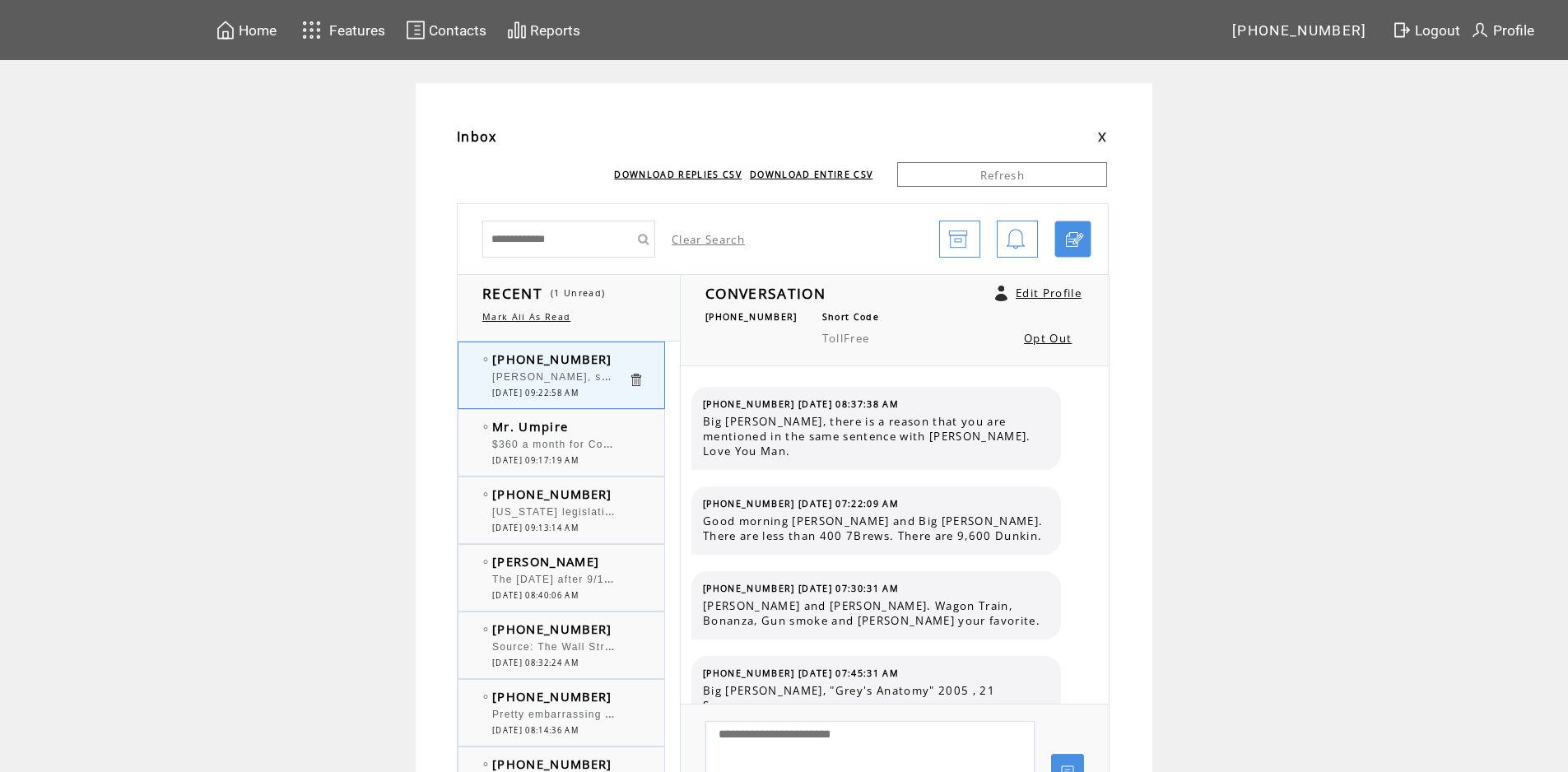
scroll to position [7536, 0]
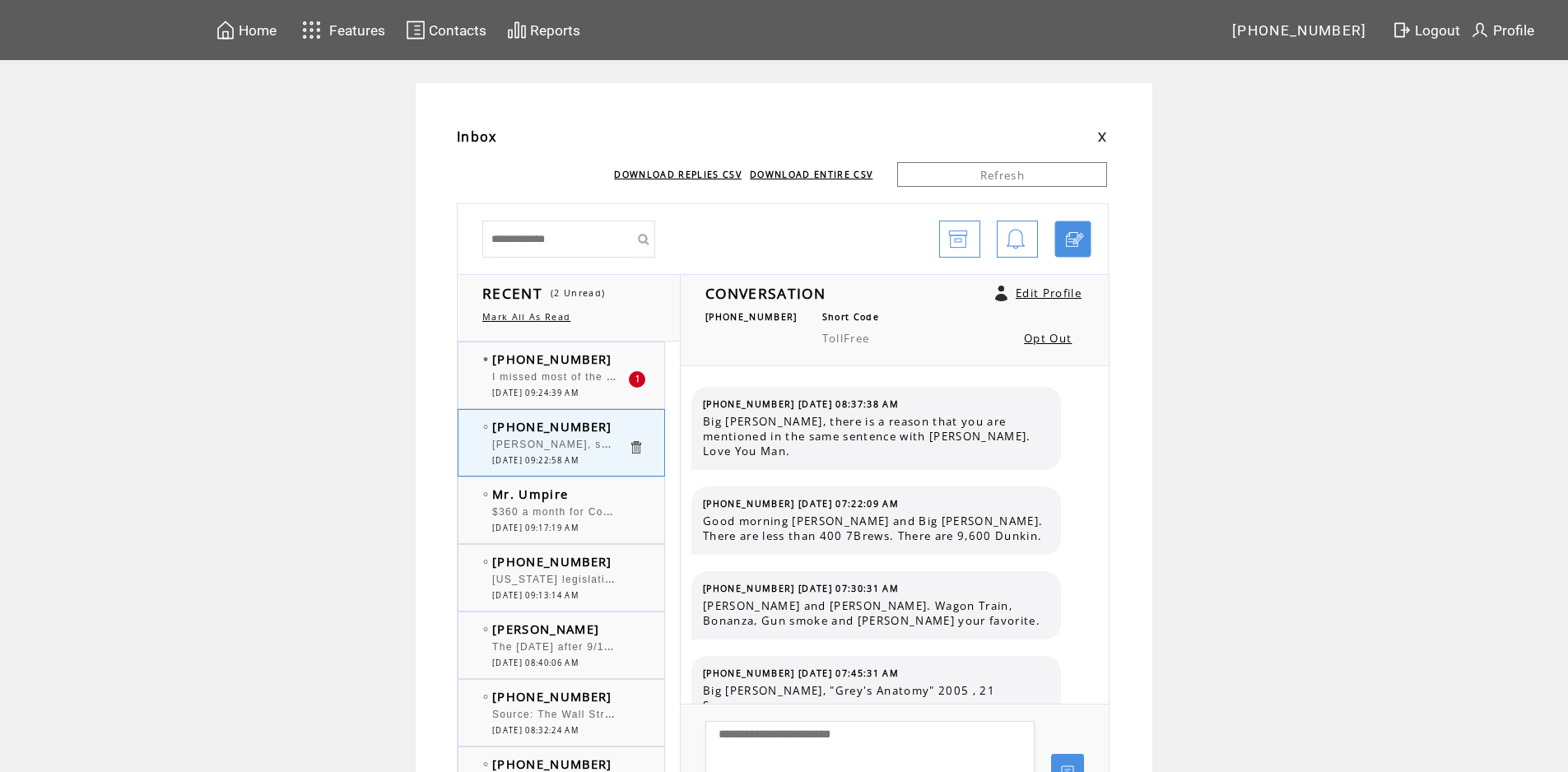
scroll to position [7536, 0]
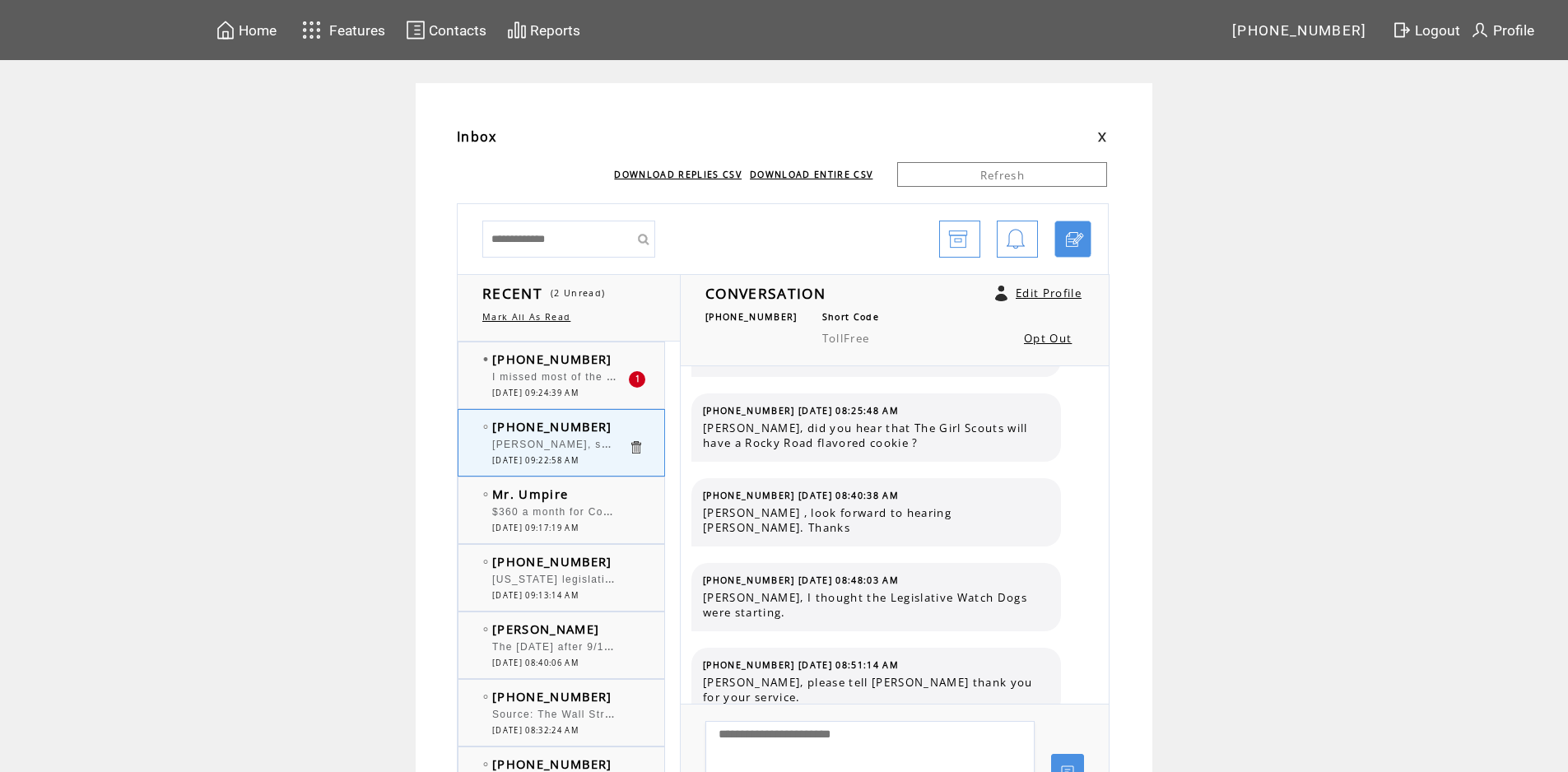
click at [533, 372] on span "I missed most of the conversation we have our home number ported over to basica…" at bounding box center [1379, 375] width 1774 height 16
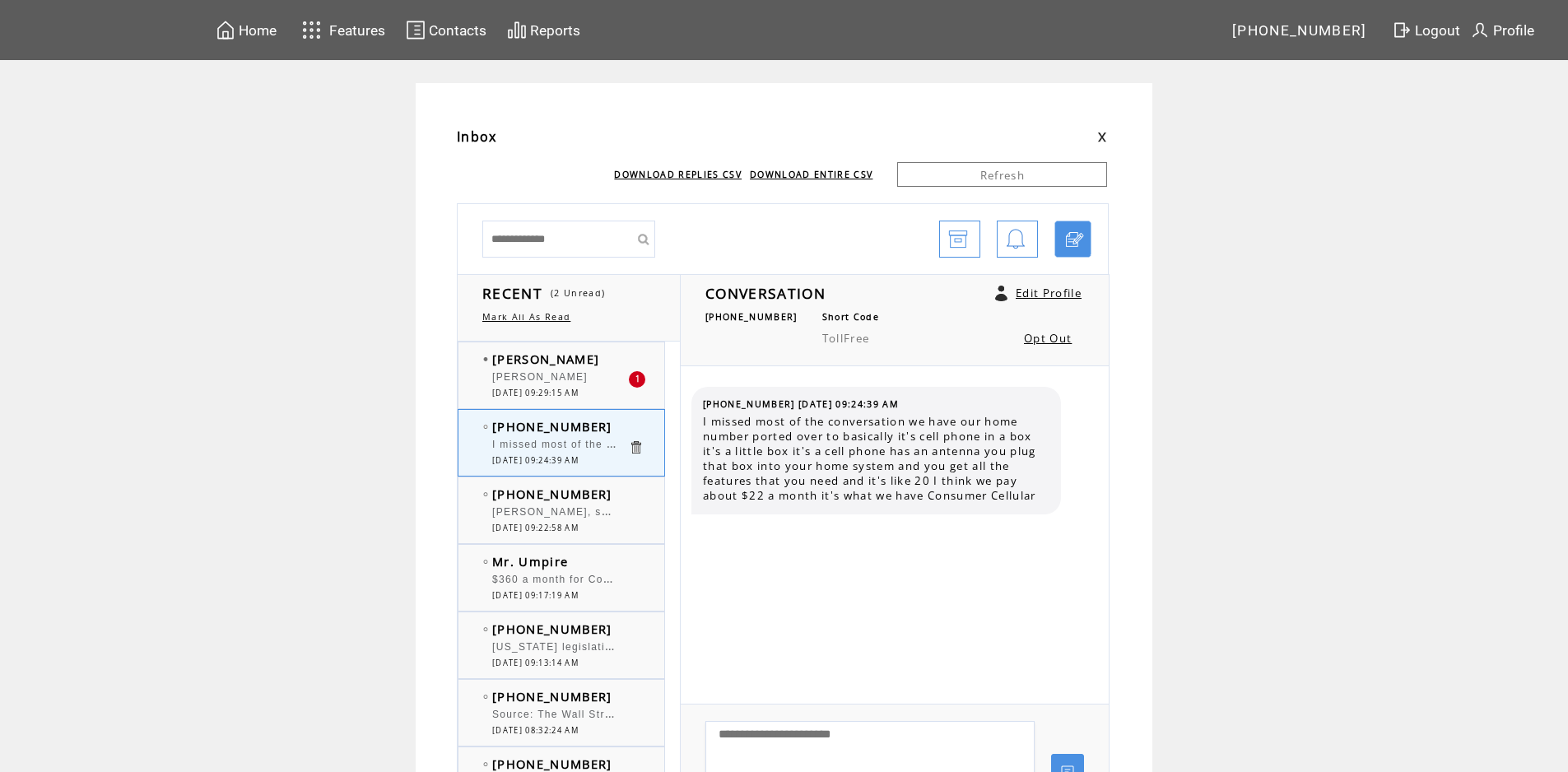
click at [574, 388] on span "[DATE] 09:29:15 AM" at bounding box center [536, 393] width 87 height 11
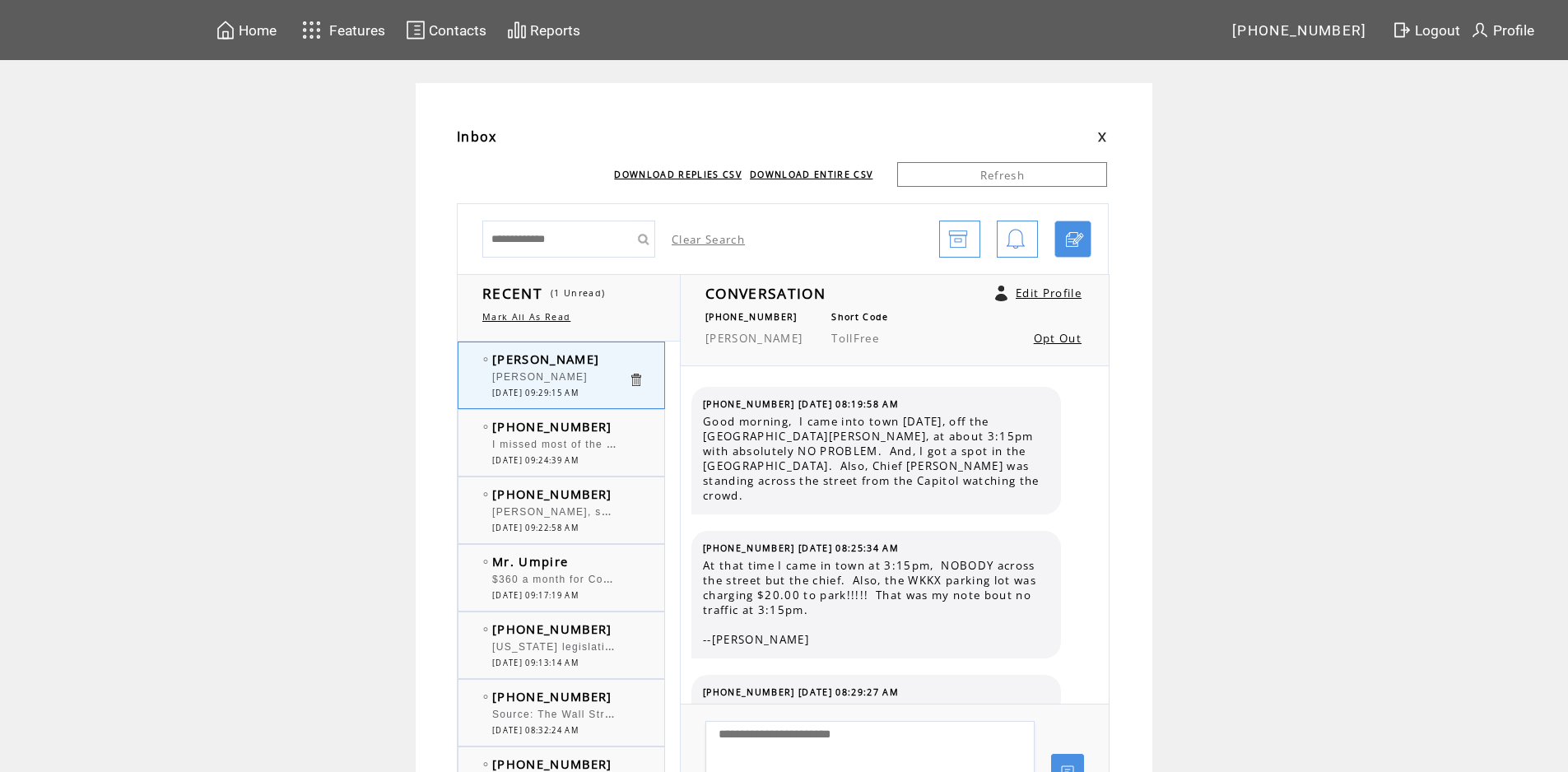
scroll to position [3279, 0]
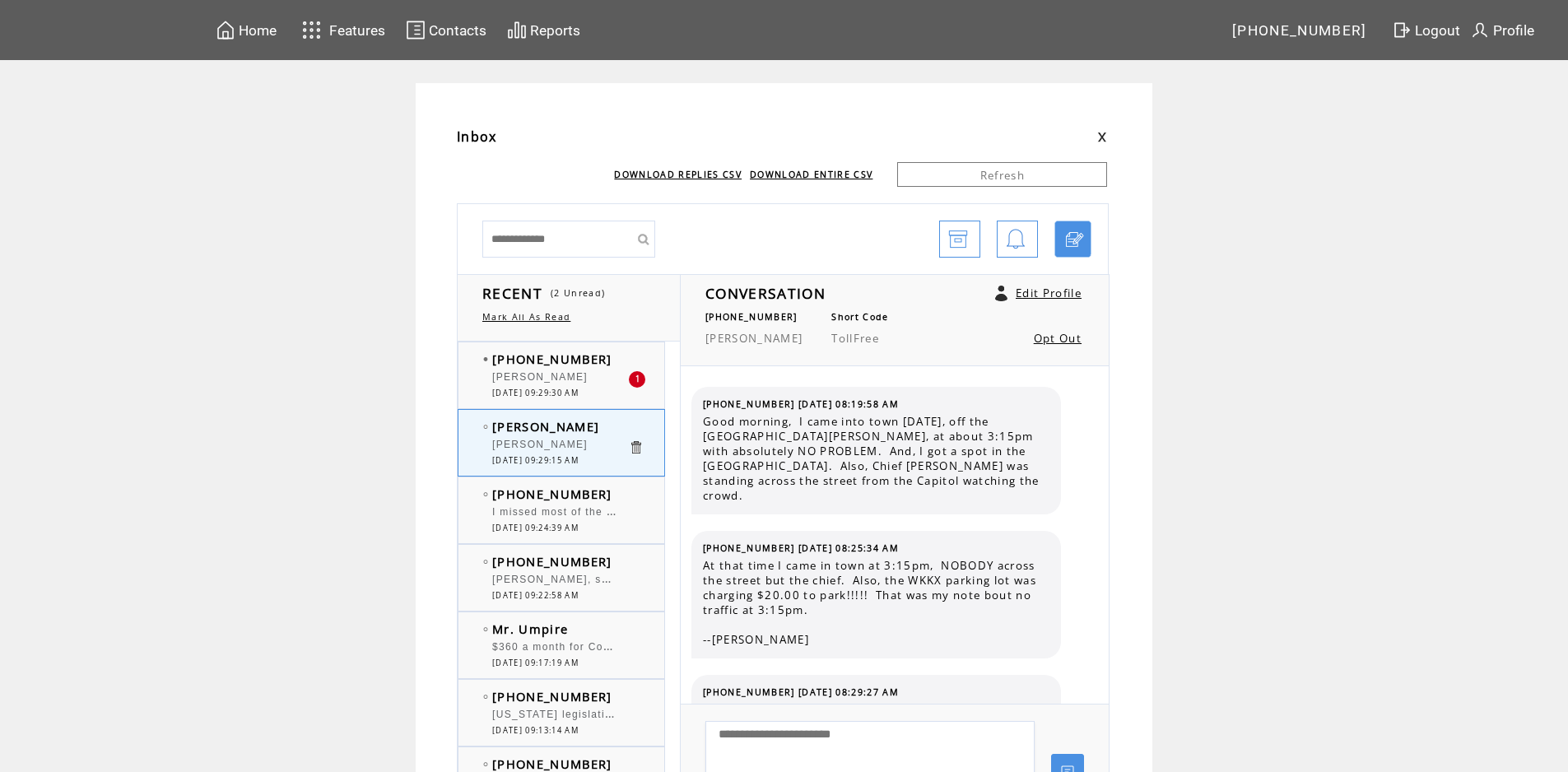
scroll to position [3279, 0]
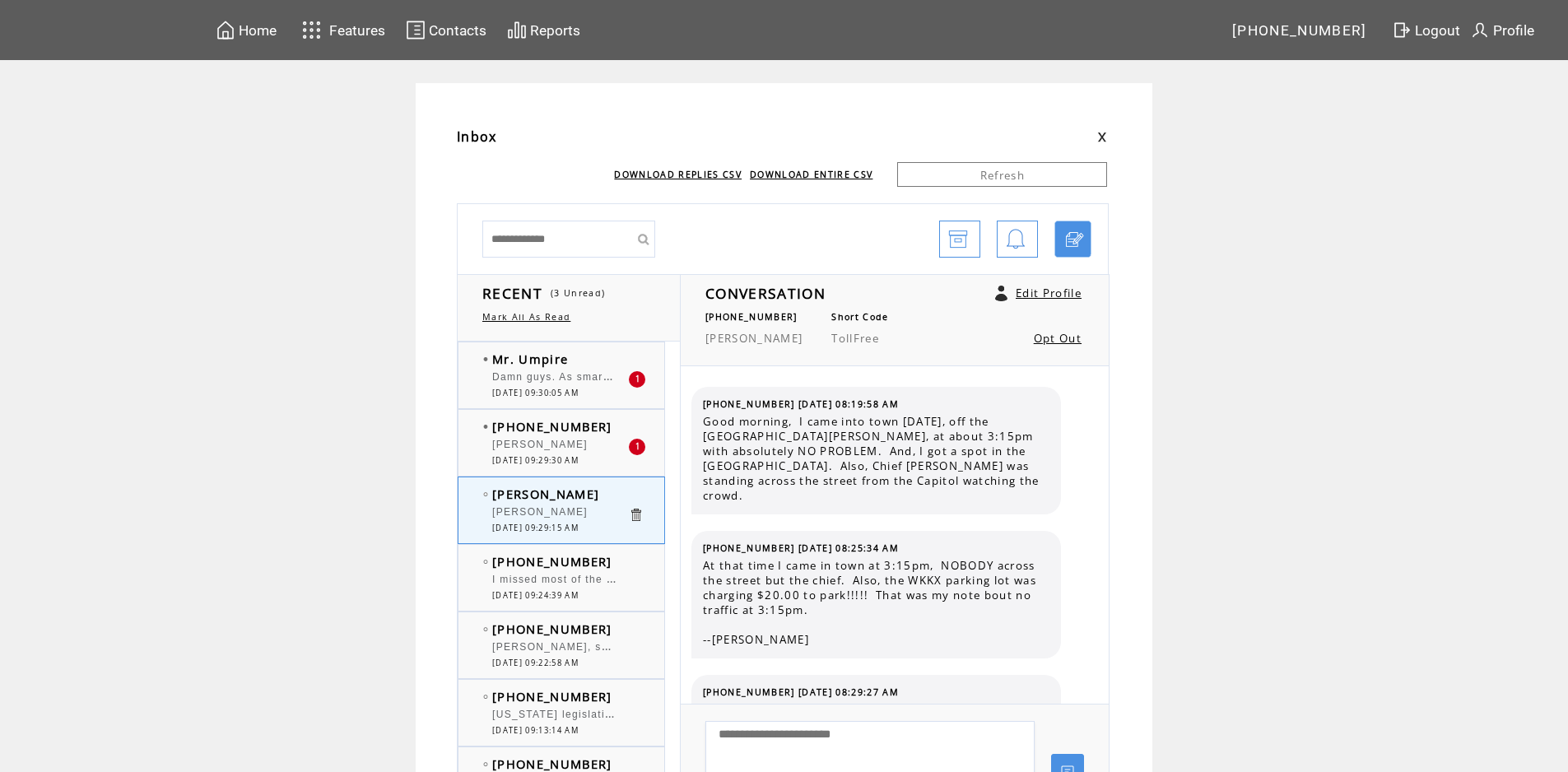
scroll to position [3279, 0]
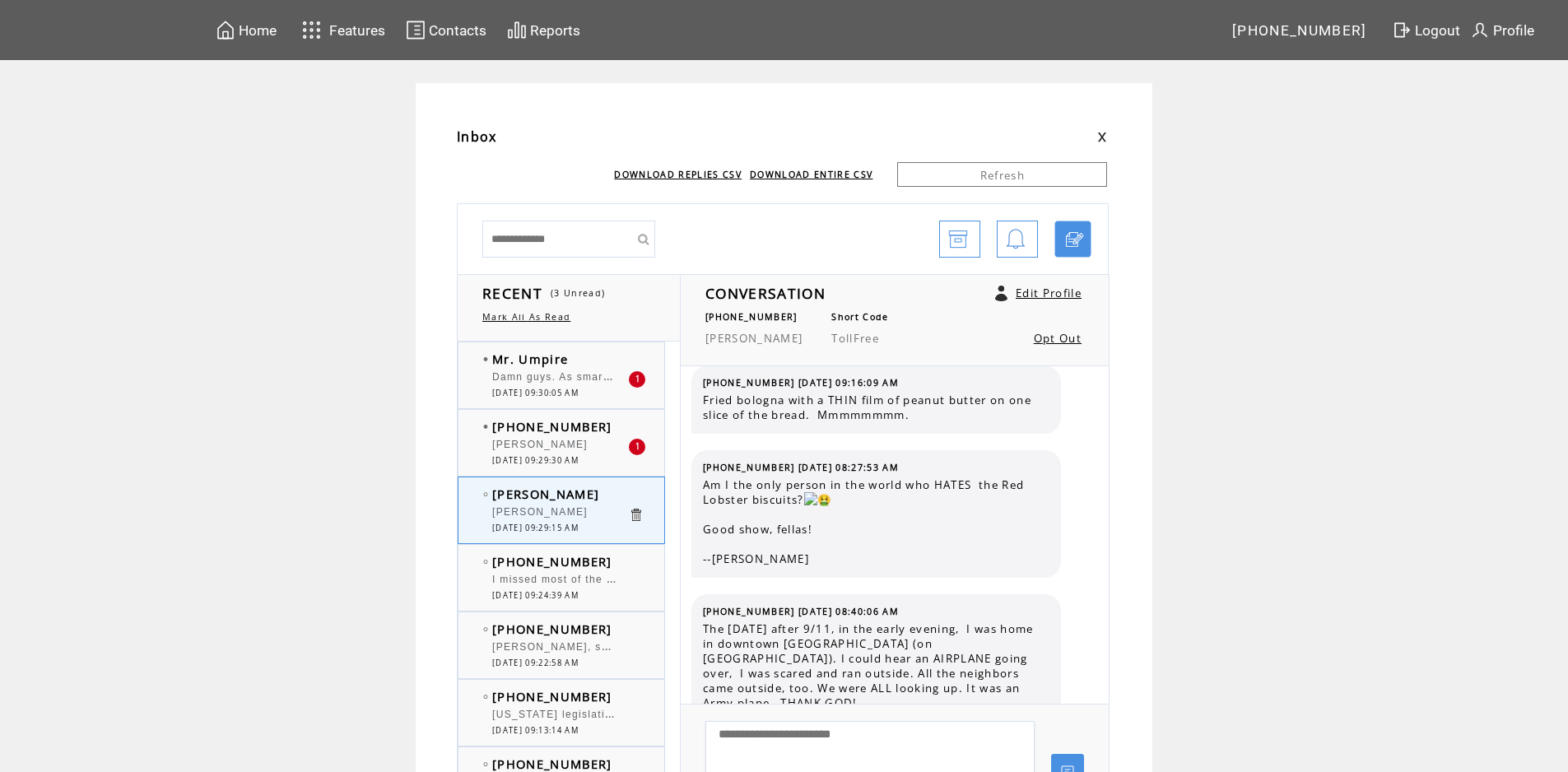
click at [588, 379] on span "Damn guys. As smart as you guys act you have never heard of Google. Lol." at bounding box center [697, 375] width 410 height 16
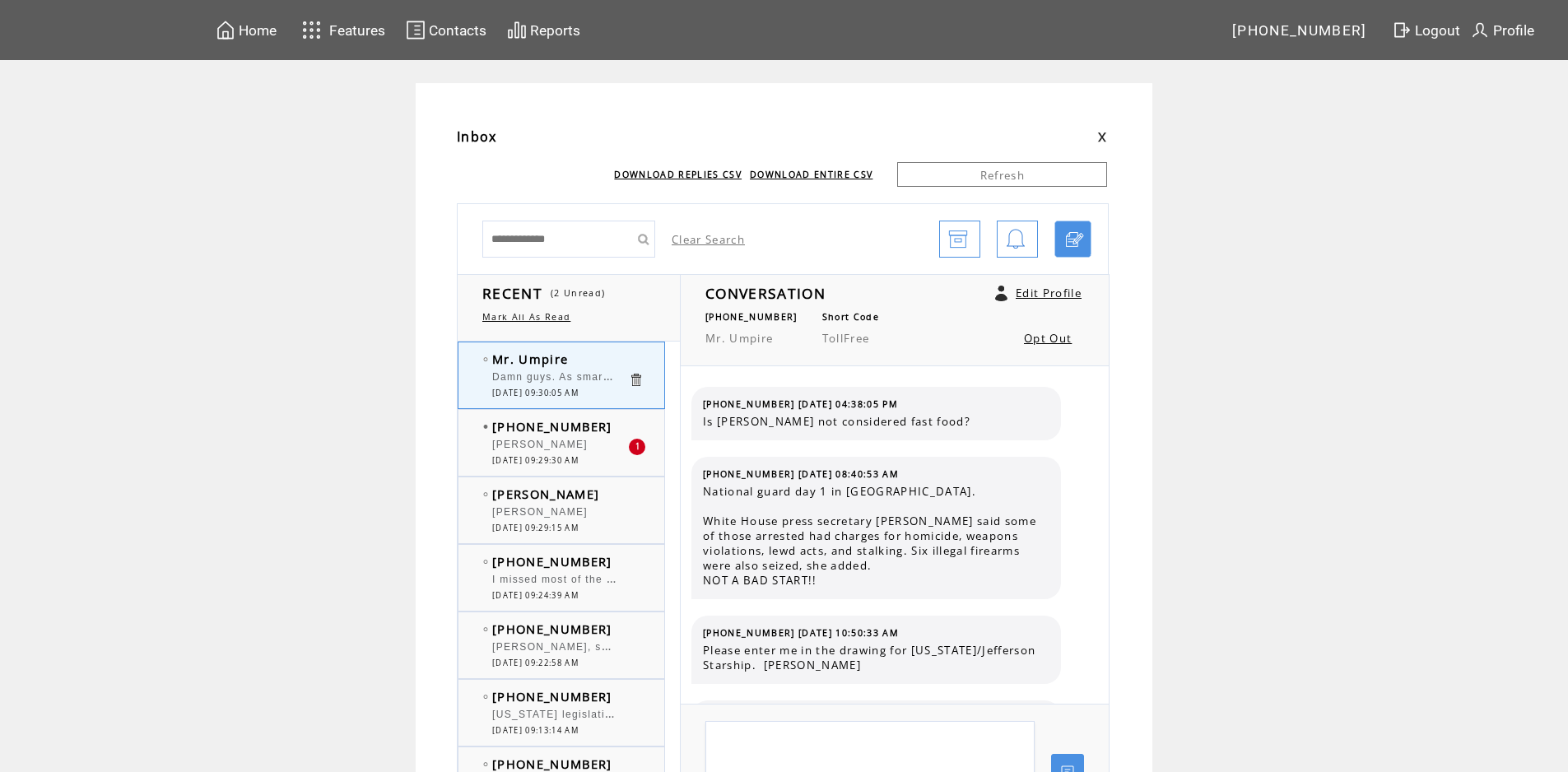
scroll to position [1809, 0]
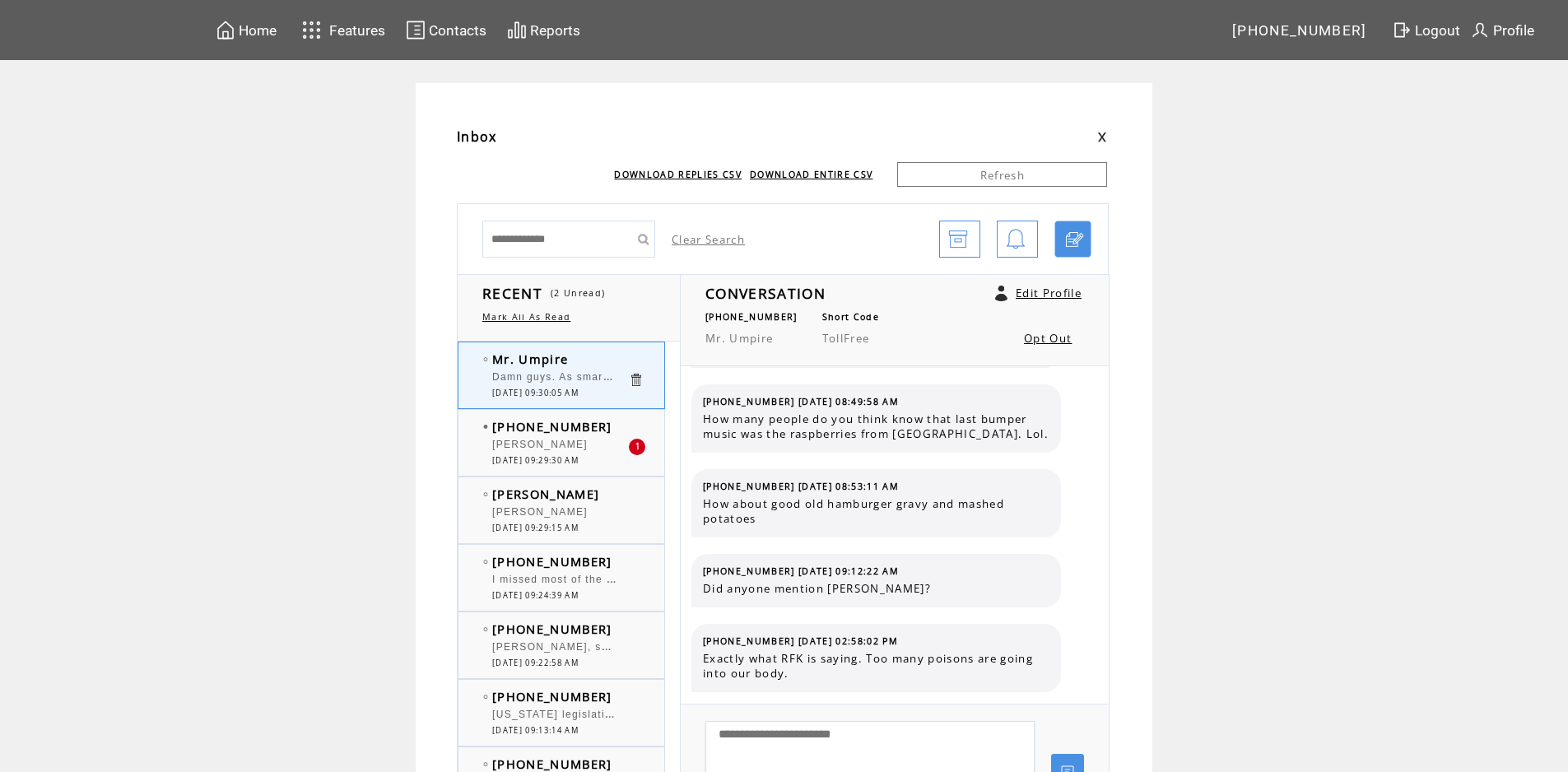
click at [580, 452] on div "[PERSON_NAME]" at bounding box center [560, 447] width 136 height 16
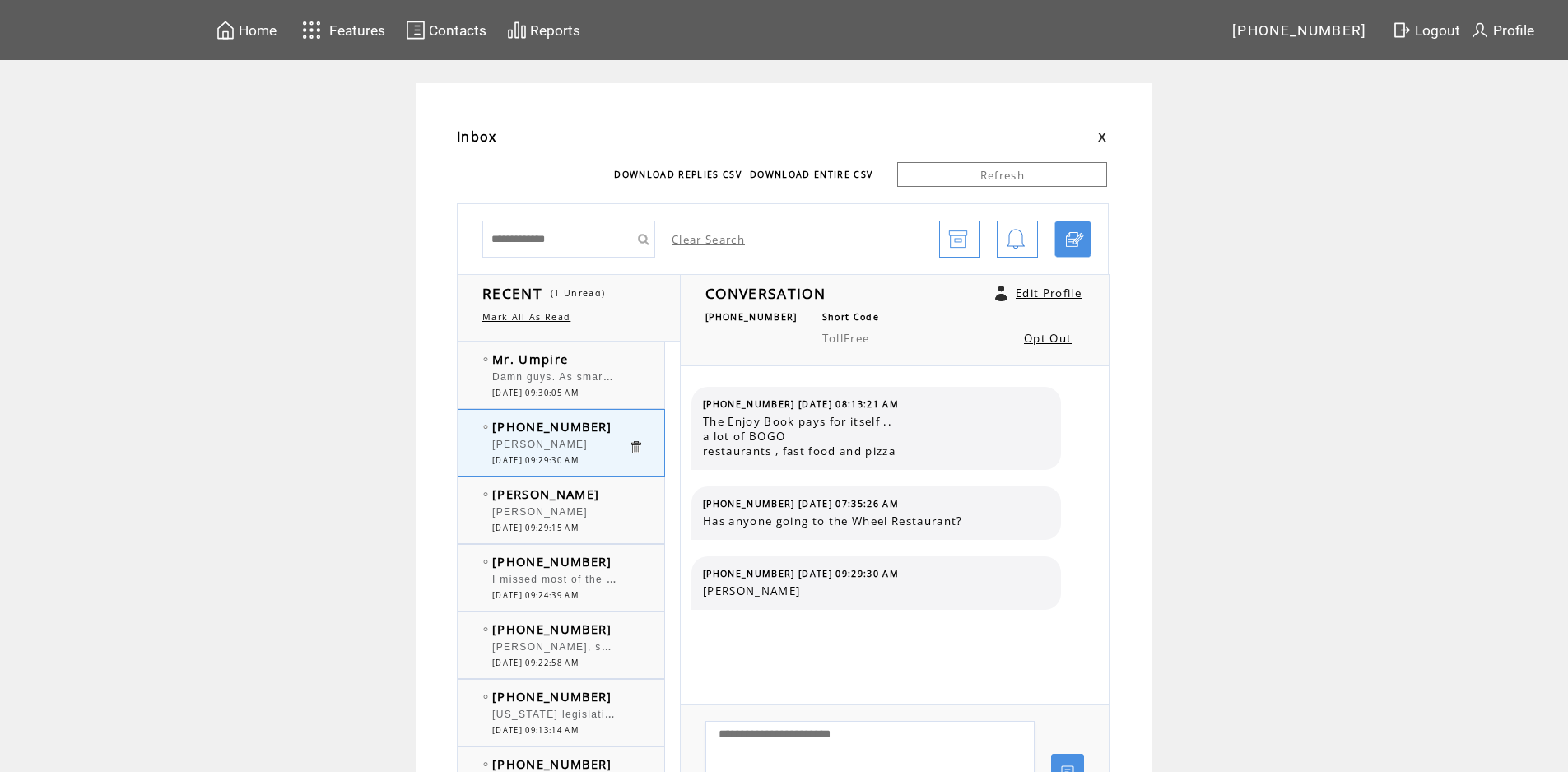
click at [582, 375] on span "Damn guys. As smart as you guys act you have never heard of Google. Lol." at bounding box center [697, 375] width 410 height 16
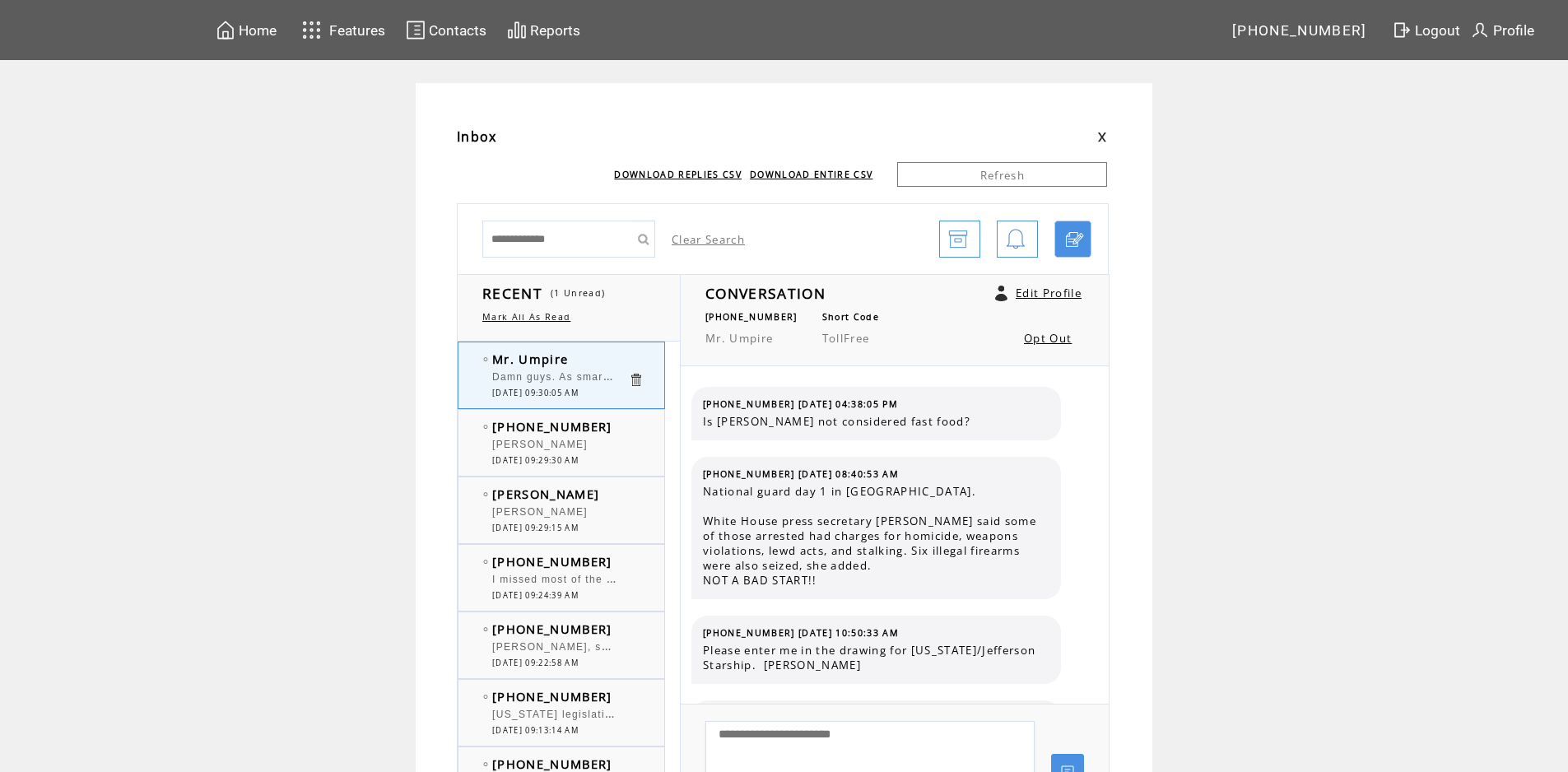
scroll to position [1839, 0]
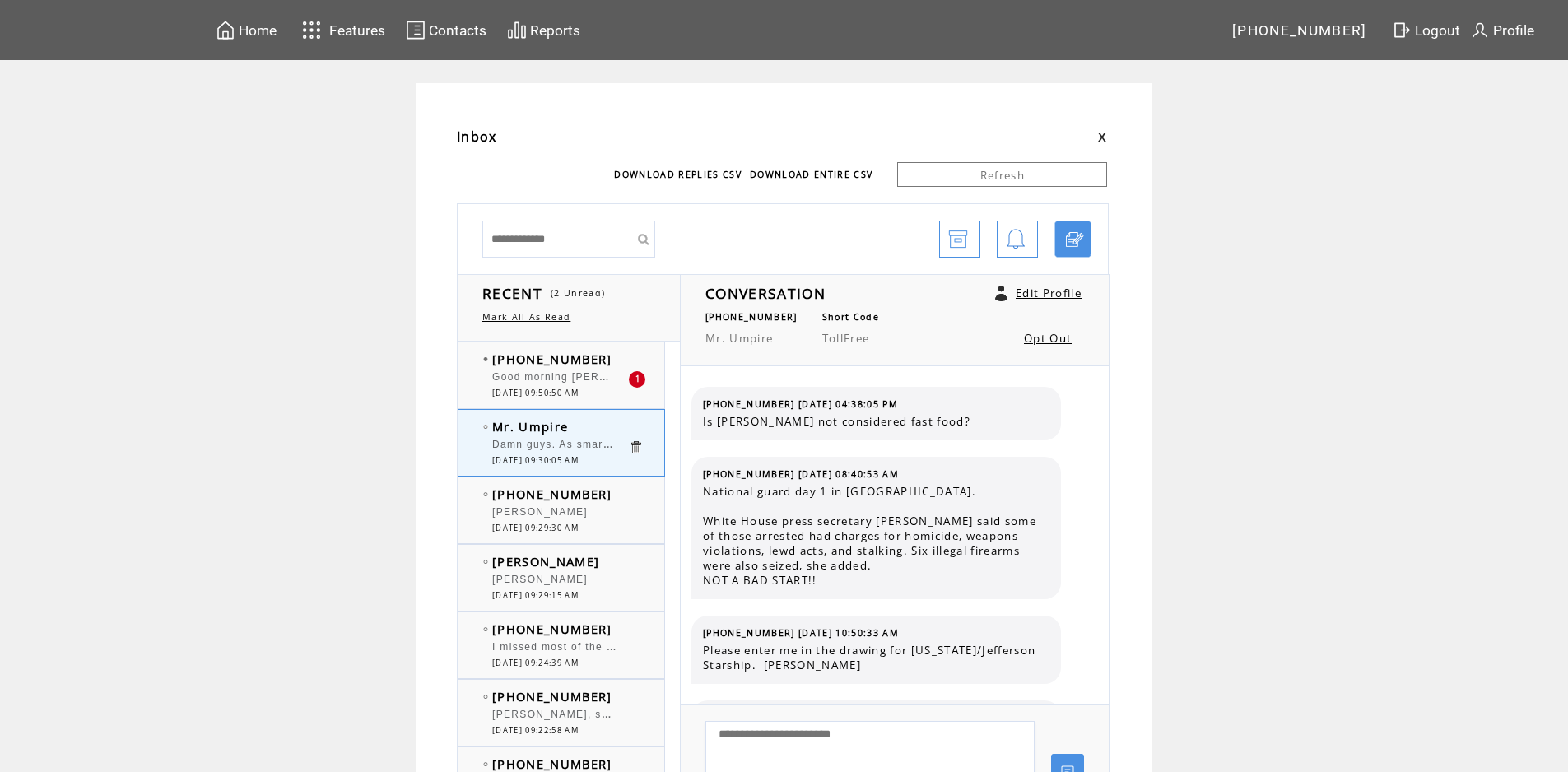
scroll to position [1839, 0]
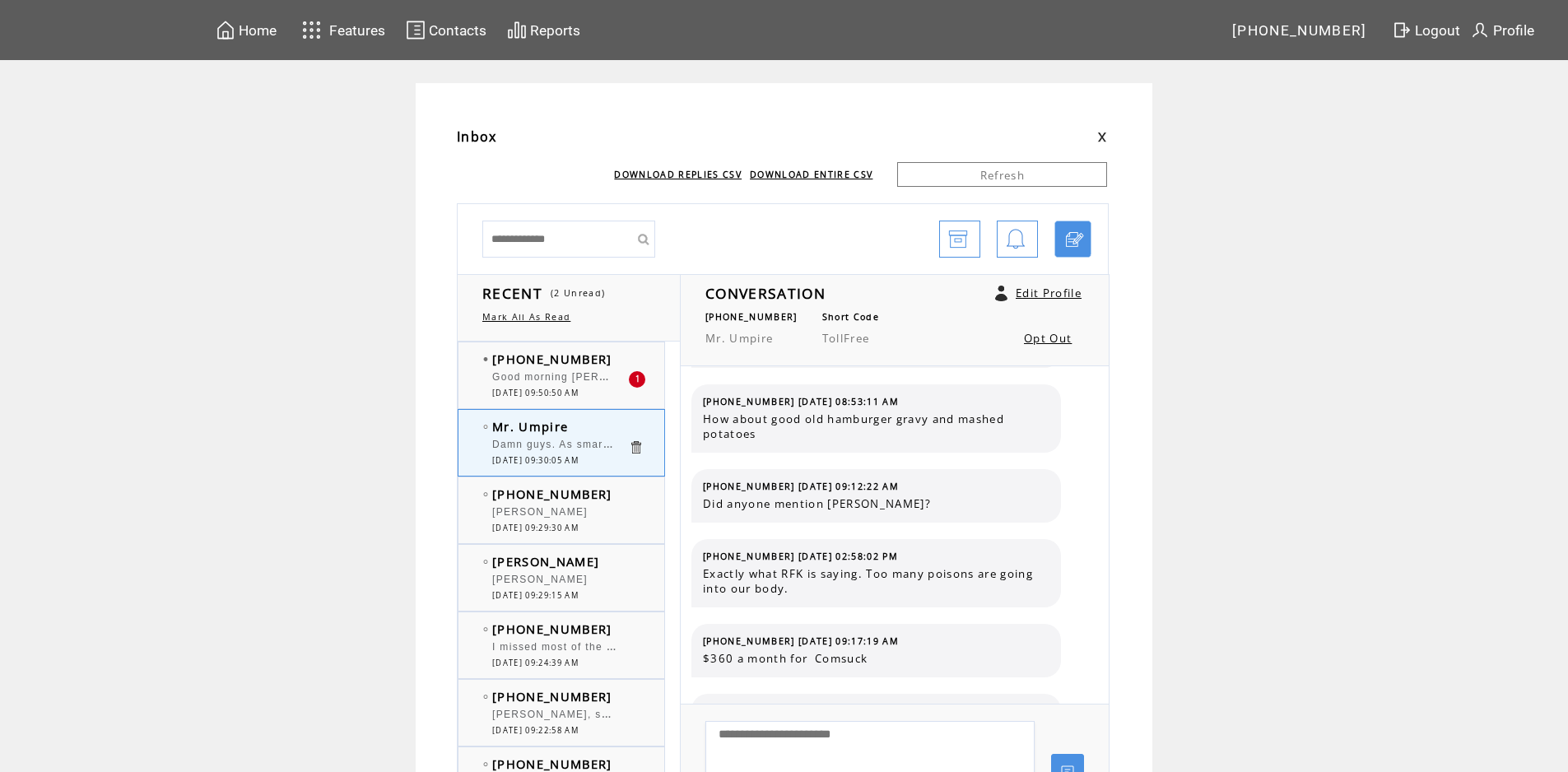
click at [547, 391] on span "[DATE] 09:50:50 AM" at bounding box center [536, 393] width 87 height 11
